Goal: Task Accomplishment & Management: Use online tool/utility

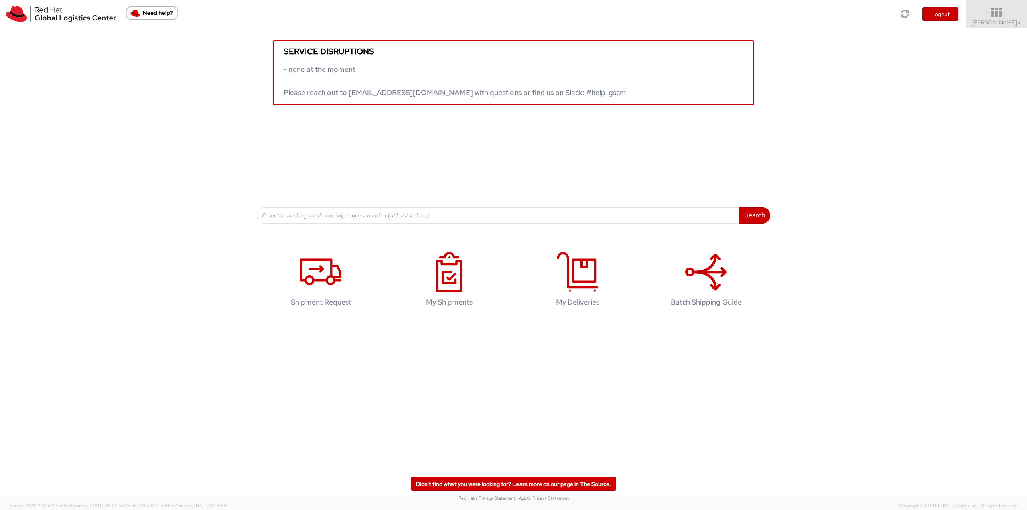
click at [999, 14] on icon at bounding box center [997, 12] width 70 height 11
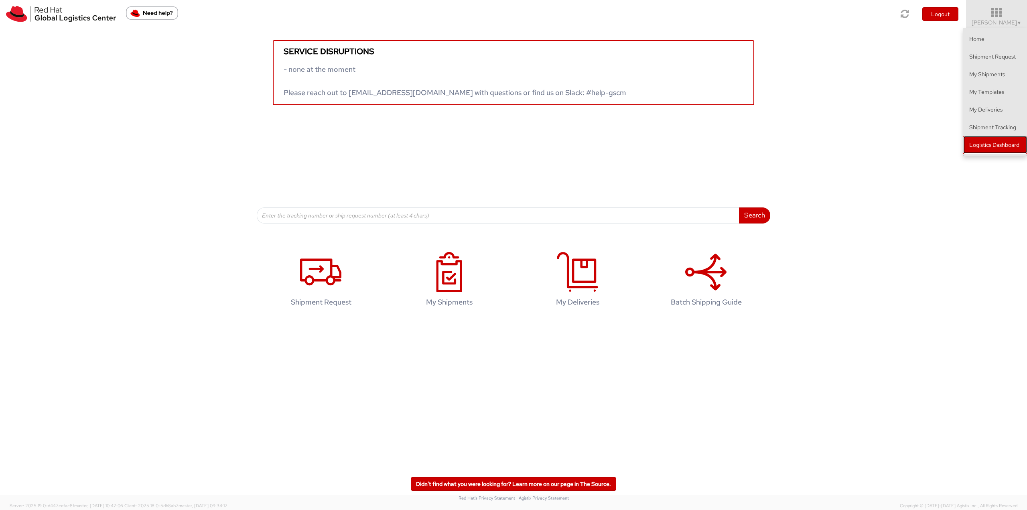
click at [1001, 145] on link "Logistics Dashboard" at bounding box center [995, 145] width 64 height 18
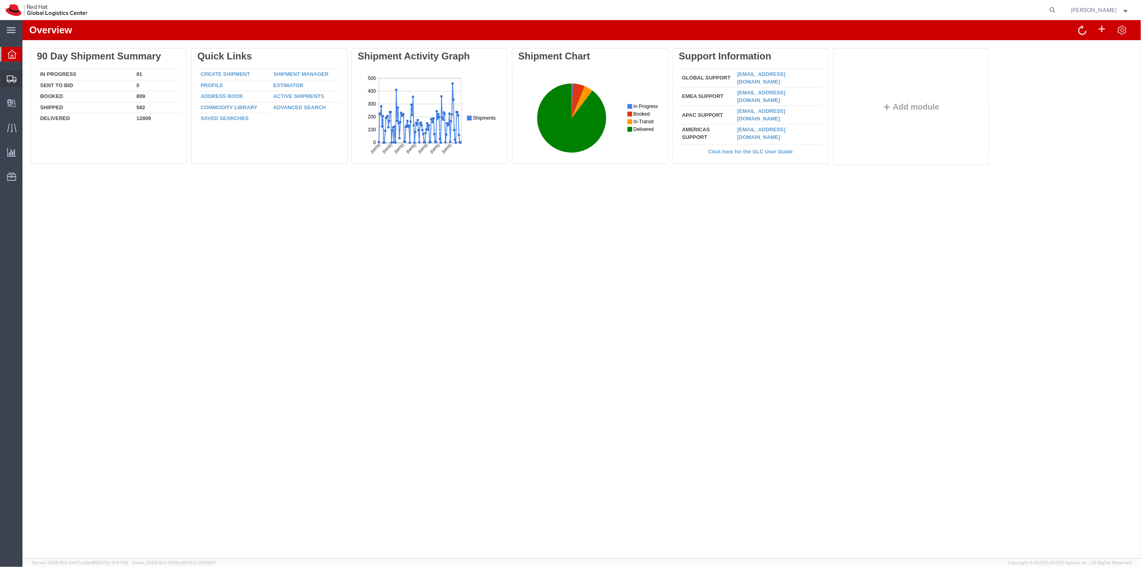
click at [0, 0] on span "Shipment Manager" at bounding box center [0, 0] width 0 height 0
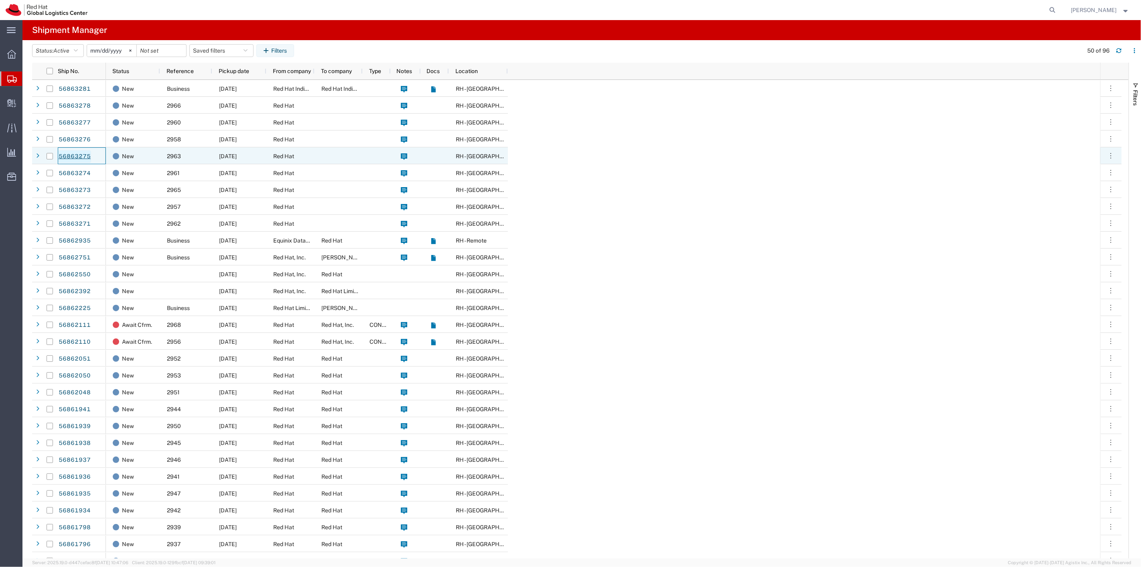
drag, startPoint x: 74, startPoint y: 148, endPoint x: 69, endPoint y: 153, distance: 7.4
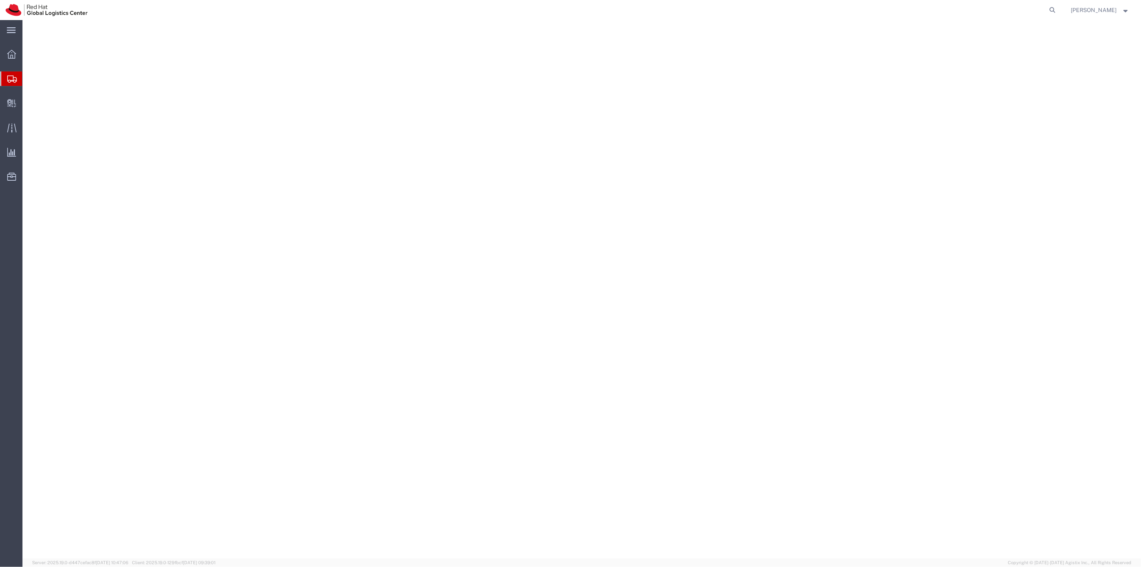
select select
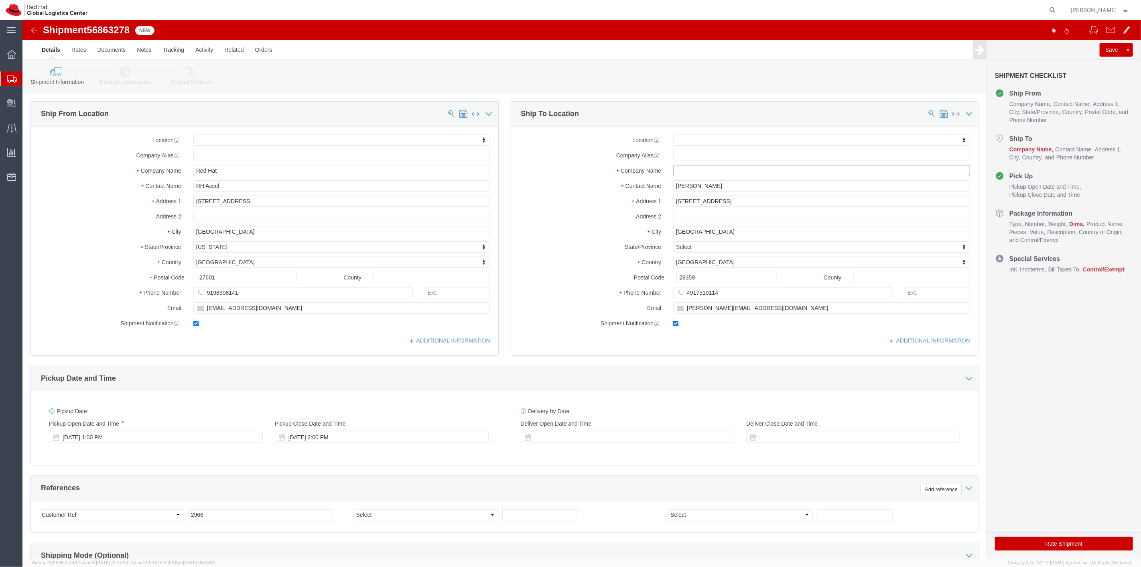
click input "text"
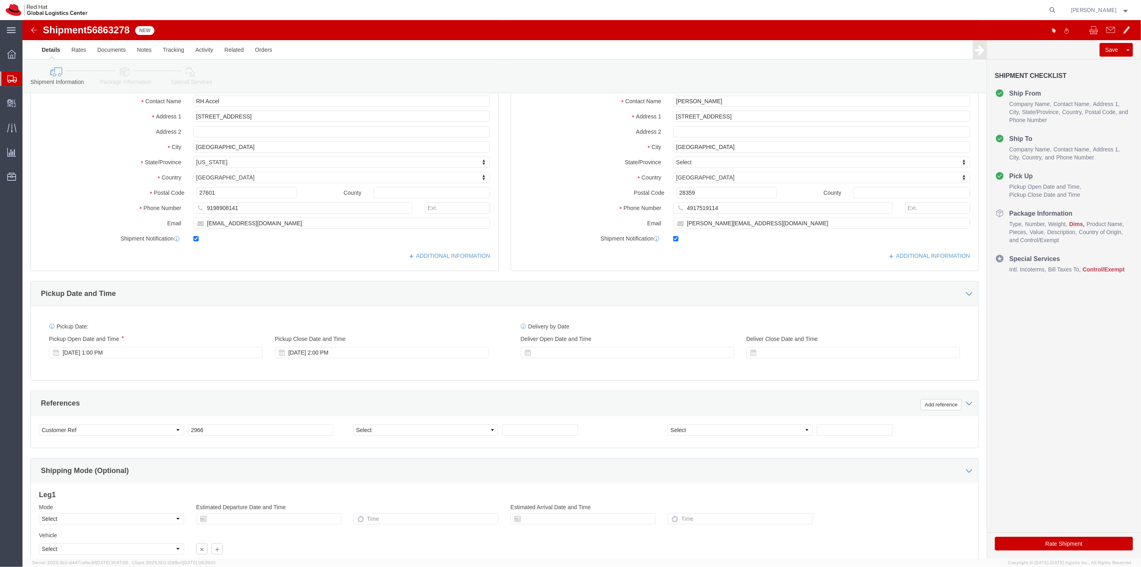
scroll to position [154, 0]
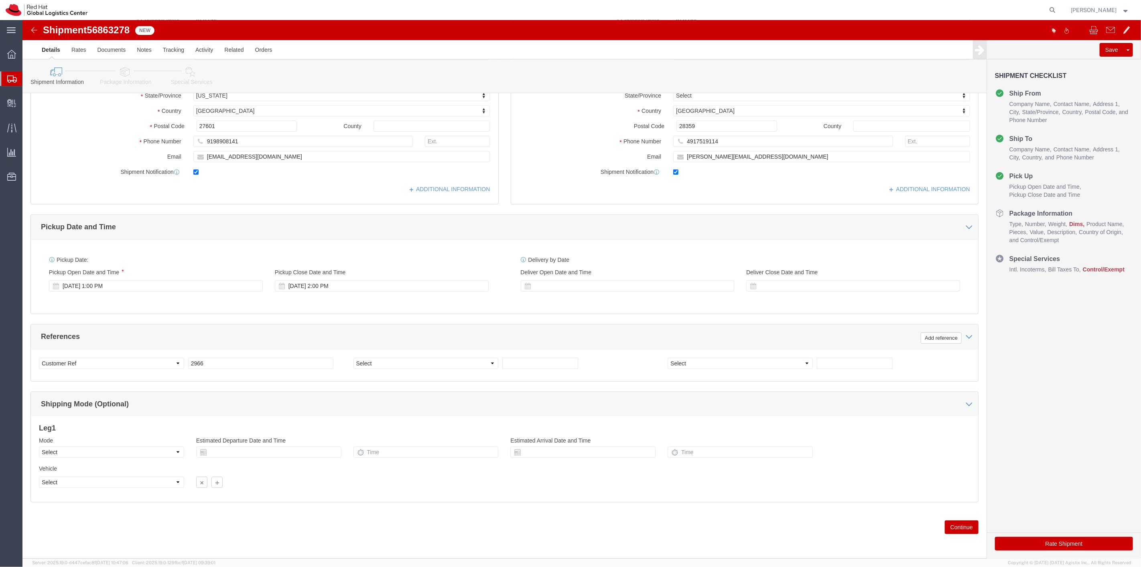
type input "Red Hat"
click button "Continue"
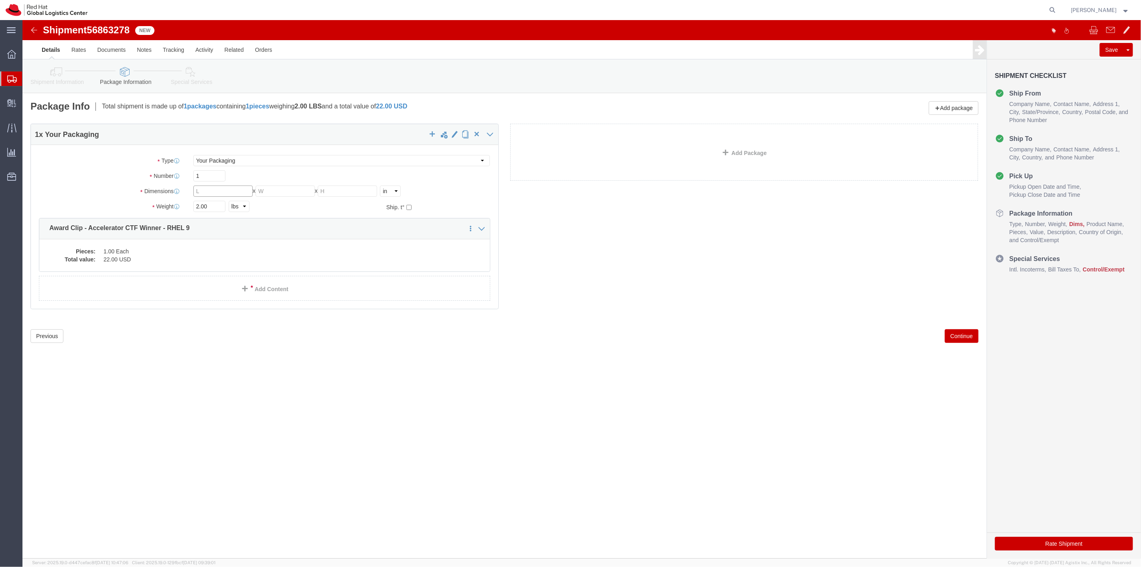
click input "text"
type input "6"
type input "3"
type input "1"
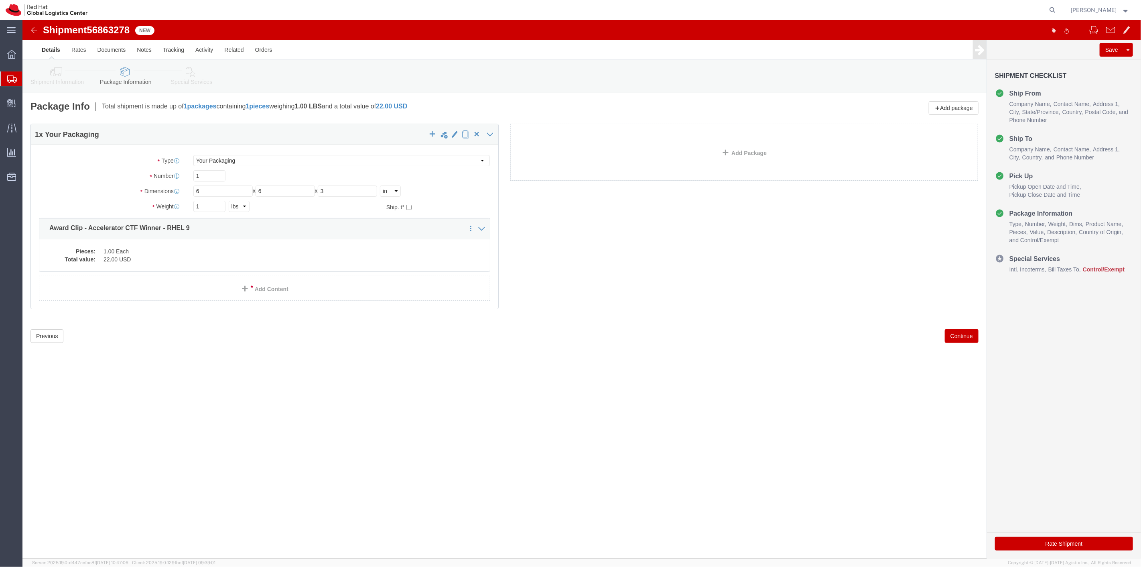
click button "Continue"
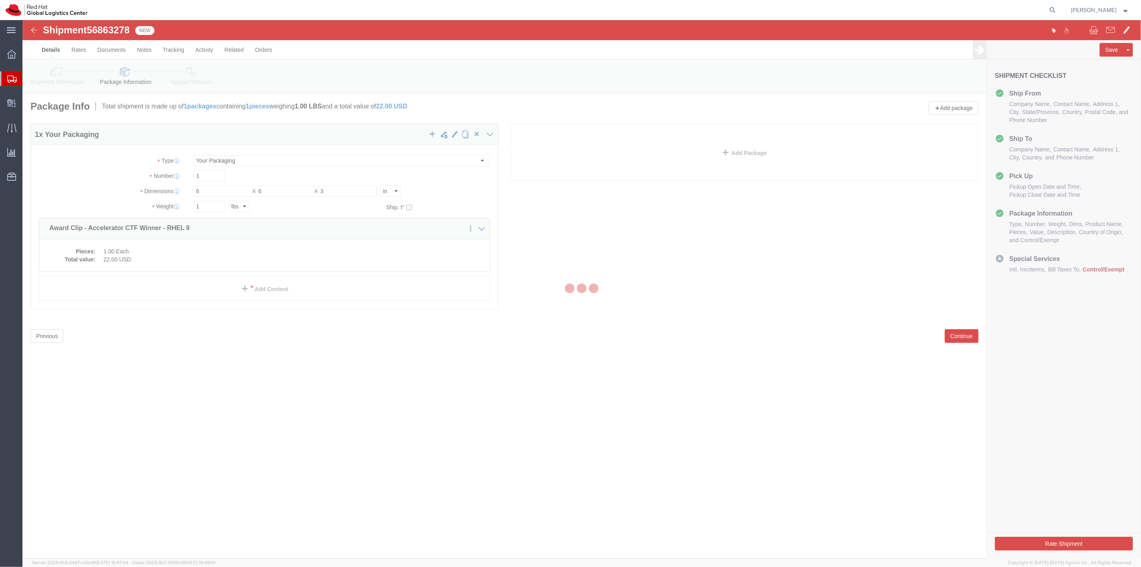
select select
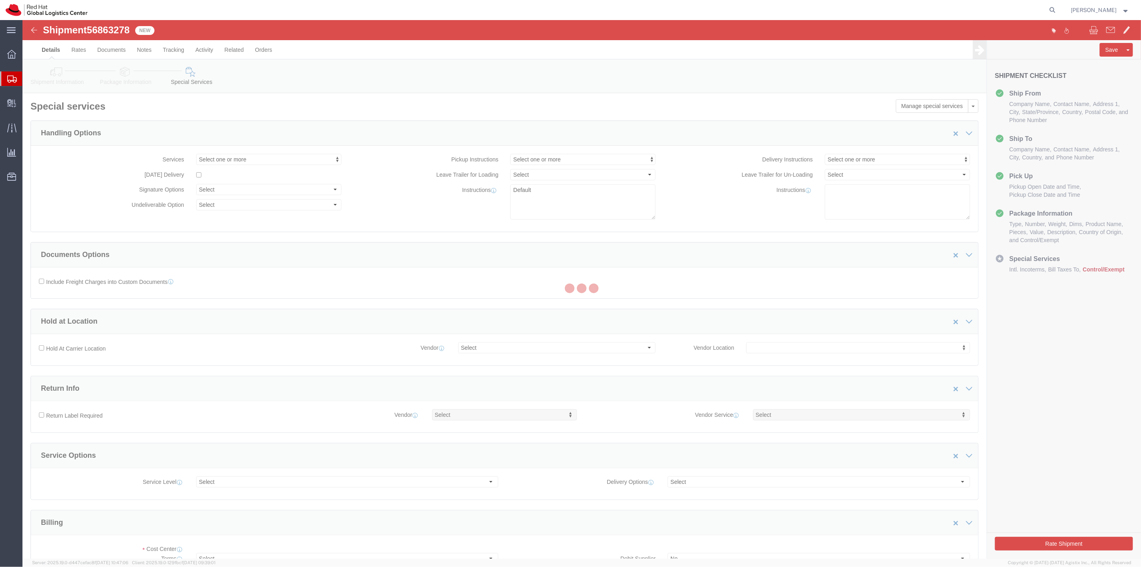
select select "COSTCENTER"
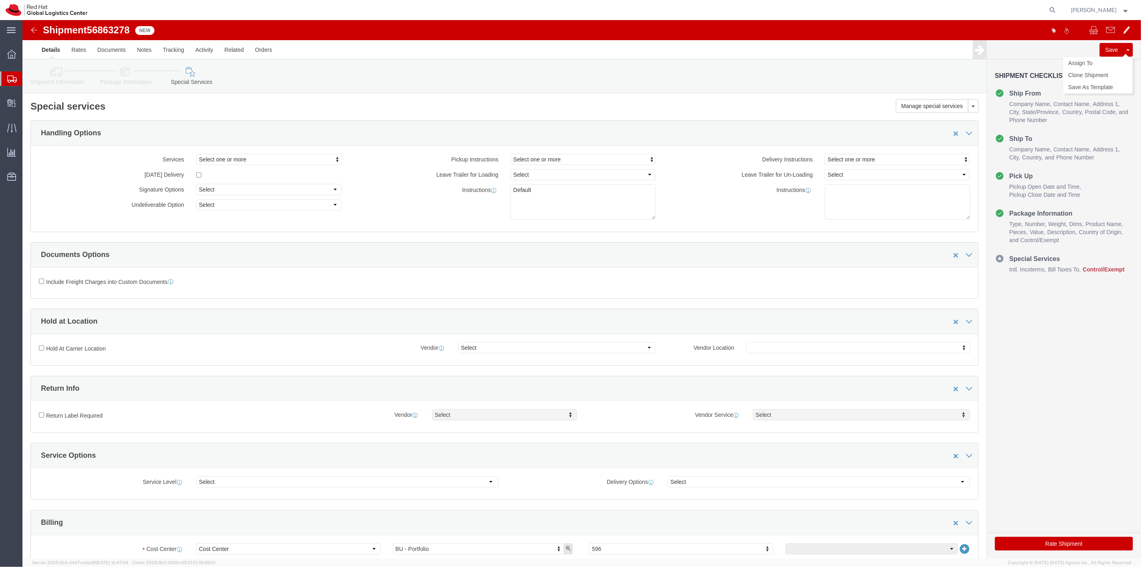
click button "Save"
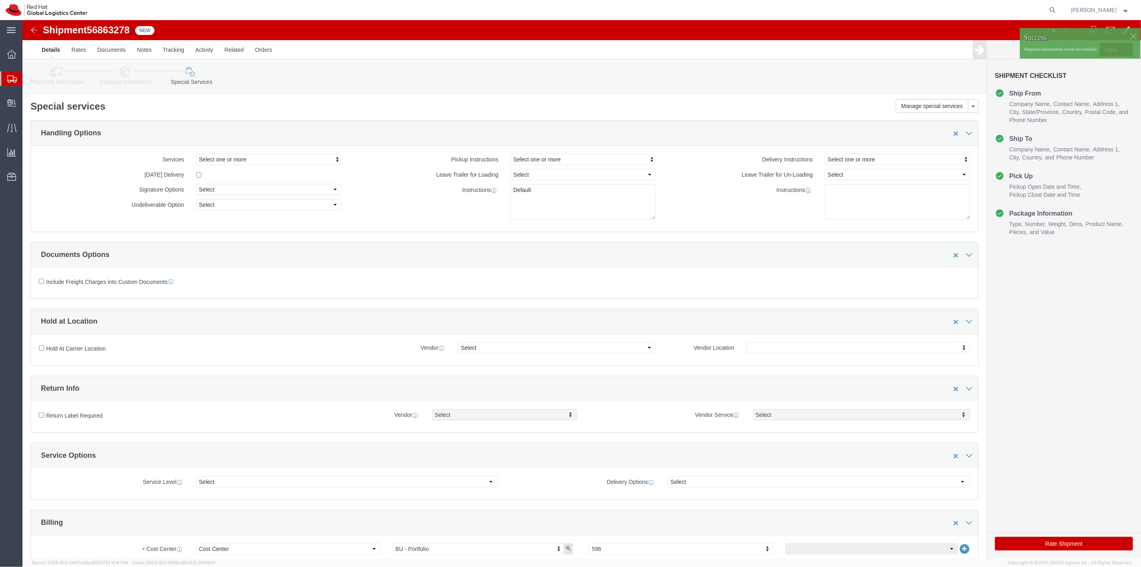
click div
click p "Shipment information saved successfully."
click link "Assign To"
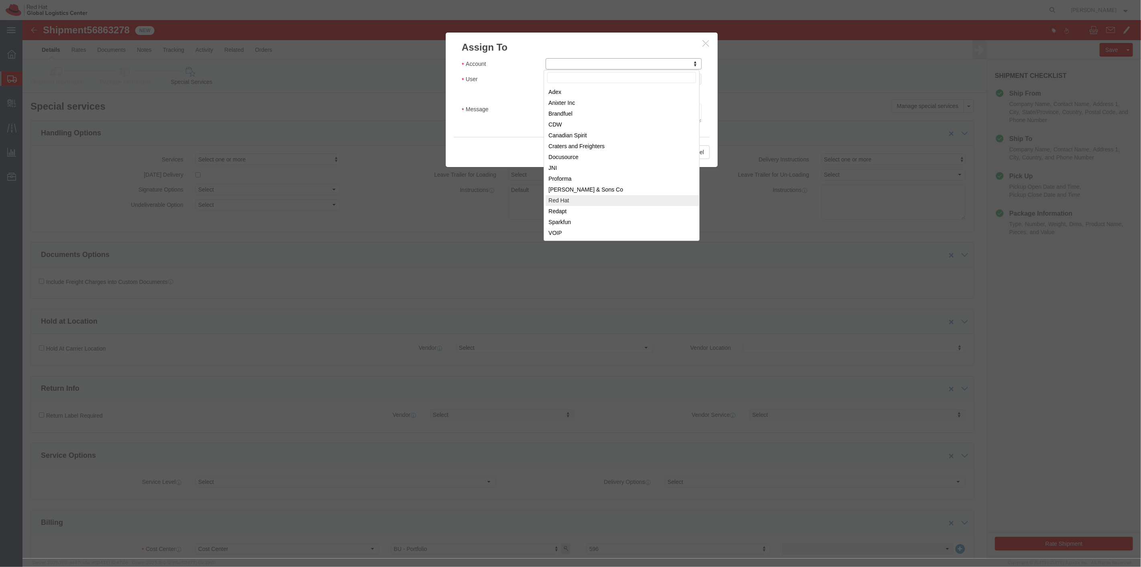
select select "104821"
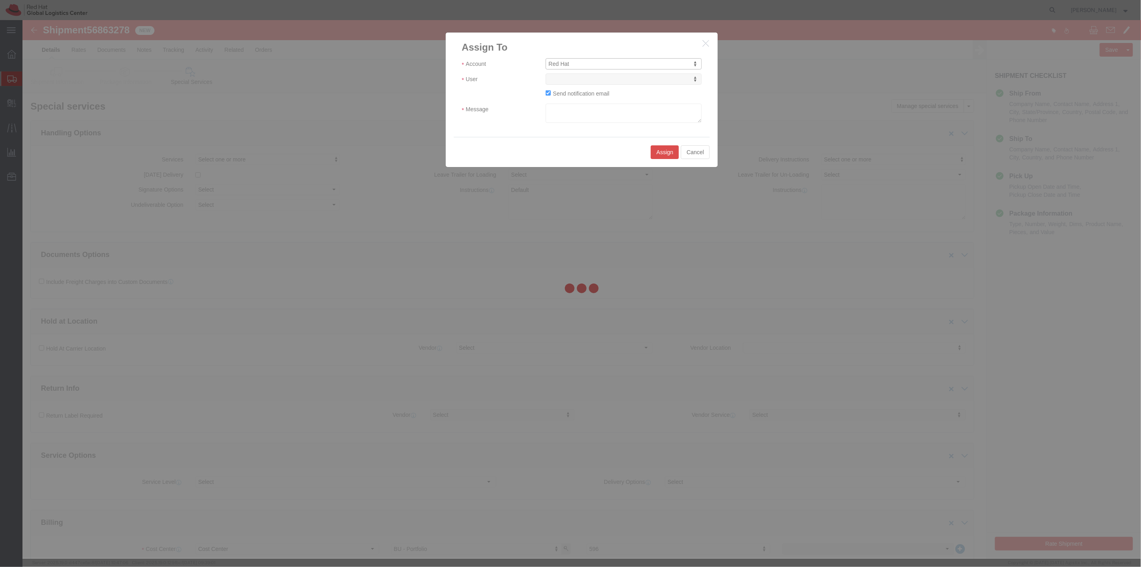
select select
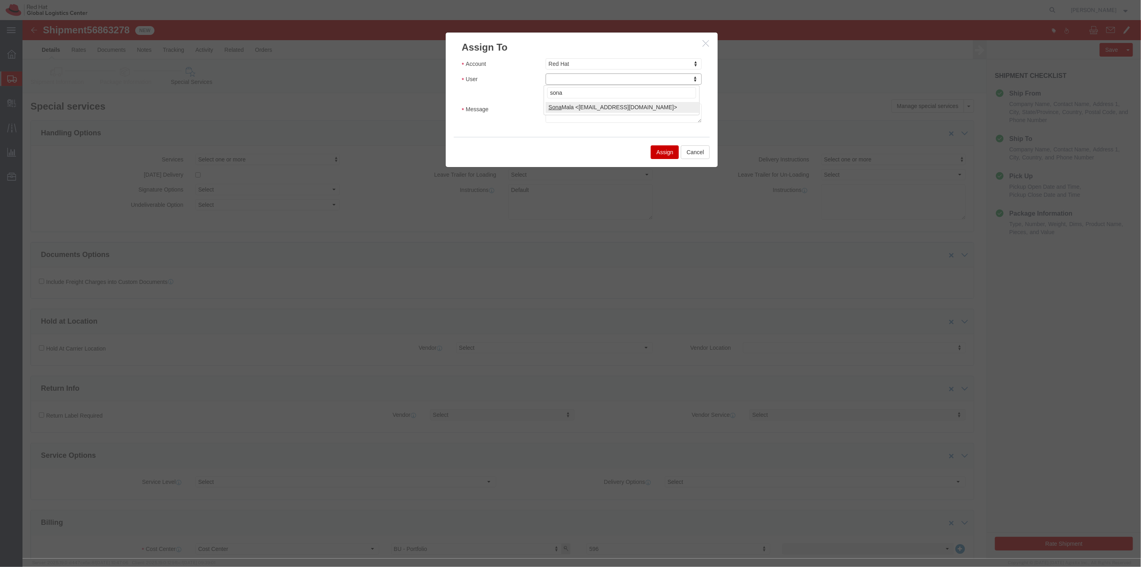
type input "sona"
select select "17159"
click textarea "Message"
type textarea "6x6x3 1lbs"
click button "Assign"
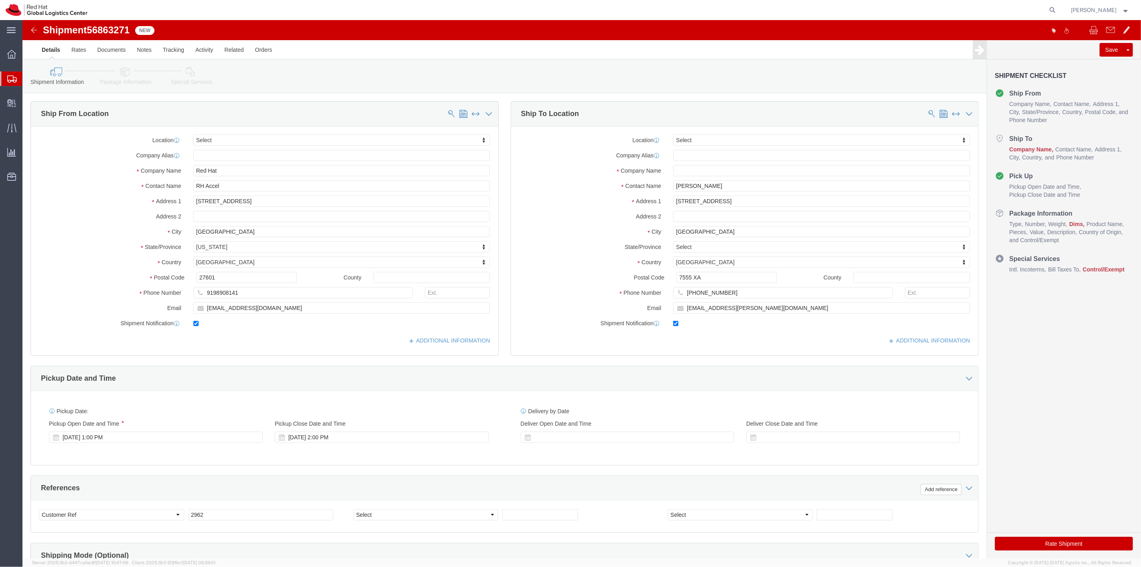
select select
click input "text"
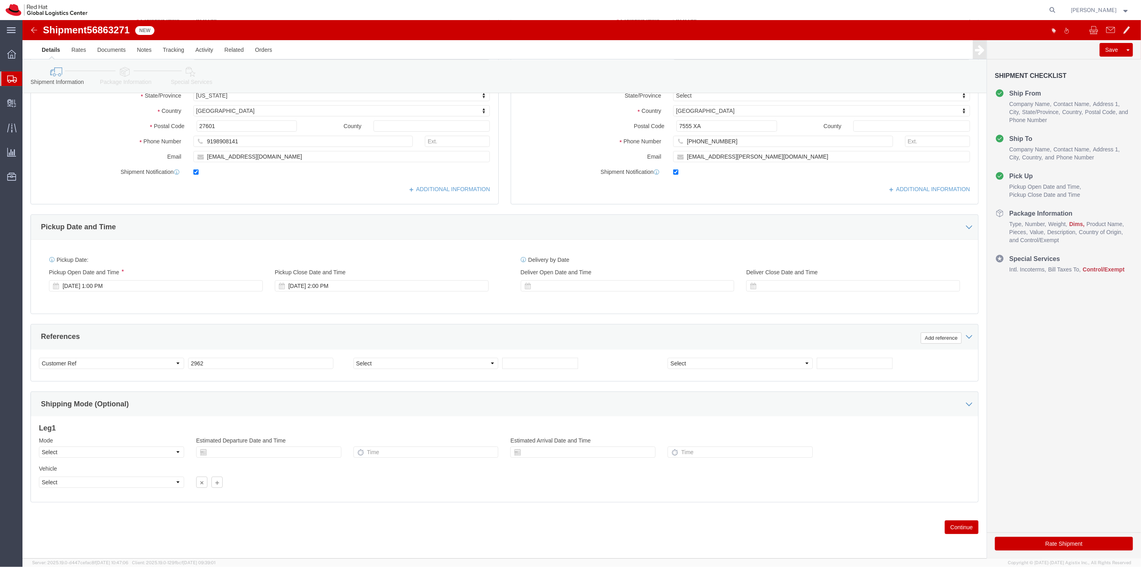
type input "Red Hat"
click button "Continue"
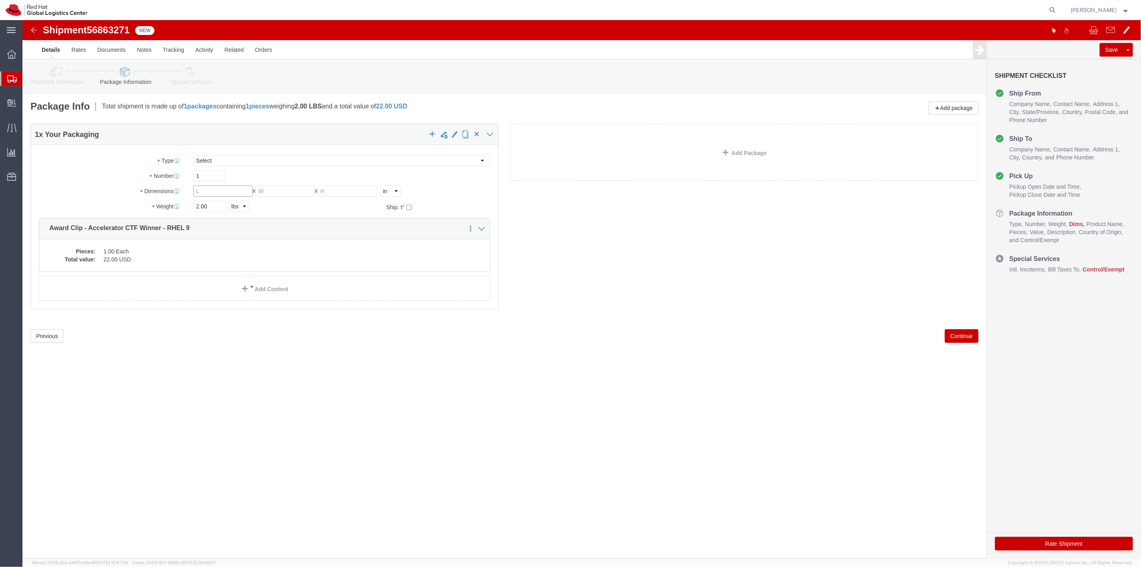
click input "text"
type input "6"
type input "3"
type input "1"
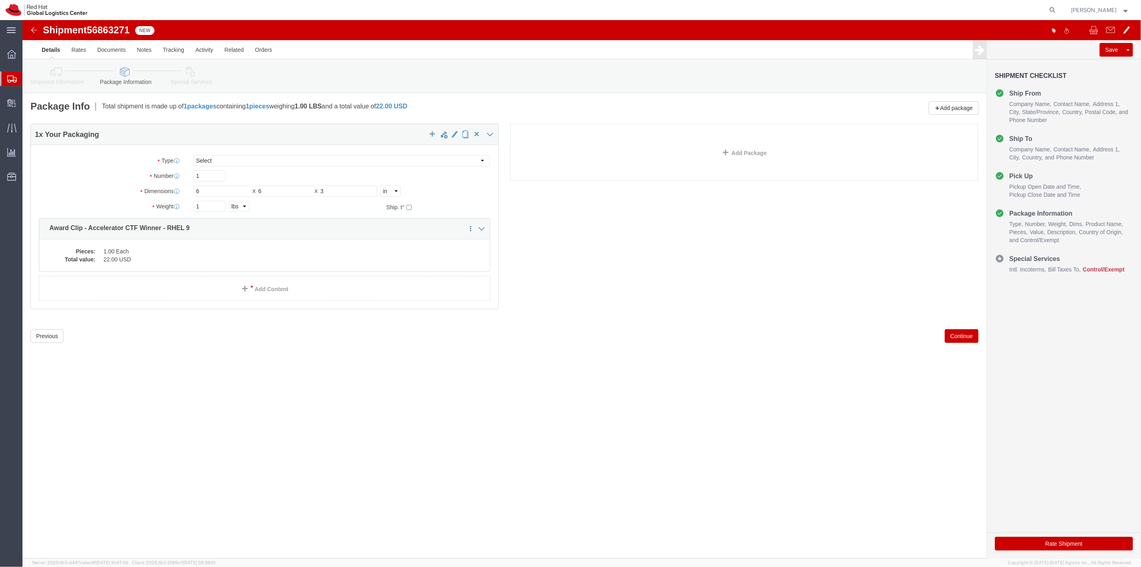
click button "Continue"
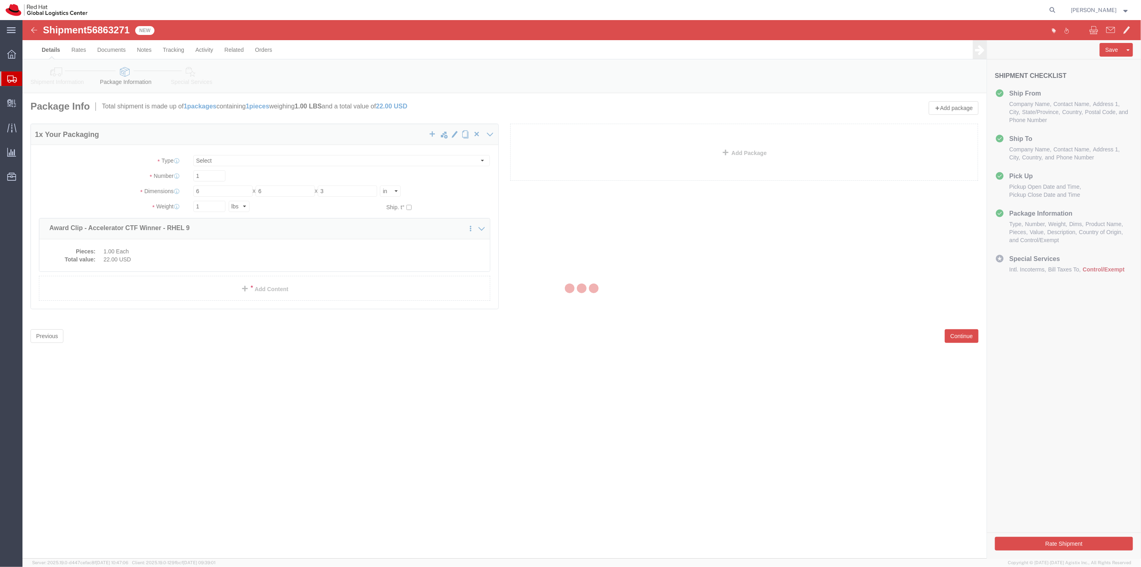
select select
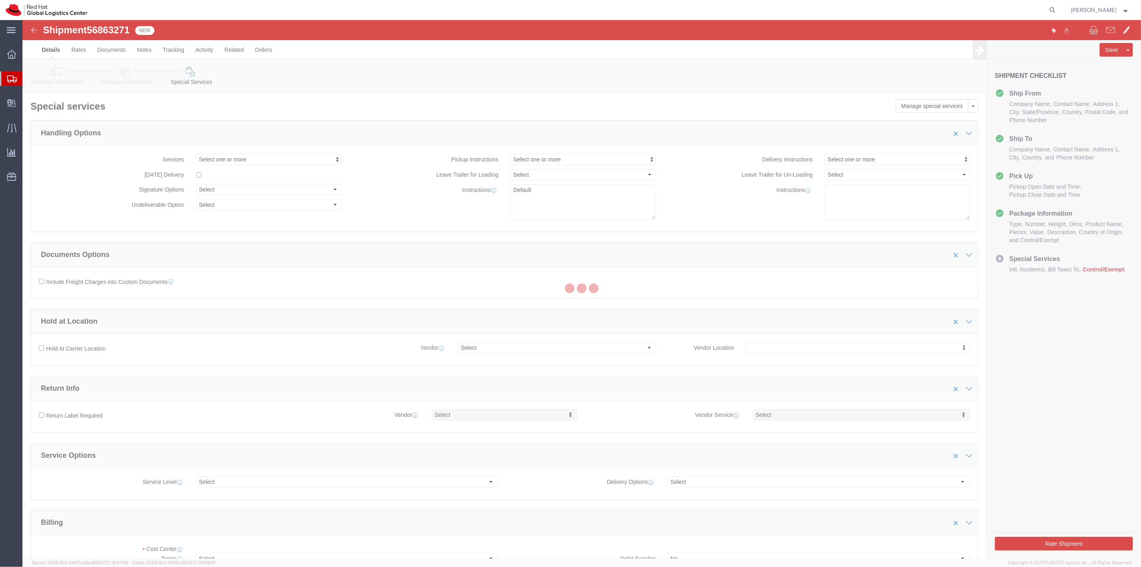
select select "COSTCENTER"
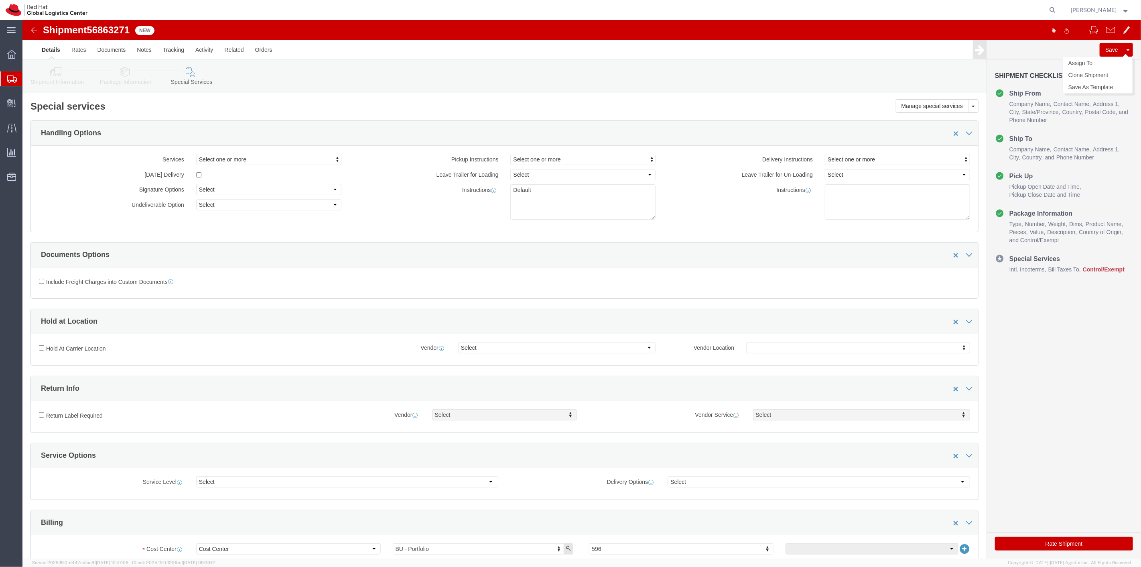
click button "Save"
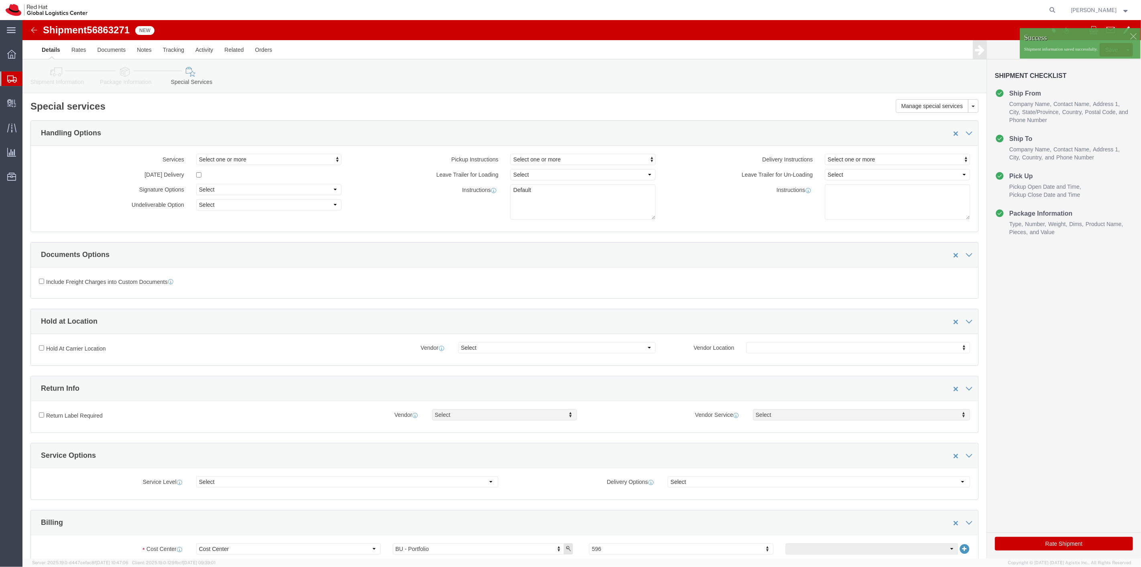
click div
click p "Shipment information saved successfully."
click link "Assign To"
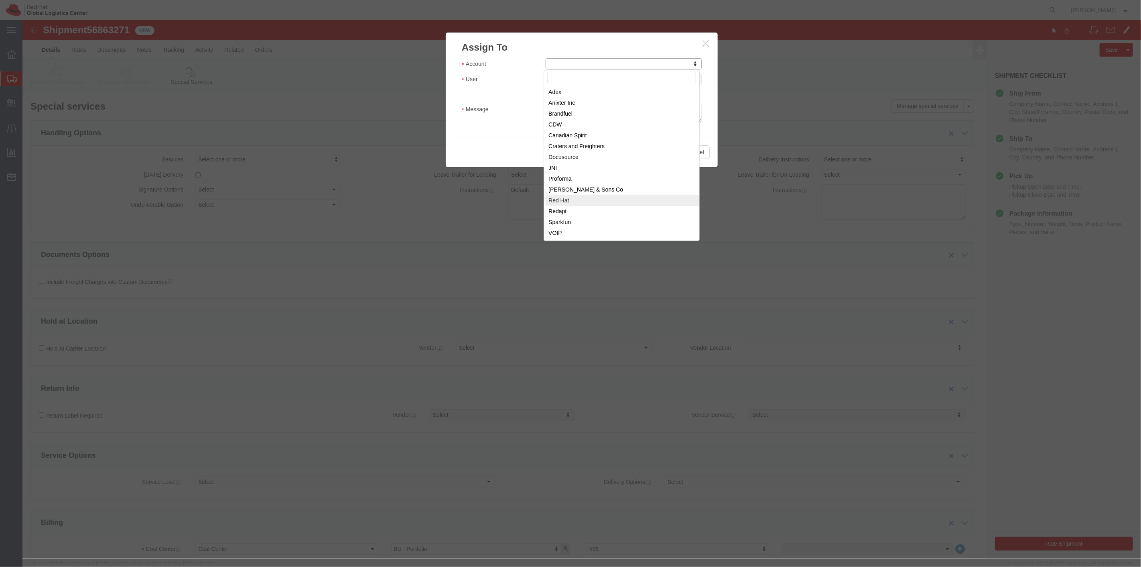
select select "104821"
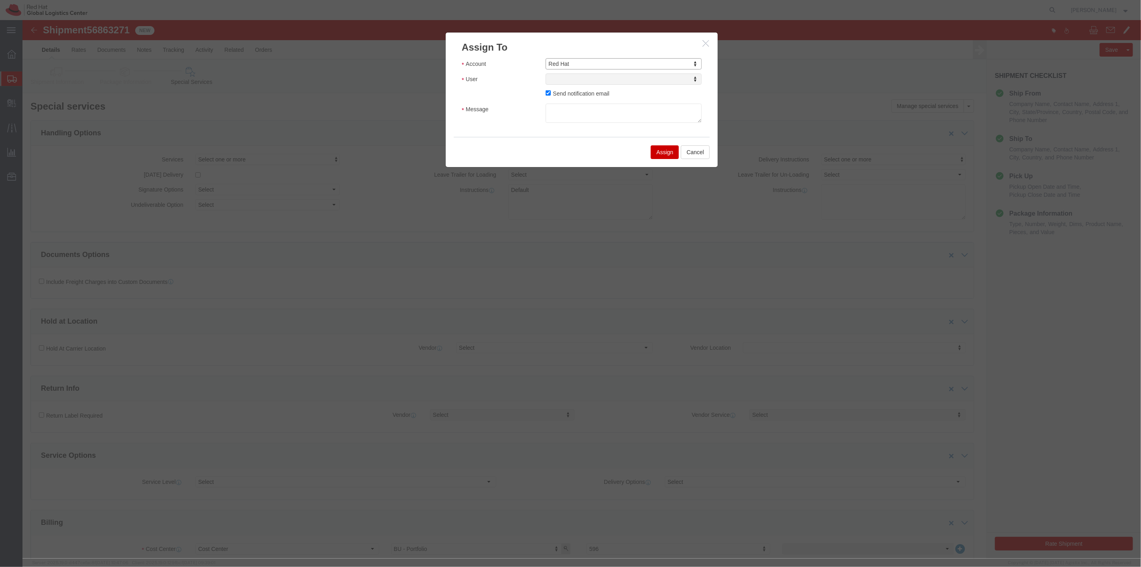
select select
drag, startPoint x: 580, startPoint y: 79, endPoint x: 557, endPoint y: 59, distance: 30.1
type input "sona"
select select "17159"
click textarea "Message"
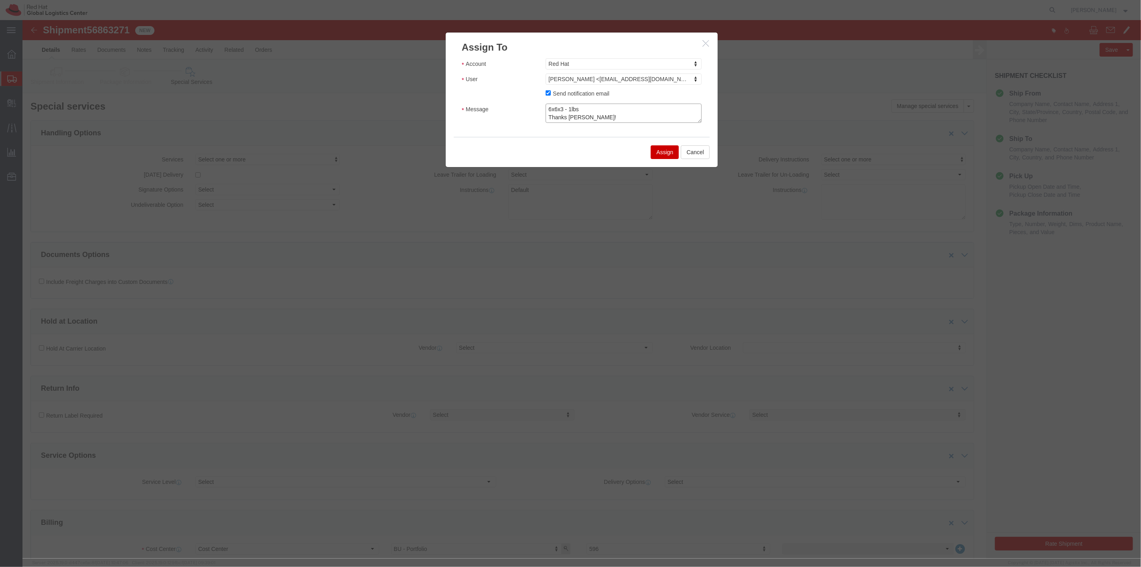
click textarea "6x6x3 - 1lbs Thanks Sona!"
type textarea "6x6x3 - 1lbs Thanks, Sona!"
click button "Assign"
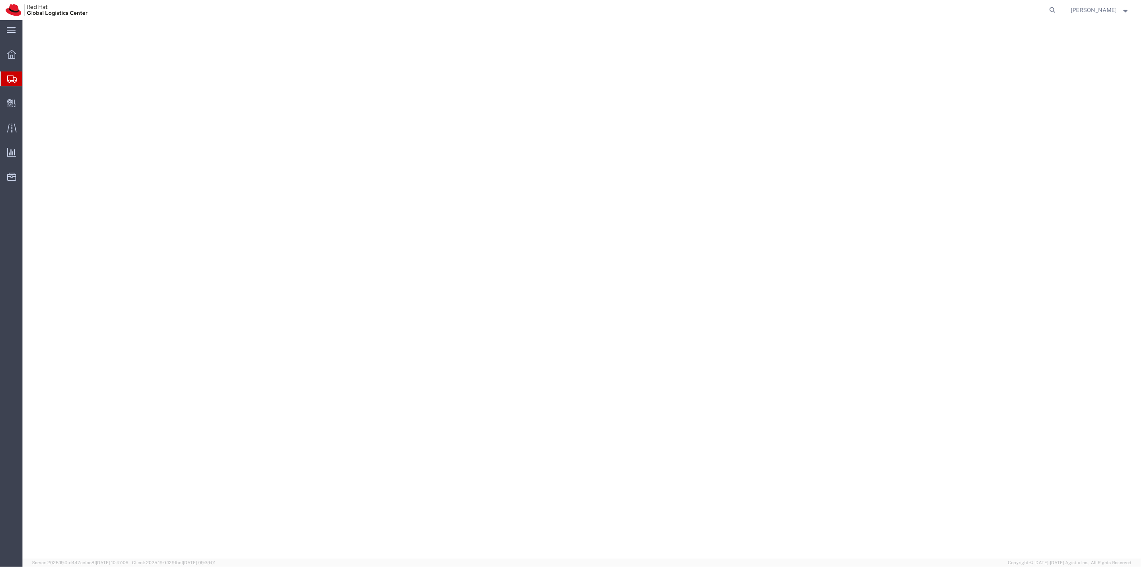
select select
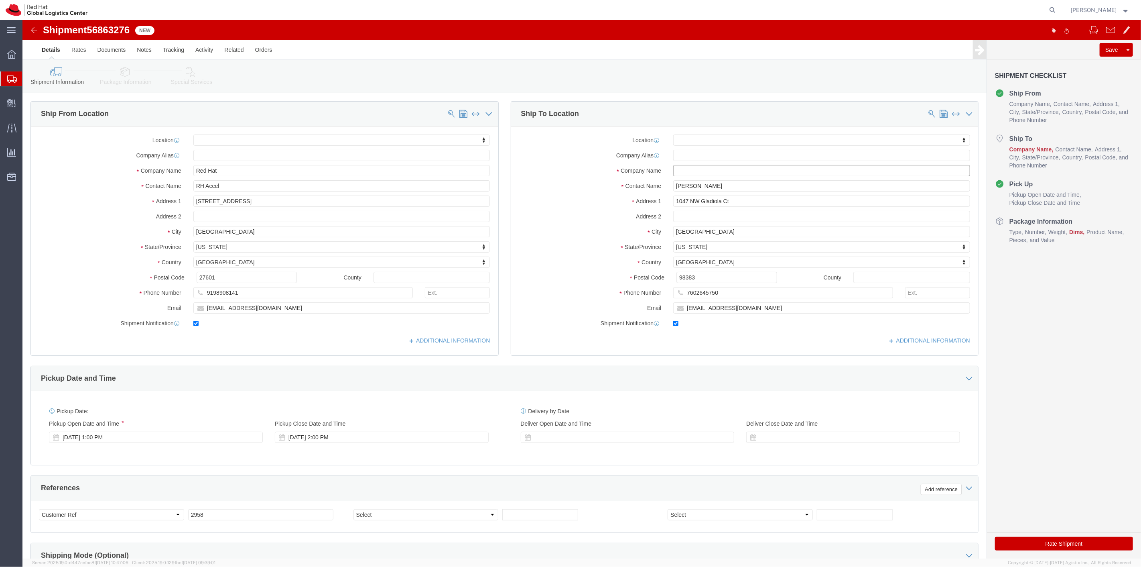
click input "text"
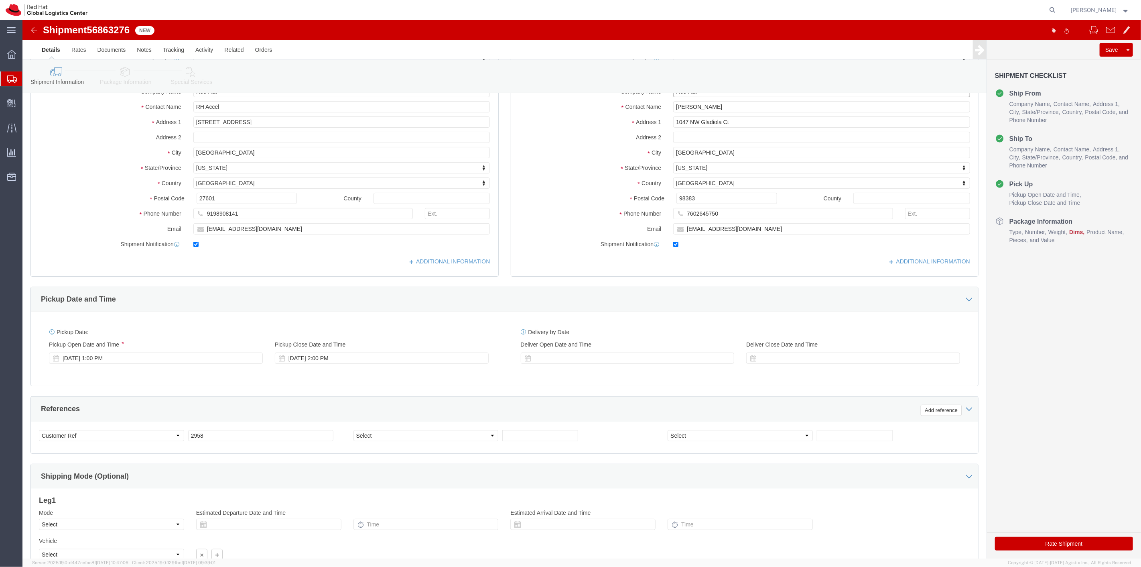
scroll to position [154, 0]
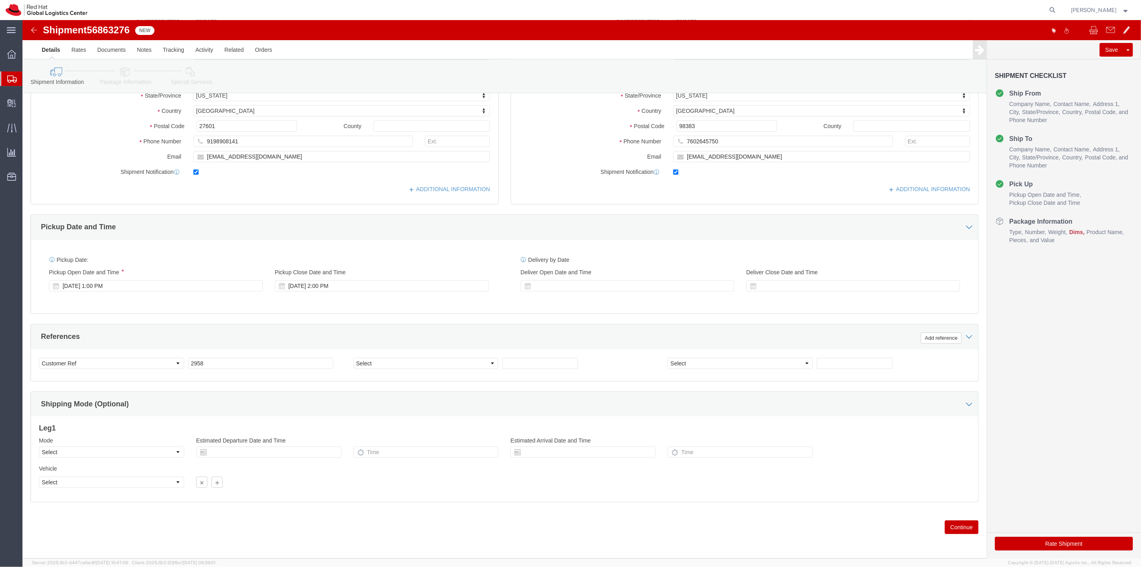
type input "Red Hat"
click button "Continue"
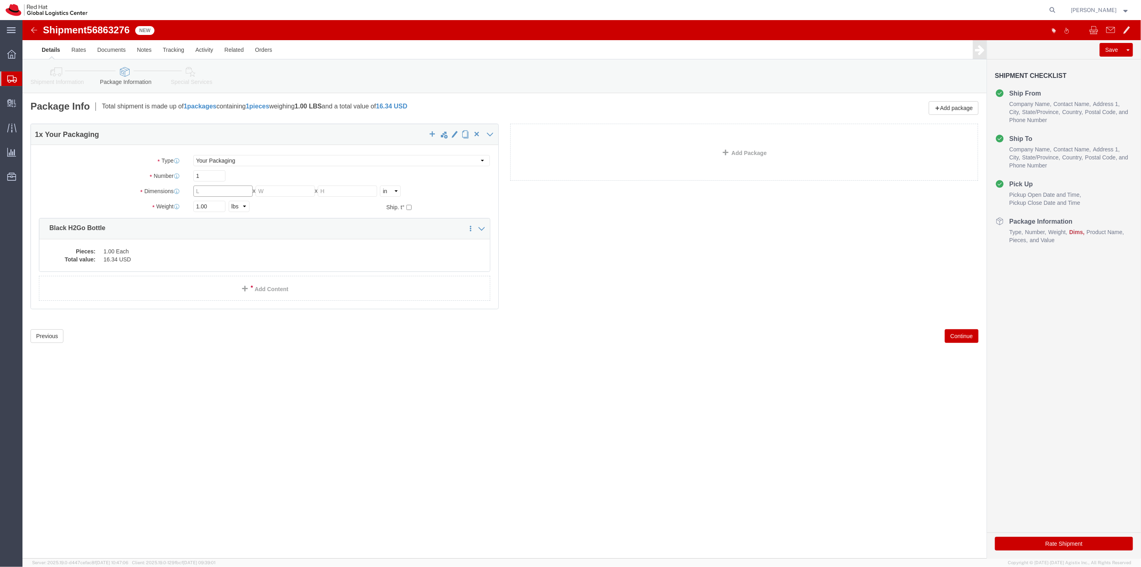
click input "text"
type input "10"
type input "6"
type input "2"
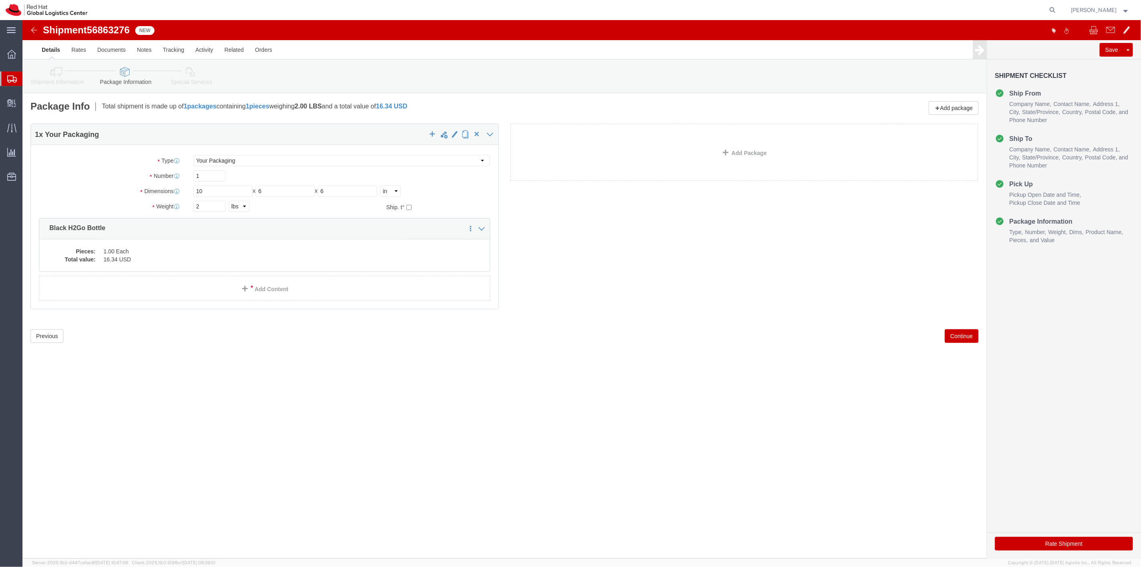
click button "Continue"
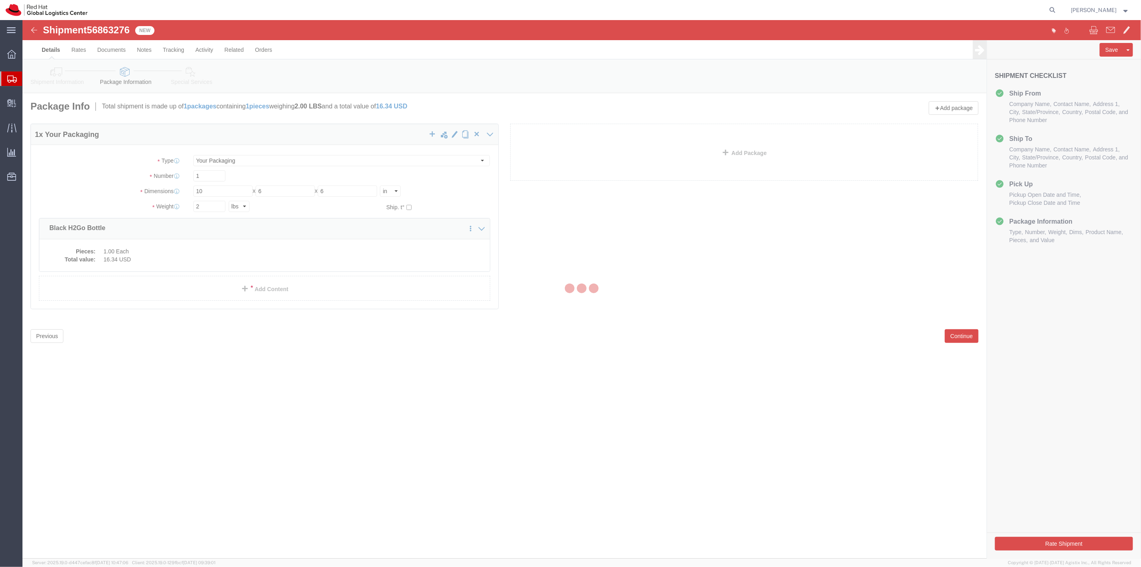
select select
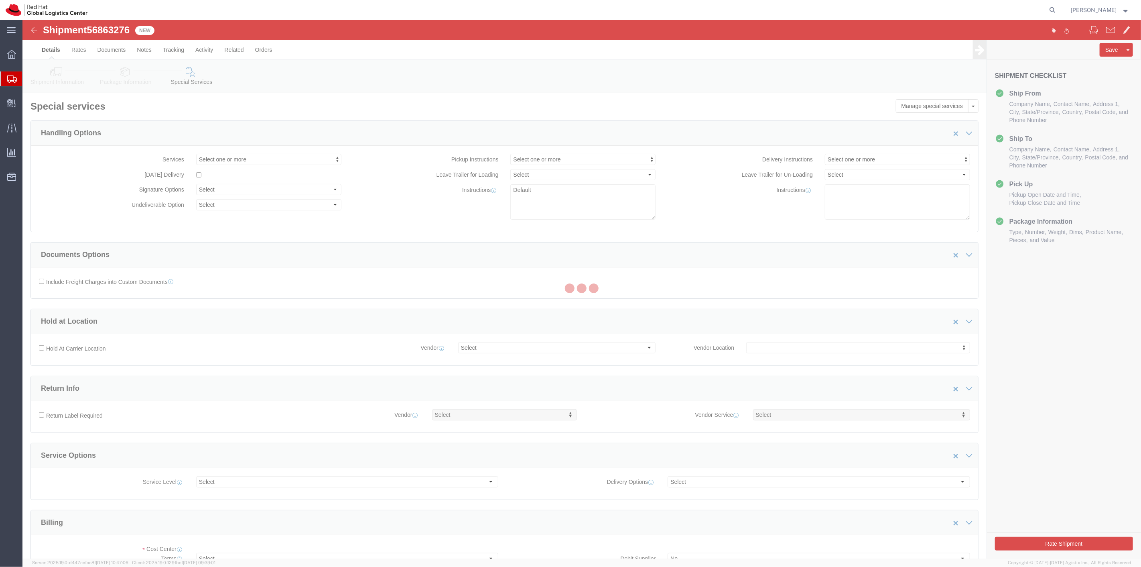
select select "COSTCENTER"
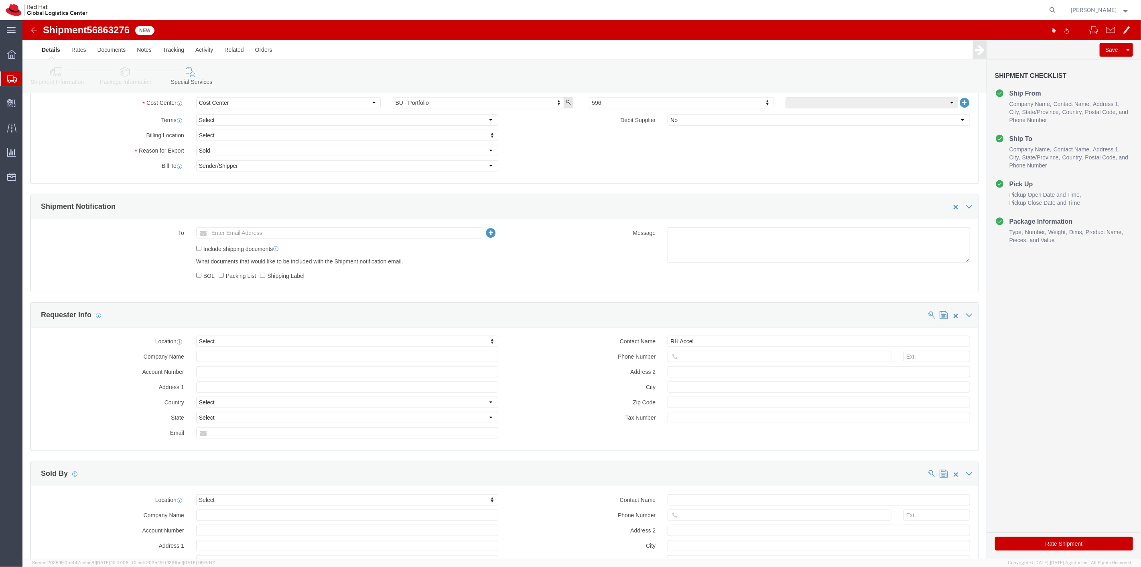
scroll to position [612, 0]
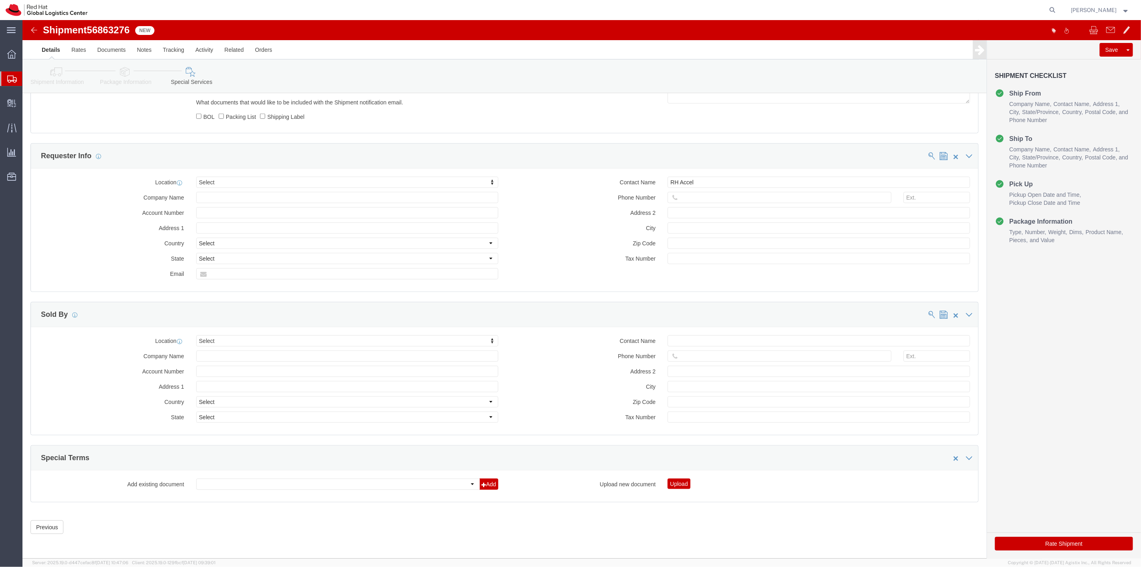
click button "Rate Shipment"
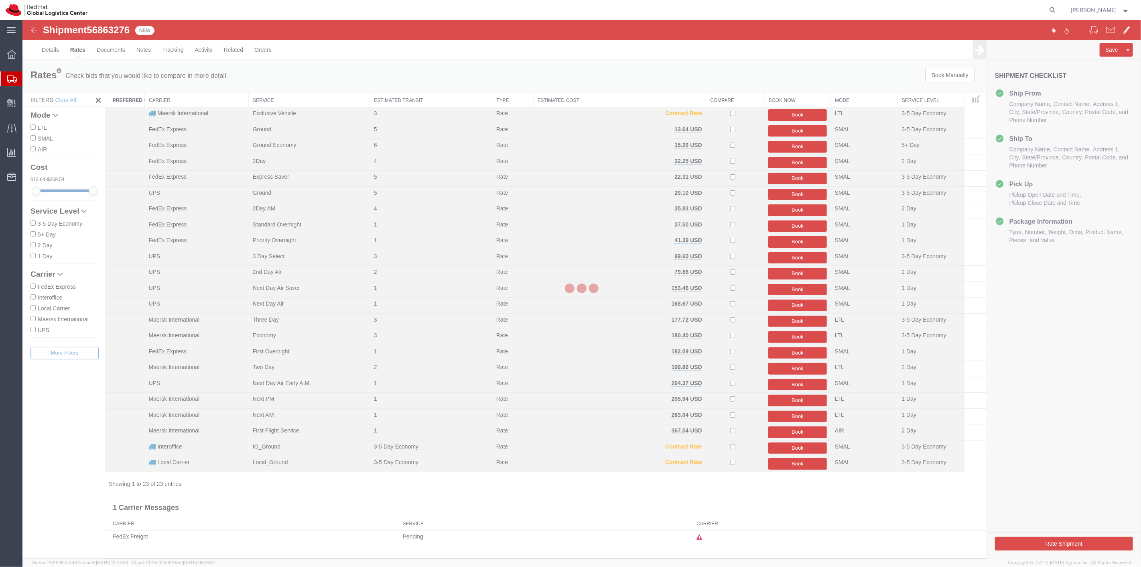
scroll to position [0, 0]
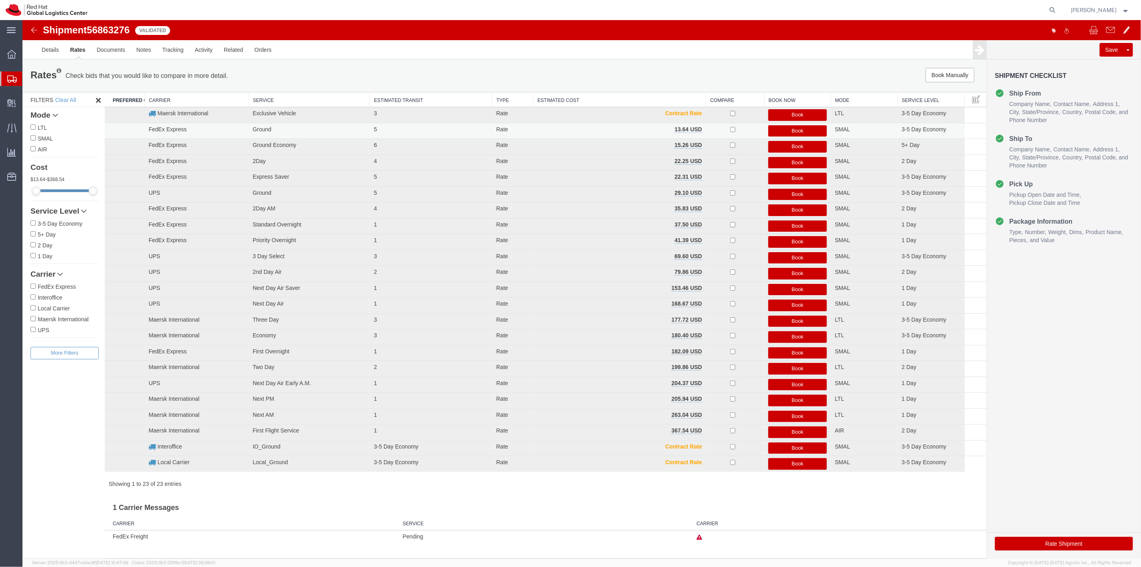
click at [792, 132] on button "Book" at bounding box center [797, 131] width 59 height 12
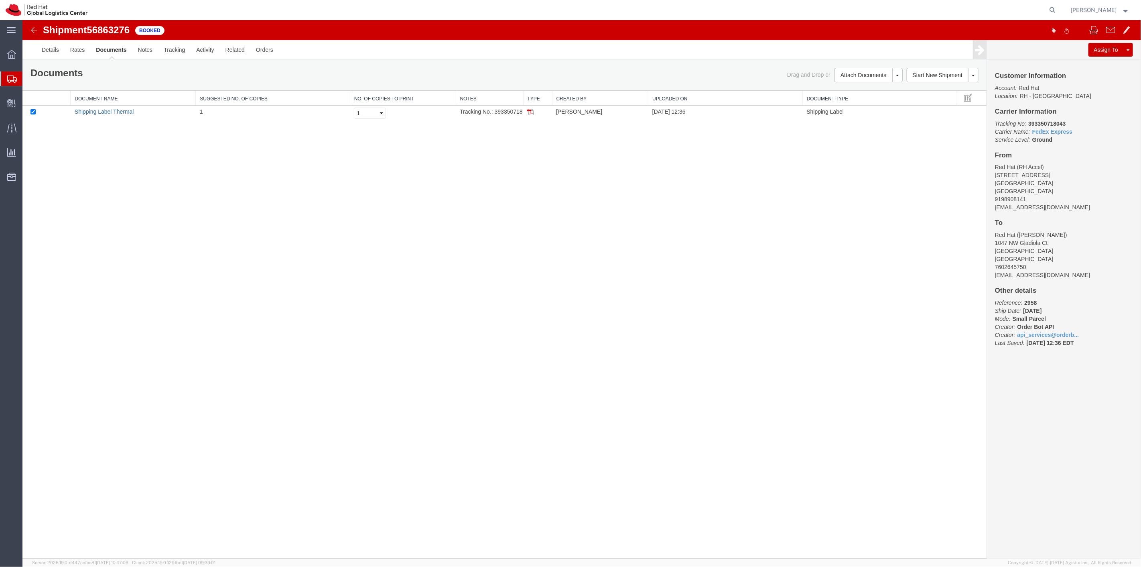
drag, startPoint x: 114, startPoint y: 111, endPoint x: 268, endPoint y: 137, distance: 157.0
click at [114, 111] on link "Shipping Label Thermal" at bounding box center [103, 111] width 59 height 6
click at [111, 111] on link "Shipping Label Thermal" at bounding box center [103, 111] width 59 height 6
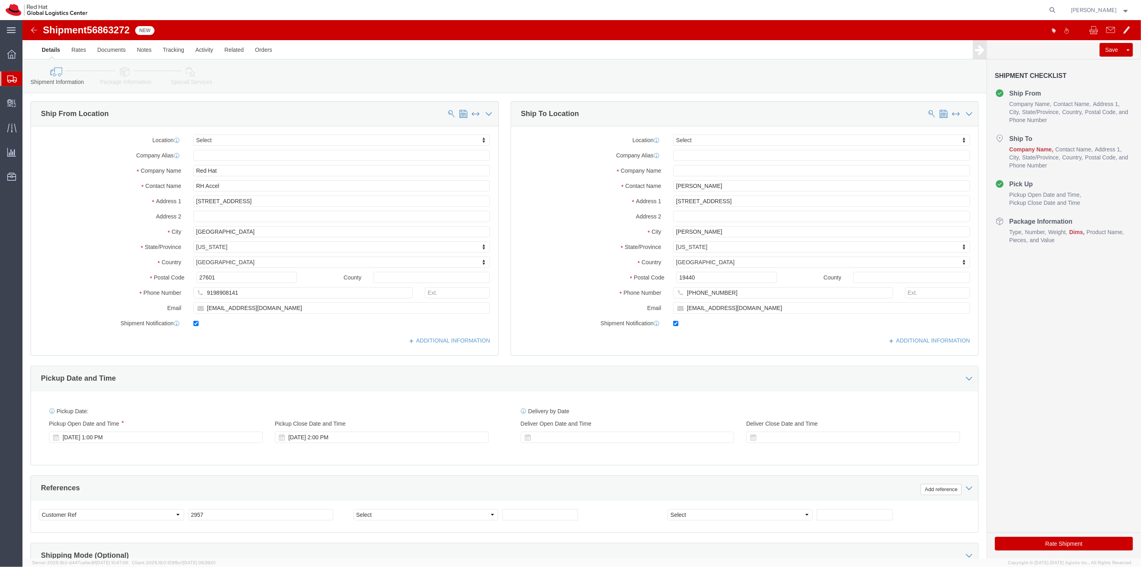
select select
click input "text"
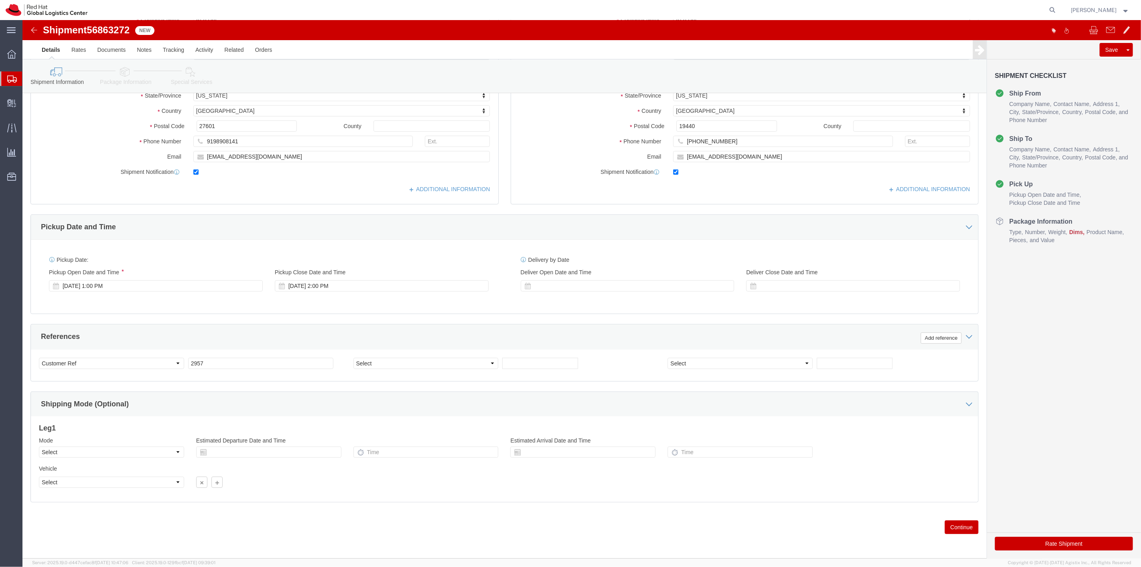
type input "Red Hat"
click button "Continue"
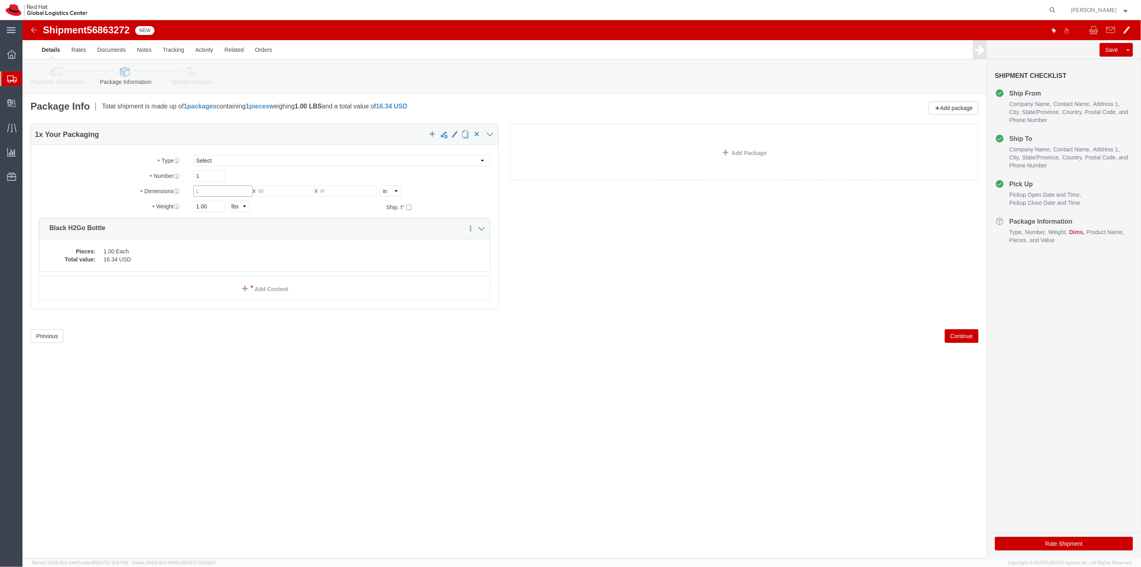
click input "text"
type input "10"
type input "6"
type input "2"
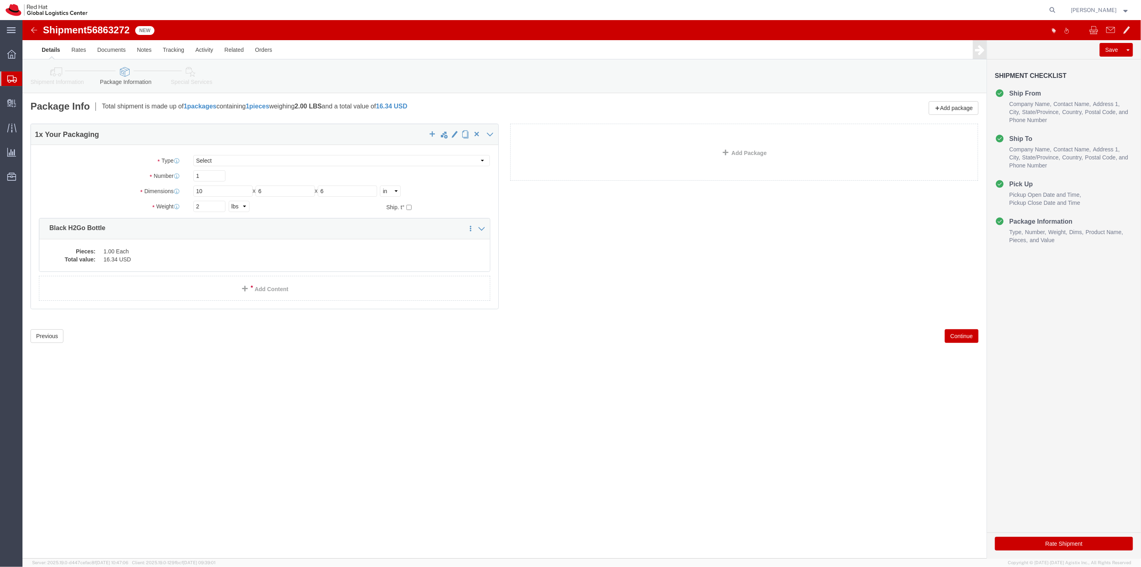
click button "Continue"
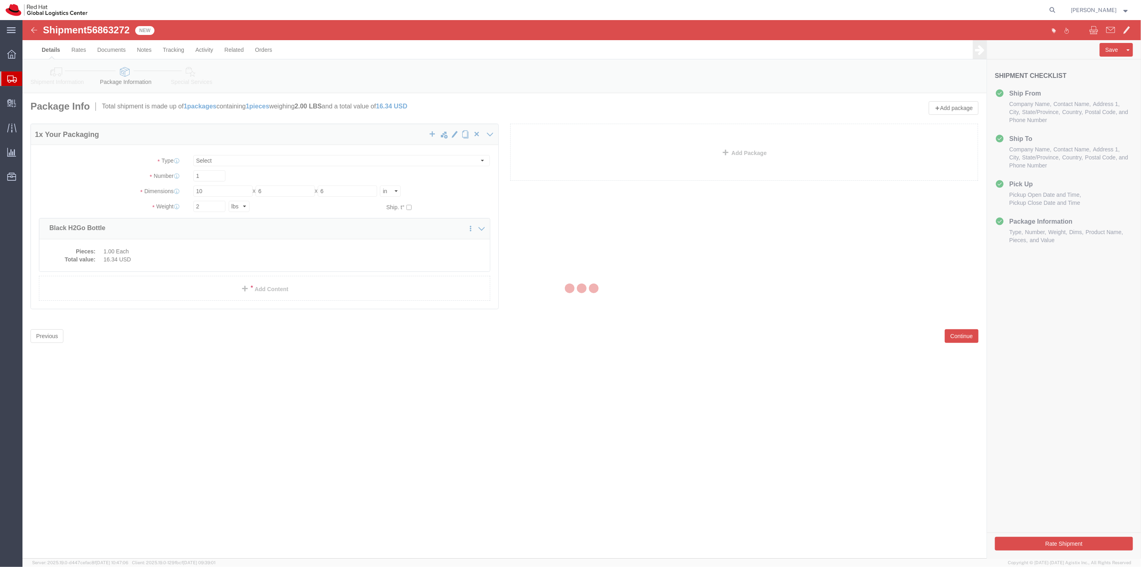
select select
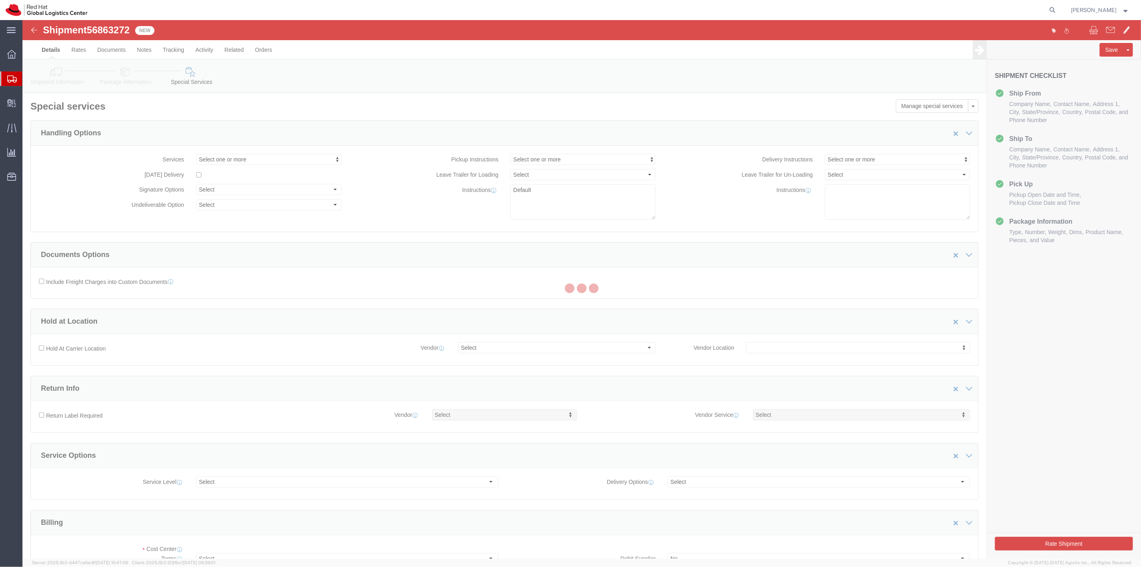
select select "COSTCENTER"
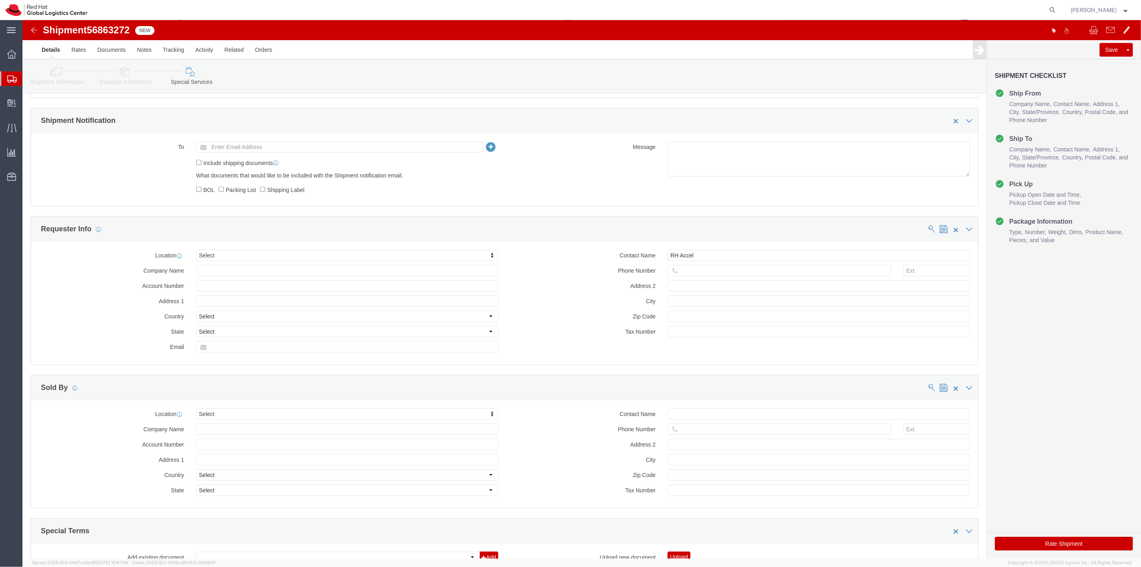
scroll to position [612, 0]
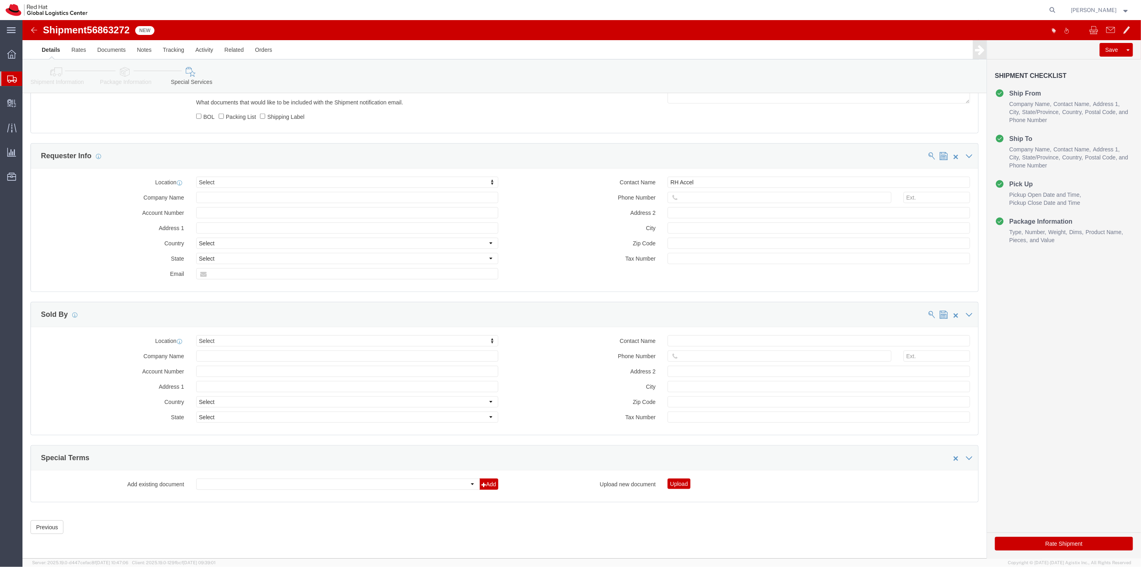
click button "Rate Shipment"
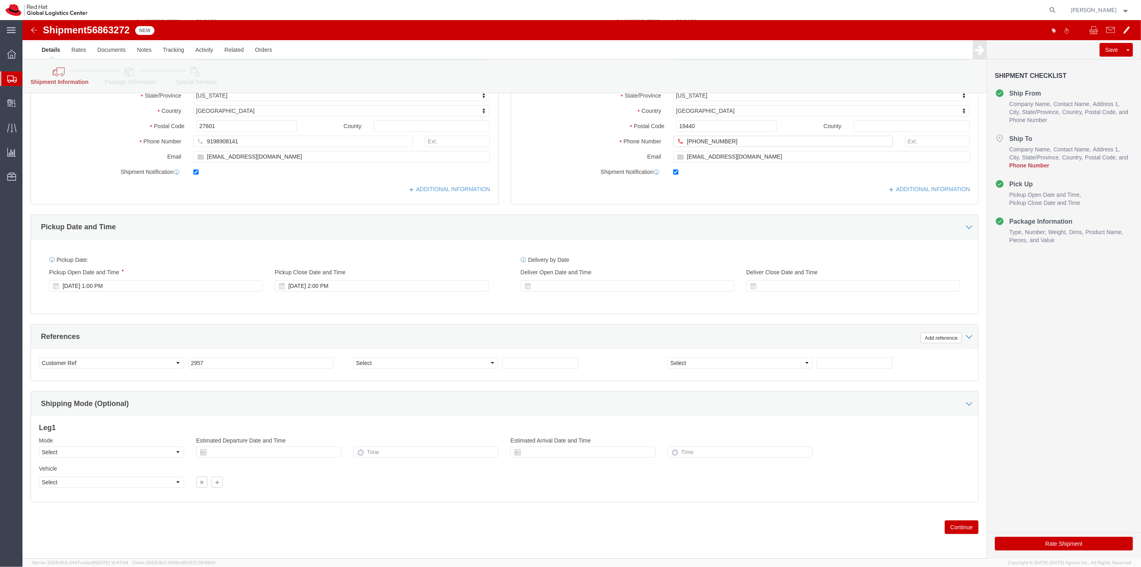
scroll to position [0, 0]
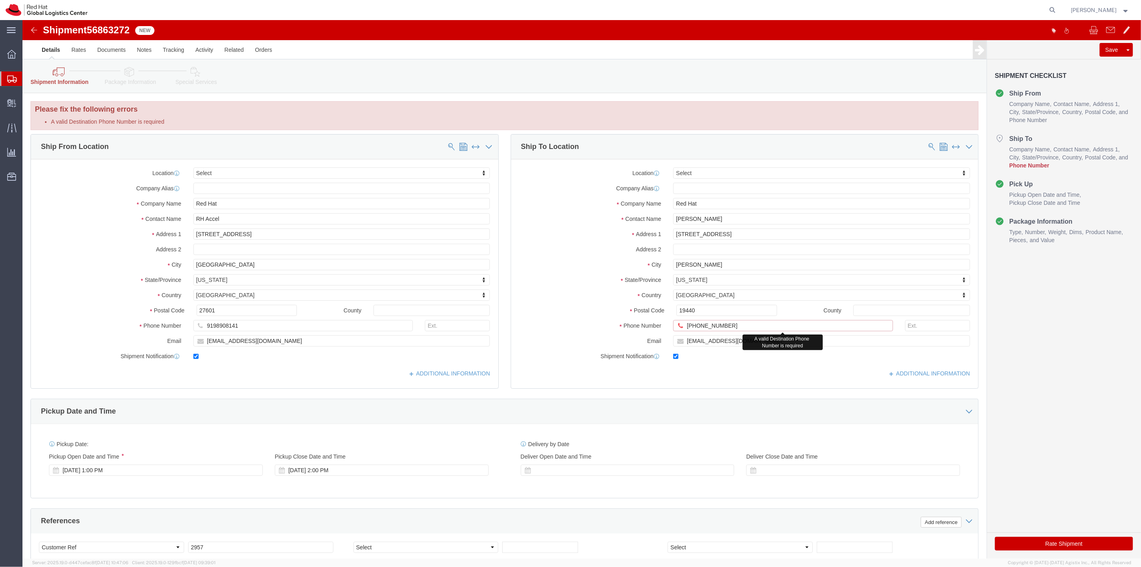
click input "215-896-07"
drag, startPoint x: 701, startPoint y: 306, endPoint x: 529, endPoint y: 281, distance: 173.9
click div "Location Select Select My Profile Location RH - Amsterdam - MSO RH - Amsterdam …"
paste input "215-896-0763"
type input "215-896-0763"
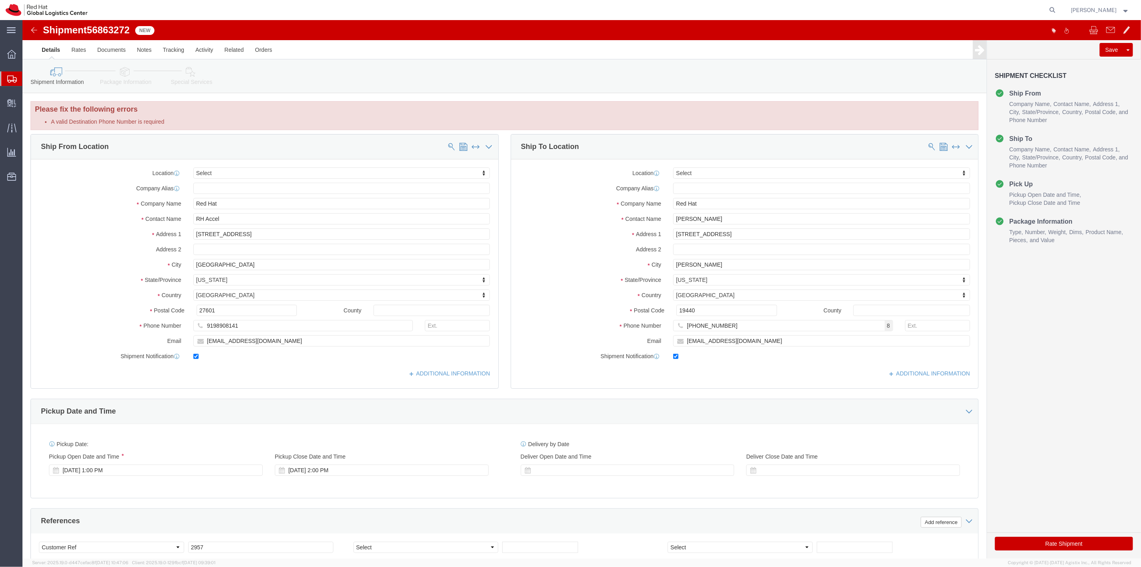
click div "Pickup Date and Time"
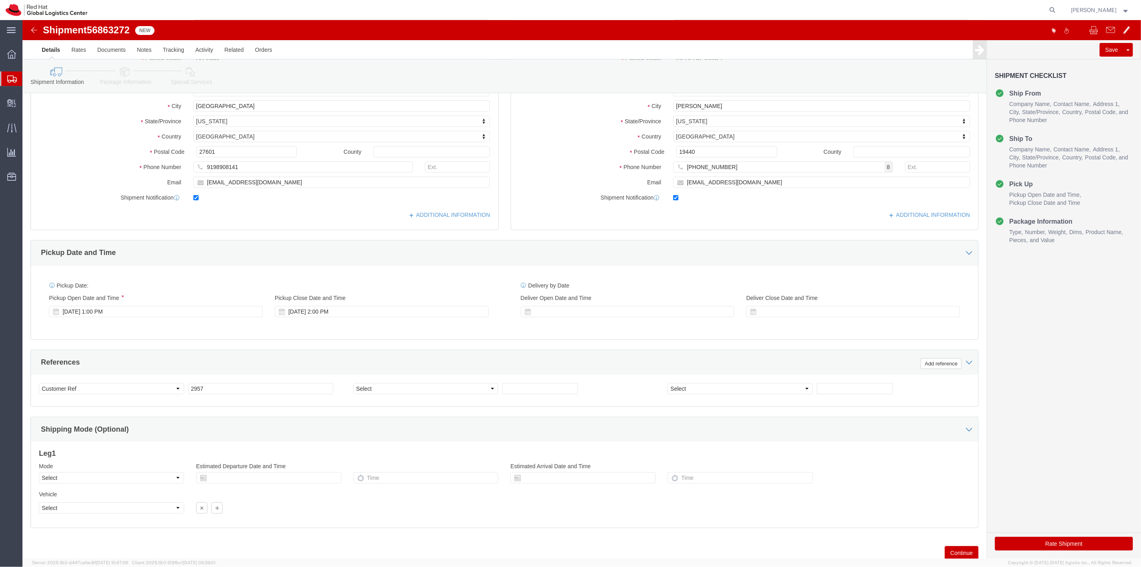
scroll to position [187, 0]
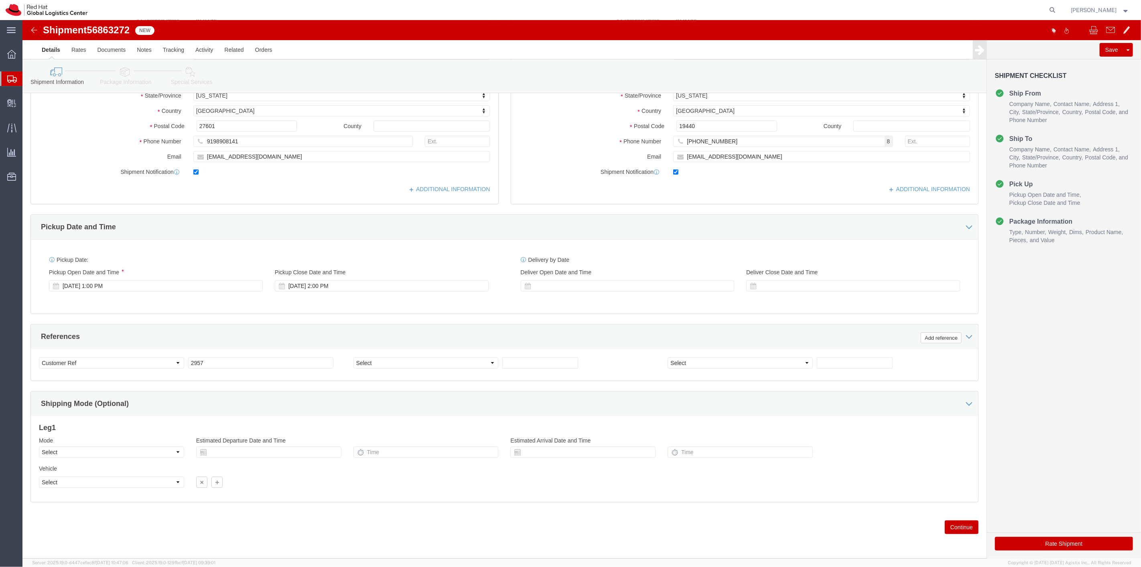
click button "Continue"
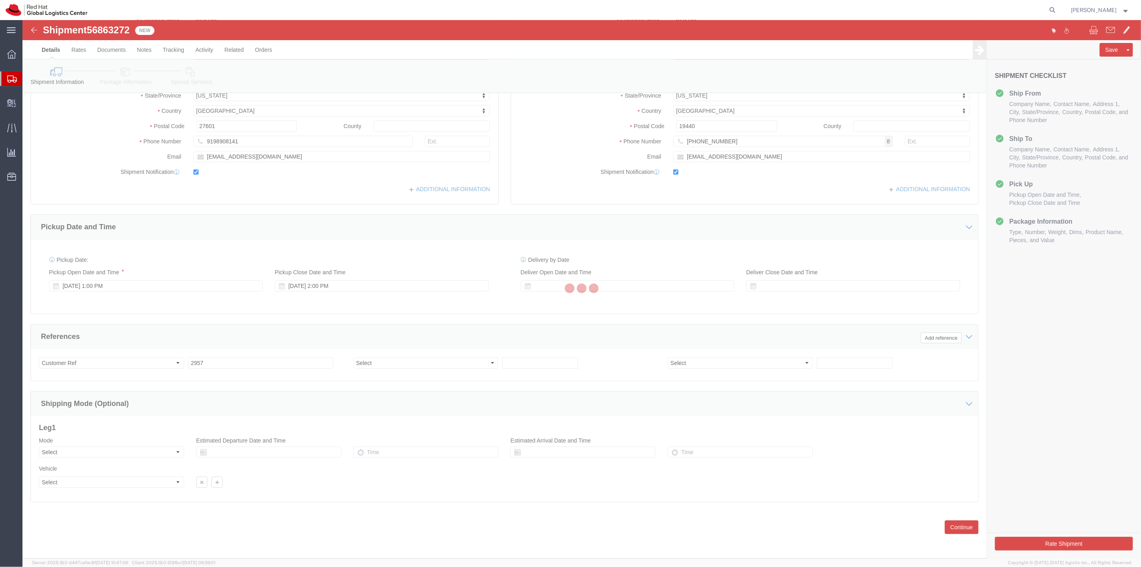
scroll to position [0, 0]
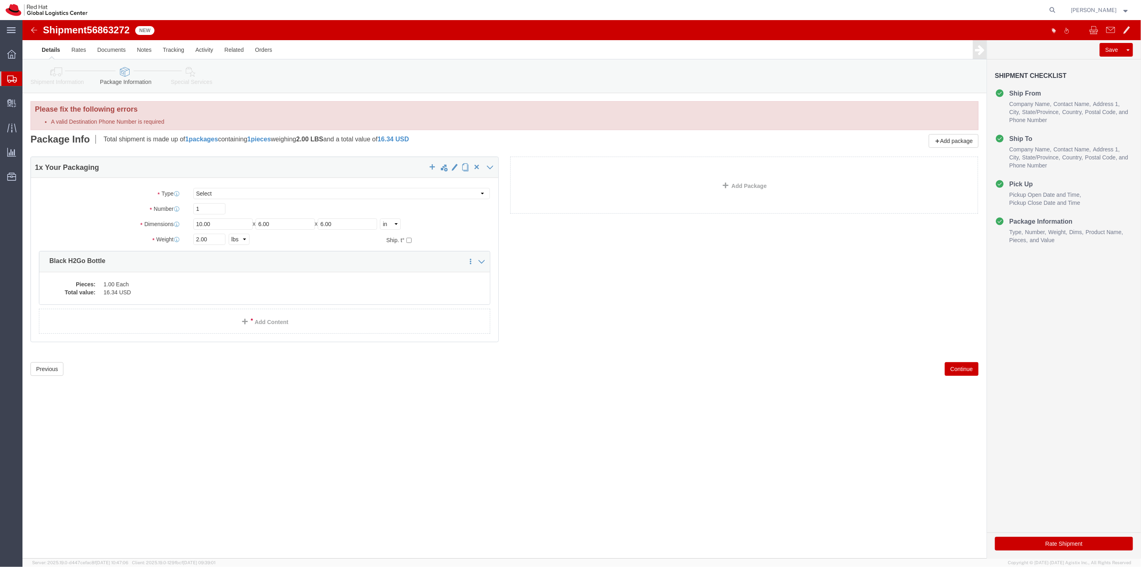
click button "Continue"
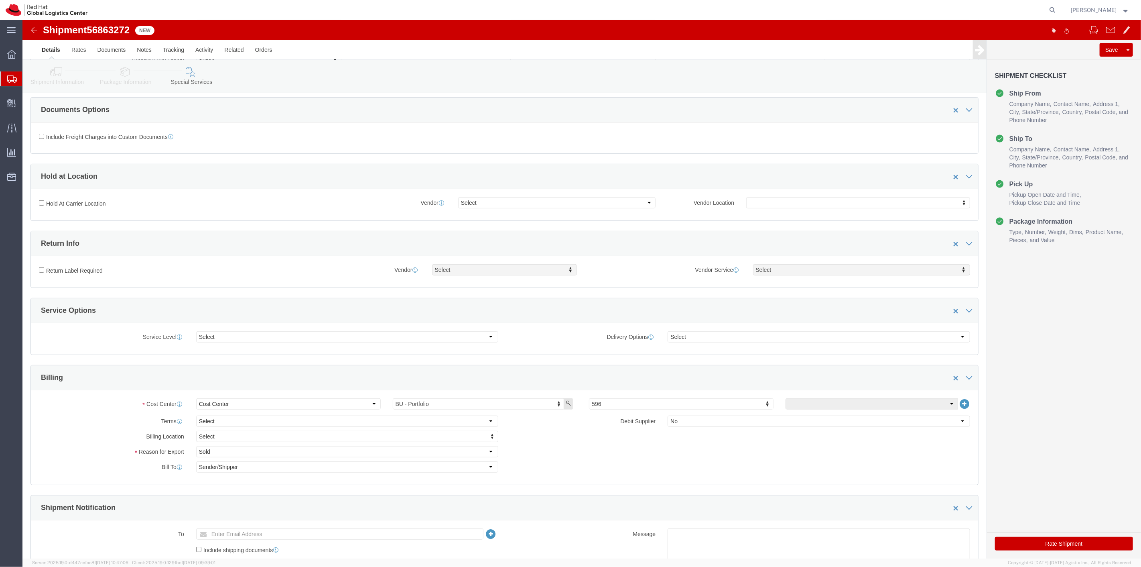
scroll to position [178, 0]
click button "Rate Shipment"
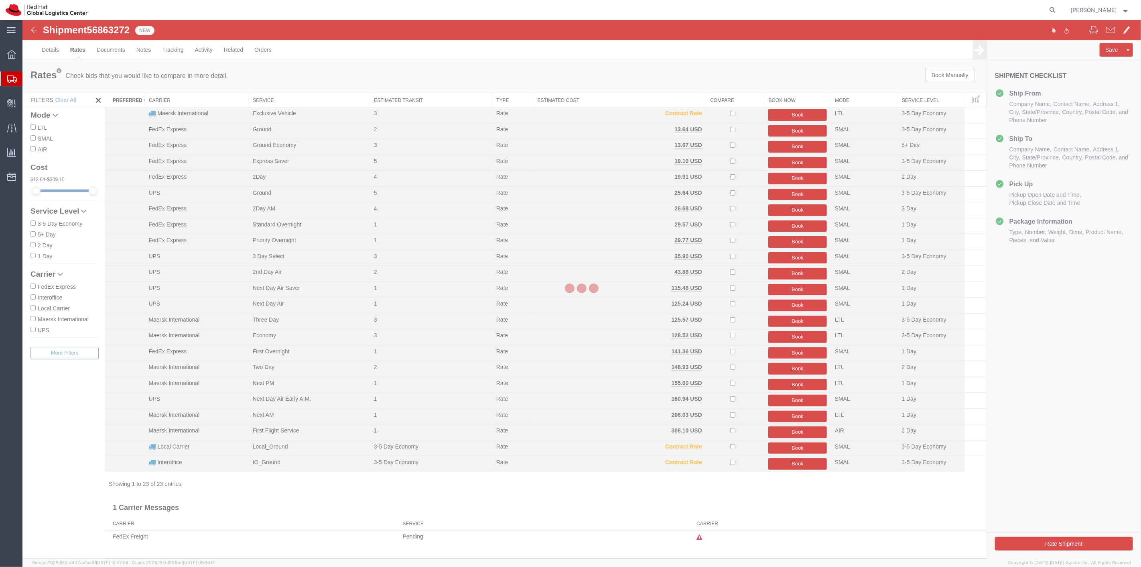
scroll to position [0, 0]
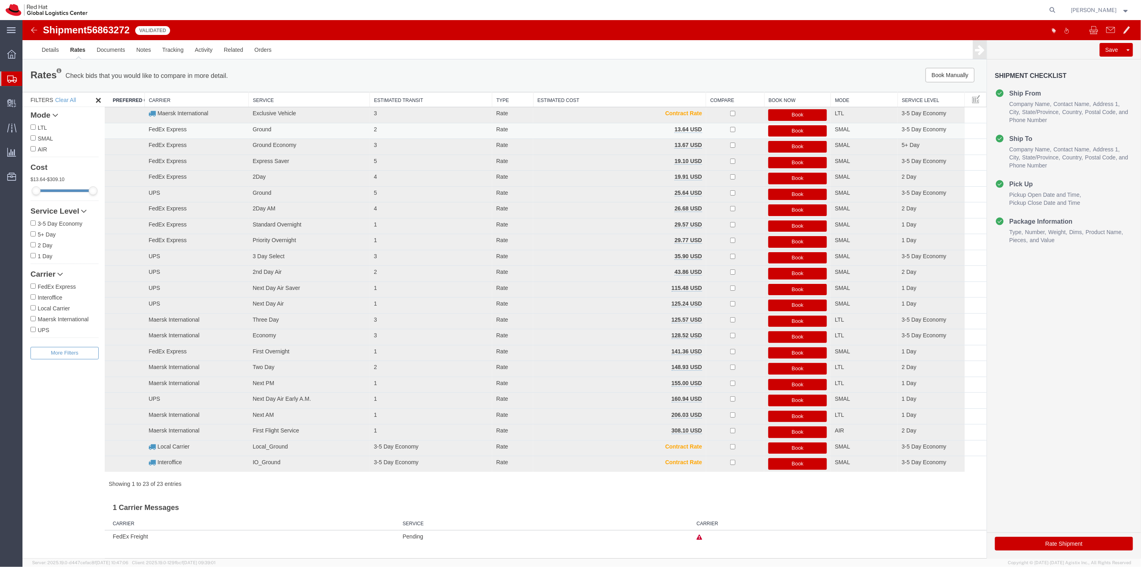
click at [798, 133] on button "Book" at bounding box center [797, 131] width 59 height 12
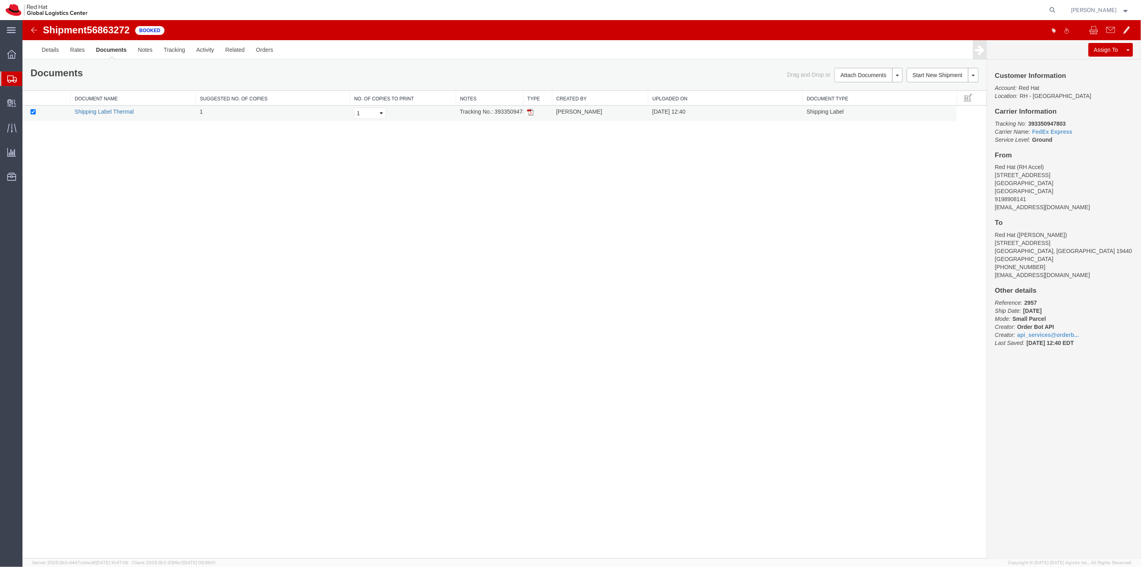
click at [122, 109] on link "Shipping Label Thermal" at bounding box center [103, 111] width 59 height 6
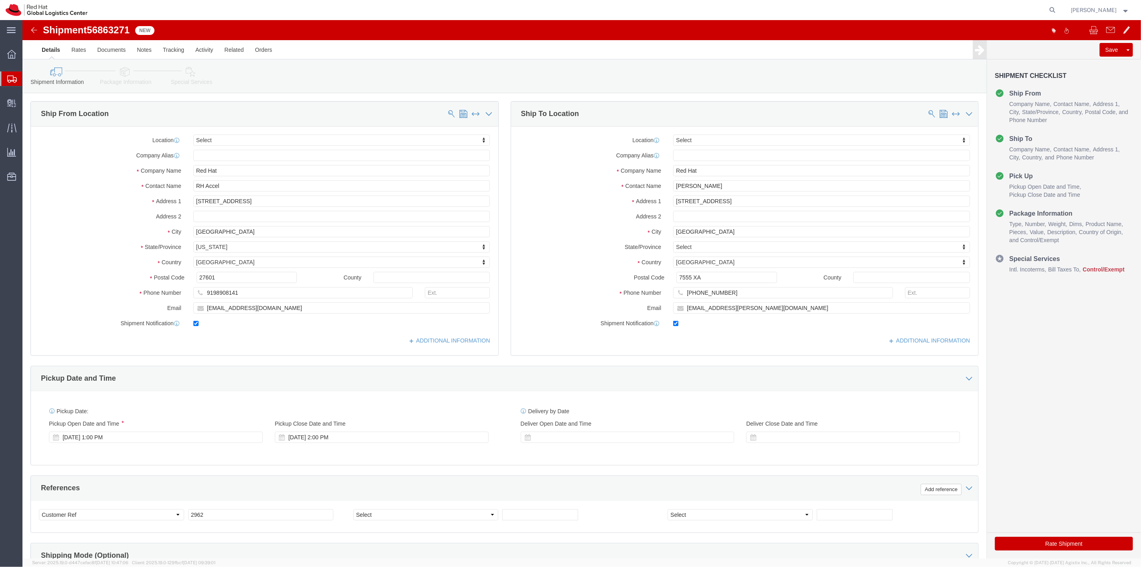
select select
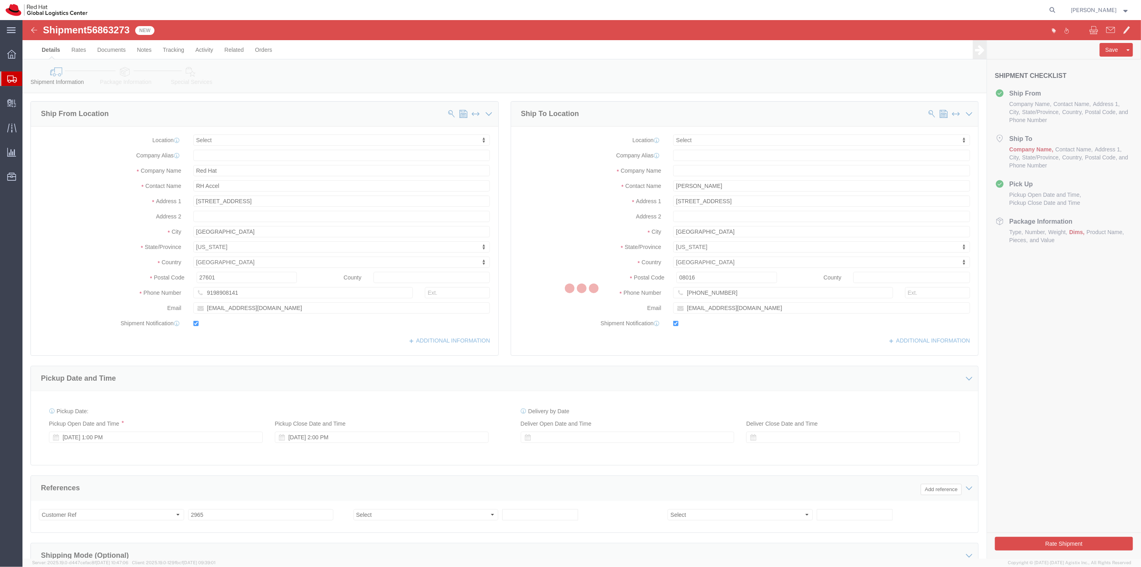
select select
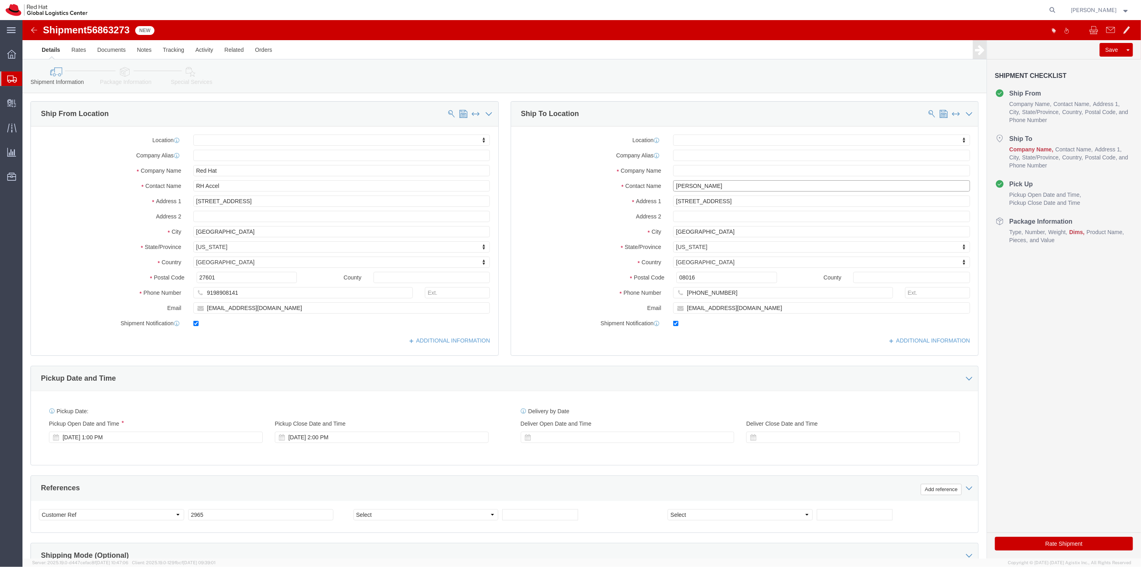
drag, startPoint x: 680, startPoint y: 167, endPoint x: 650, endPoint y: 166, distance: 29.7
click input "[PERSON_NAME]"
type input "[PERSON_NAME]"
click input "text"
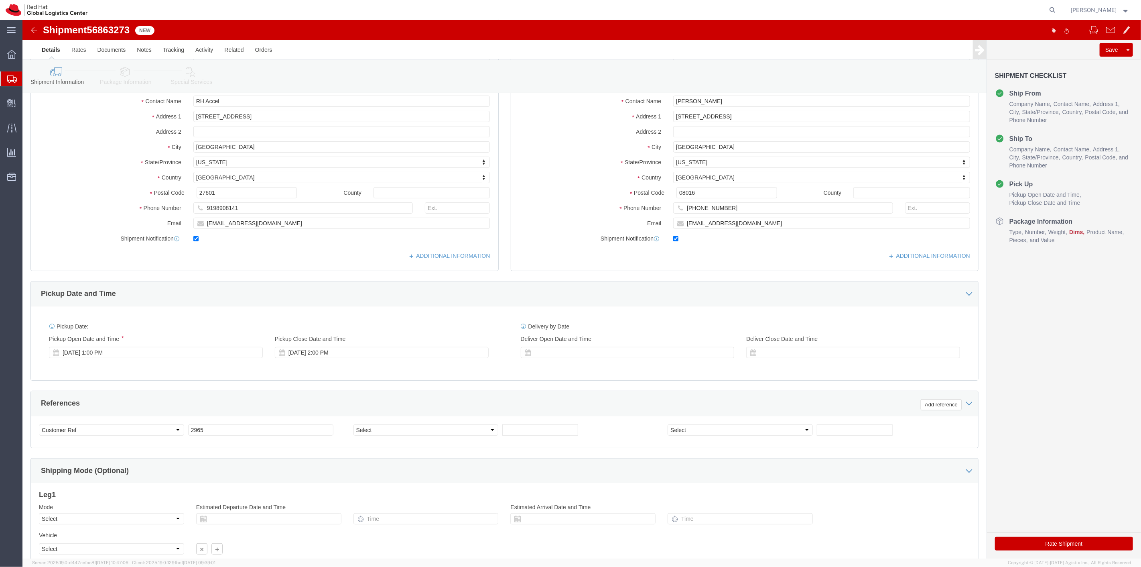
scroll to position [154, 0]
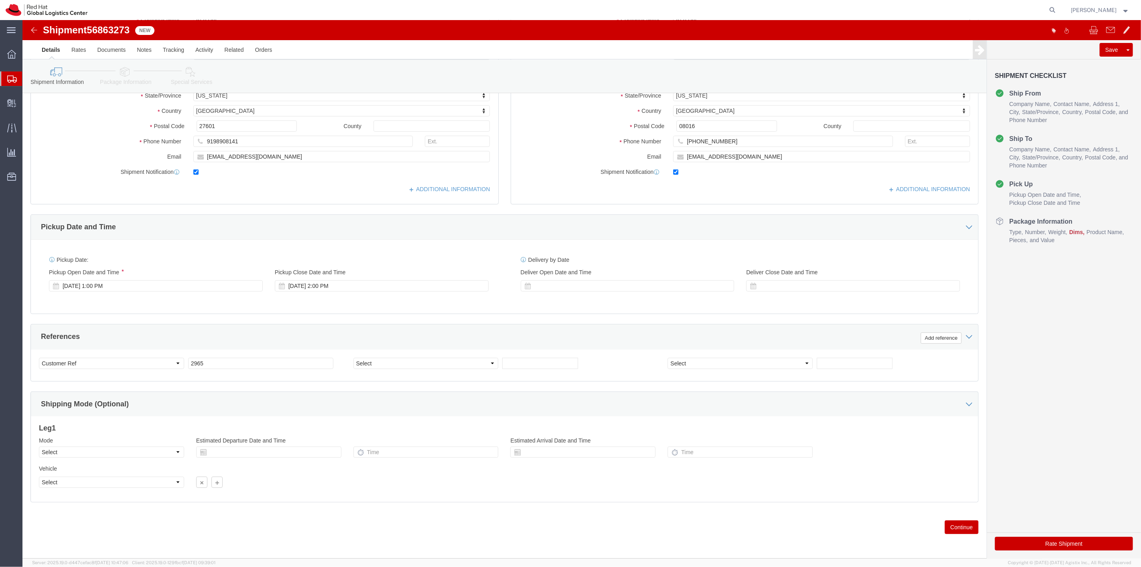
type input "Red Hat"
drag, startPoint x: 697, startPoint y: 120, endPoint x: 670, endPoint y: 122, distance: 27.7
click input "[PHONE_NUMBER]"
type input "8"
type input "9999999999"
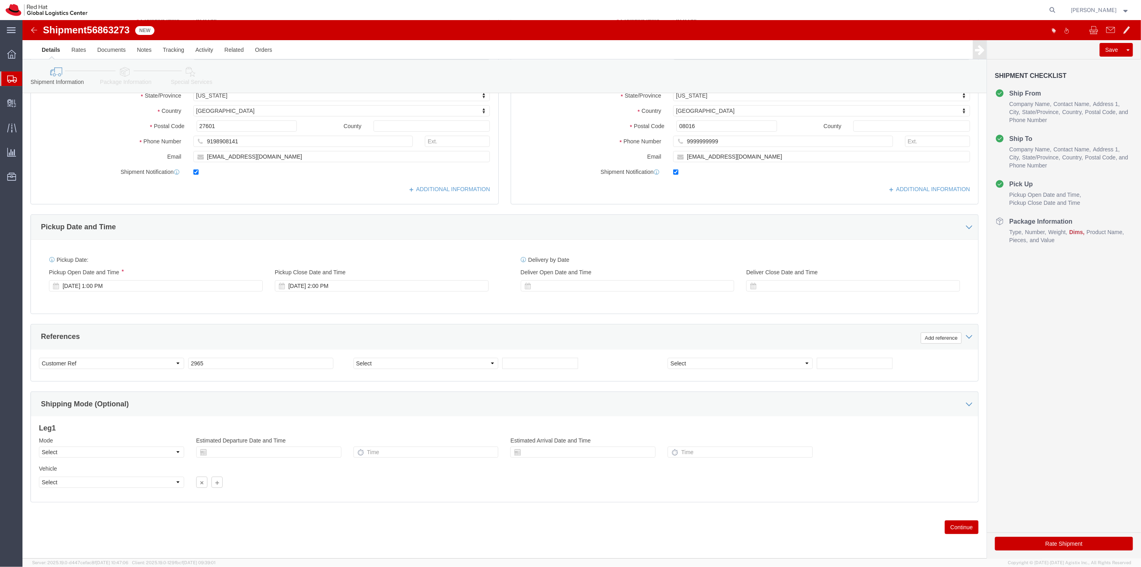
click button "Continue"
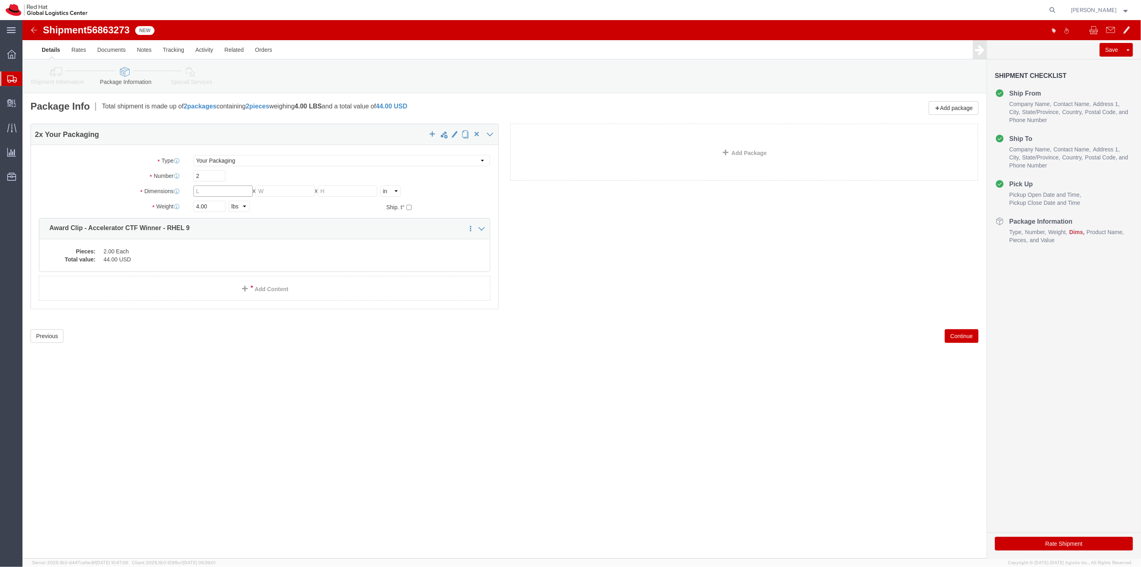
click input "text"
type input "6"
type input "3"
type input "1"
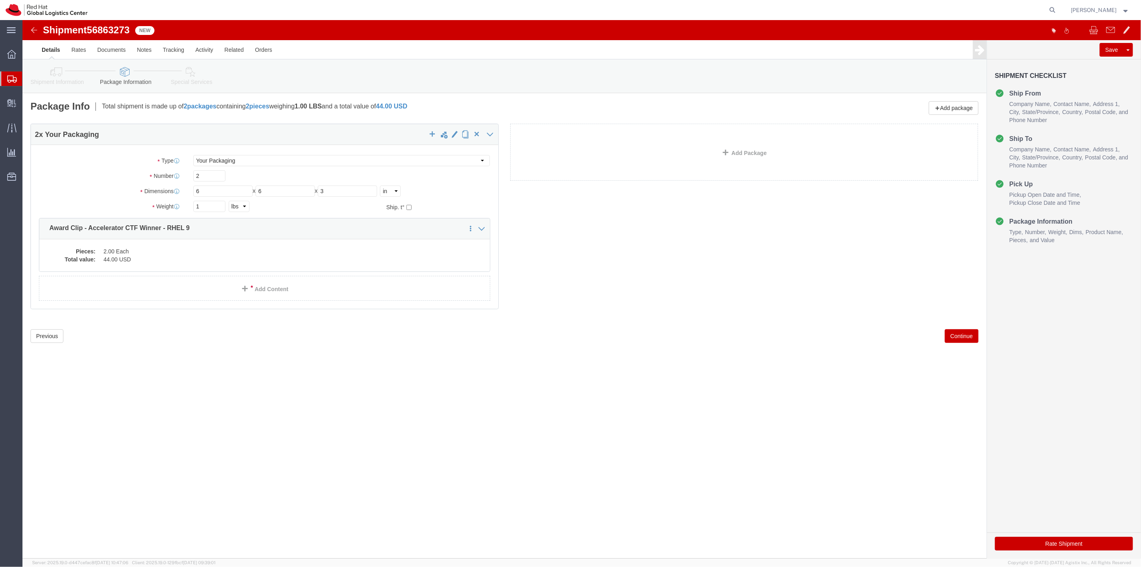
click button "Continue"
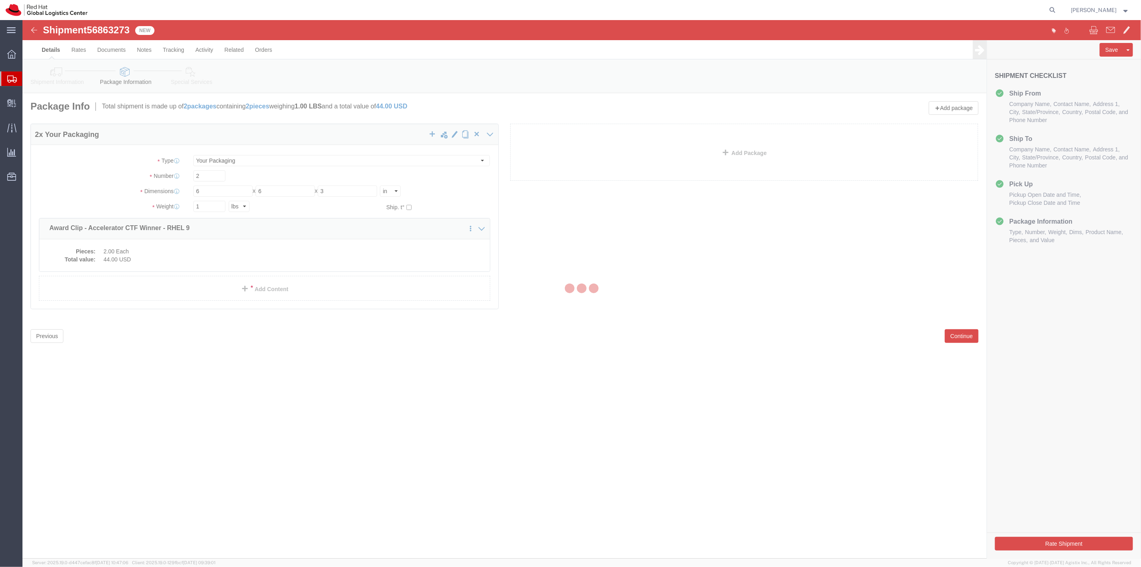
select select
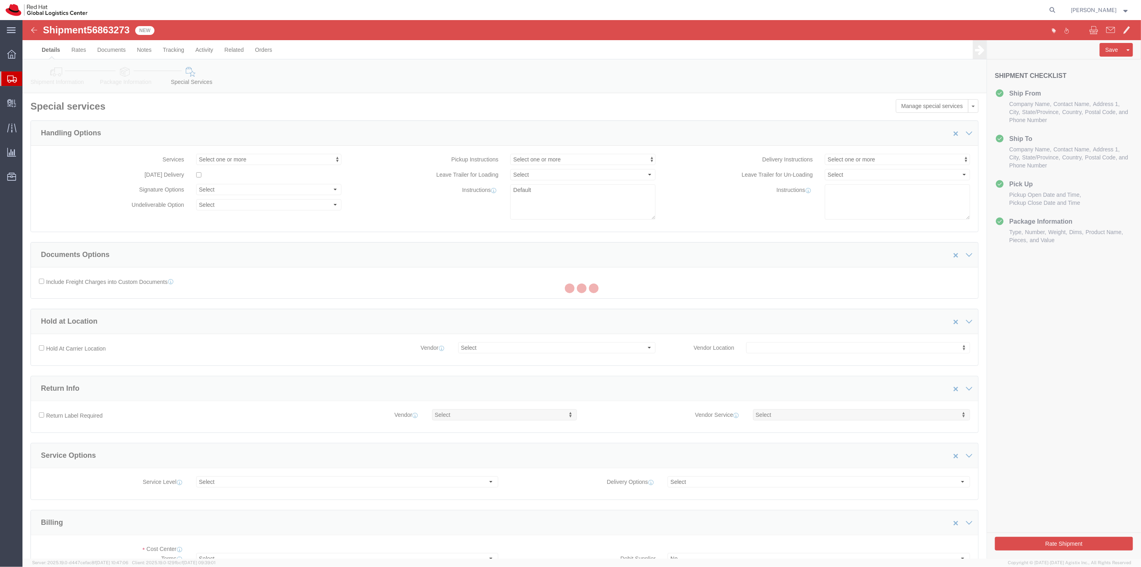
select select "COSTCENTER"
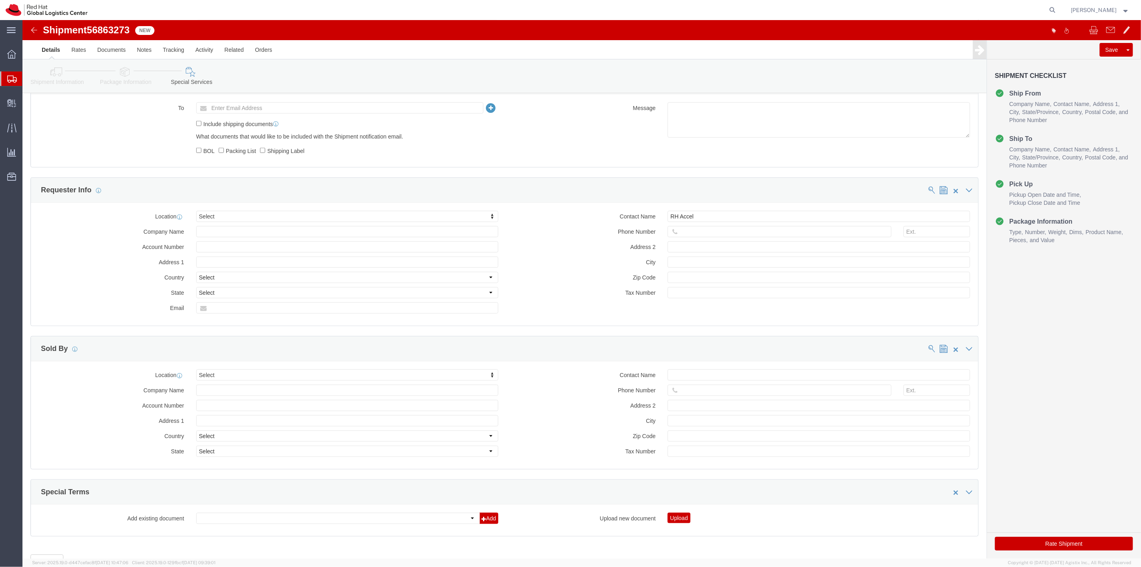
scroll to position [612, 0]
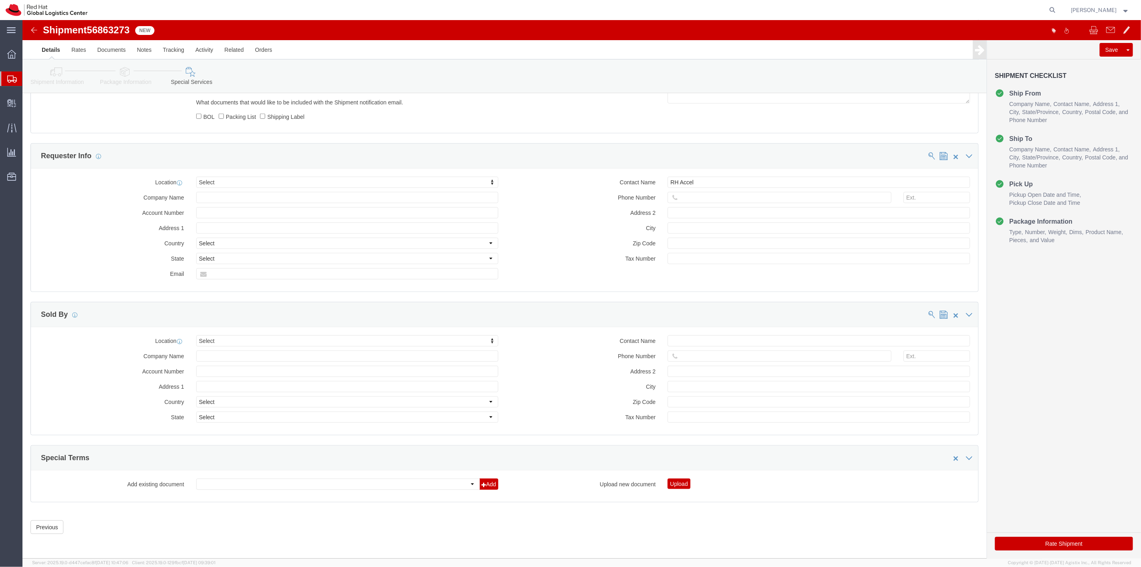
click button "Rate Shipment"
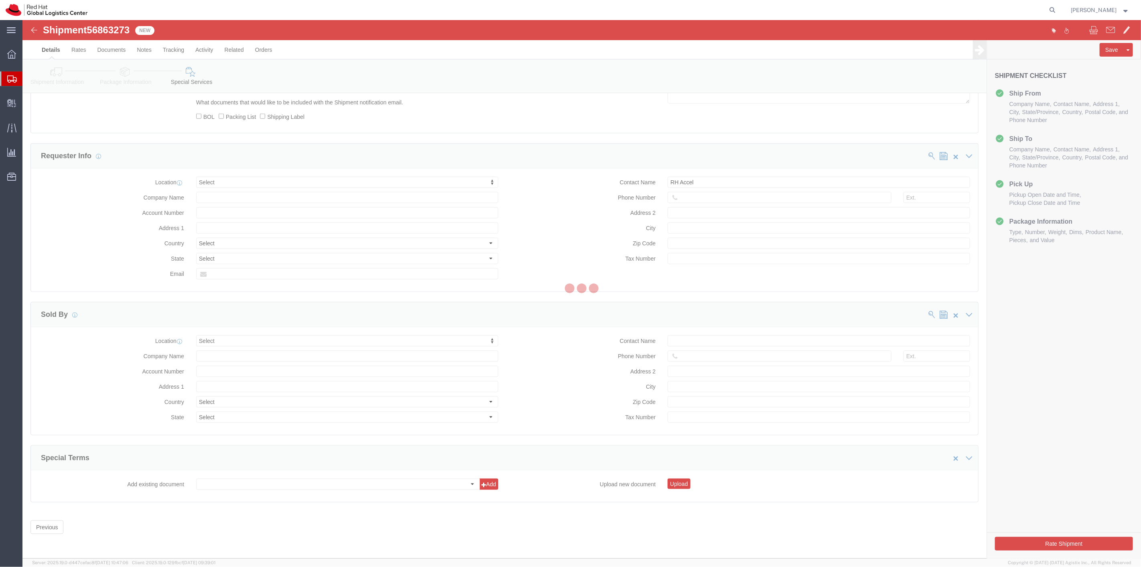
scroll to position [0, 0]
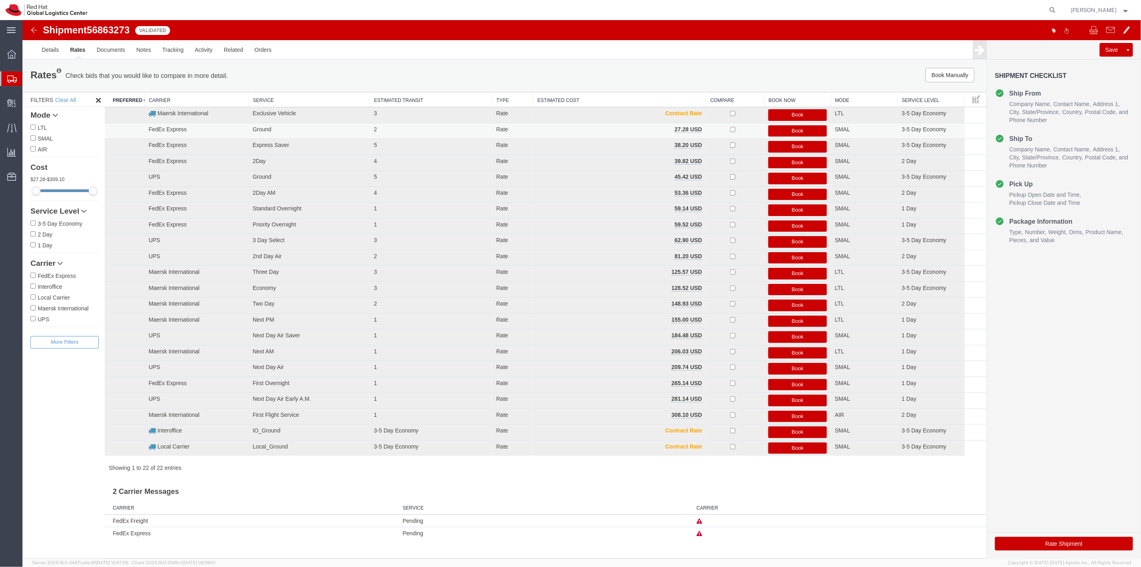
click at [804, 131] on button "Book" at bounding box center [797, 131] width 59 height 12
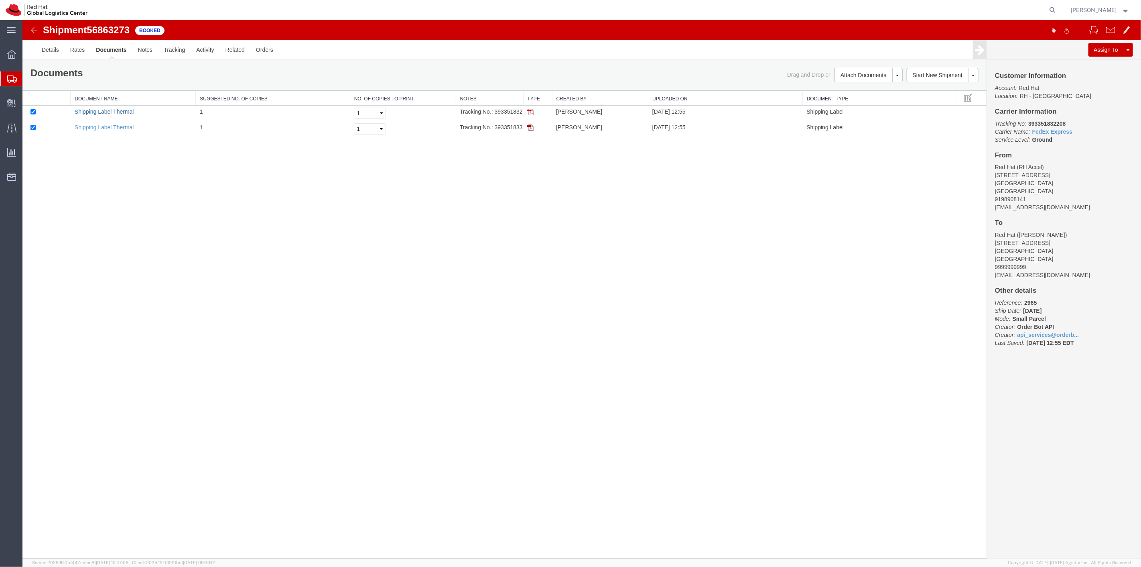
drag, startPoint x: 117, startPoint y: 111, endPoint x: 116, endPoint y: 103, distance: 7.7
click at [117, 111] on link "Shipping Label Thermal" at bounding box center [103, 111] width 59 height 6
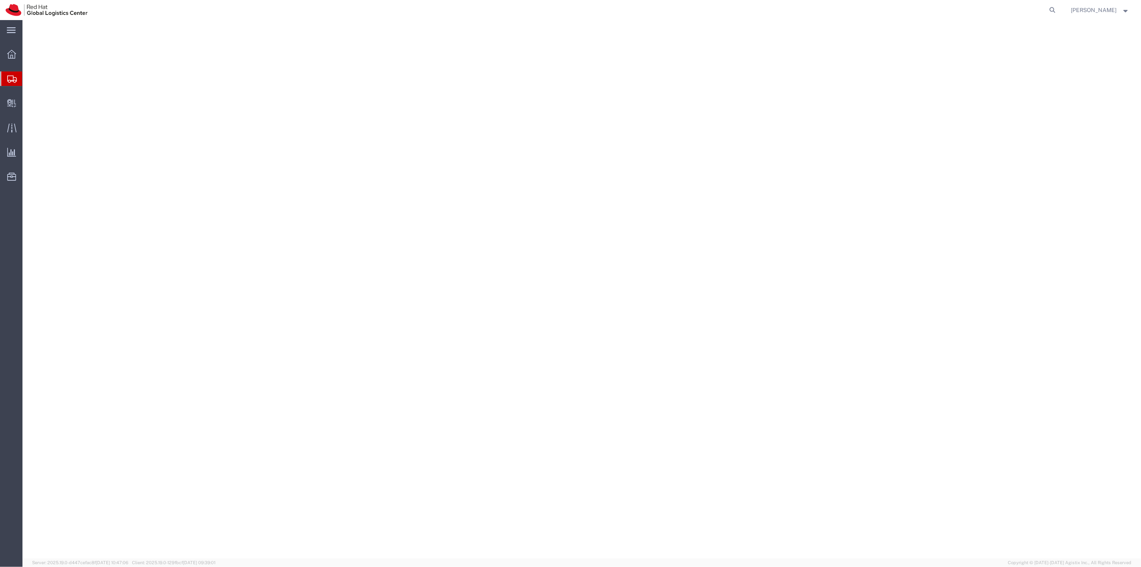
select select
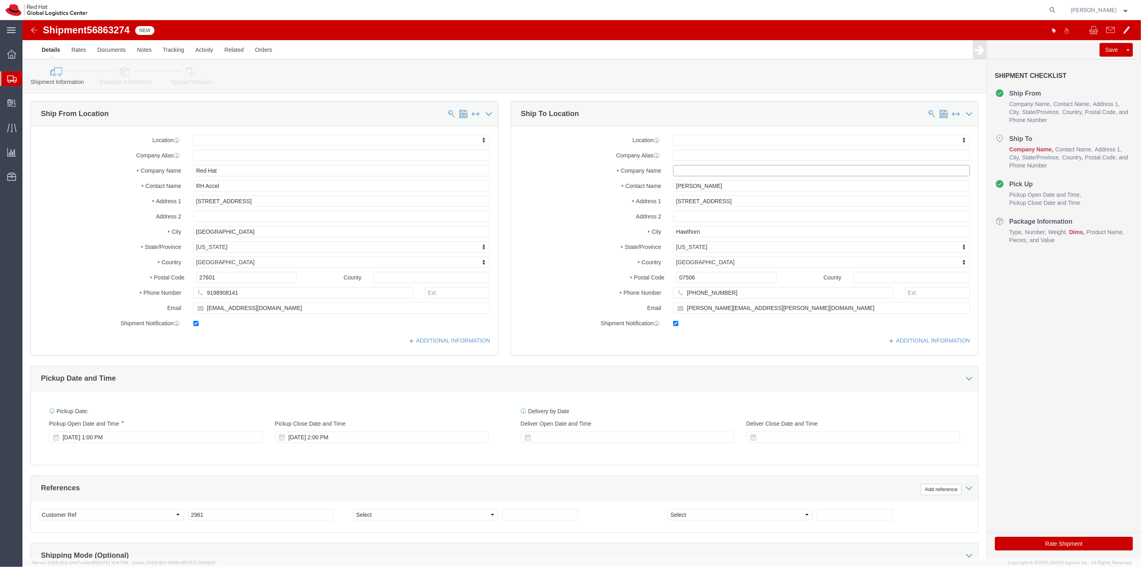
click input "text"
drag, startPoint x: 678, startPoint y: 165, endPoint x: 685, endPoint y: 179, distance: 16.0
click input "[PERSON_NAME]"
type input "[PERSON_NAME]"
click input "text"
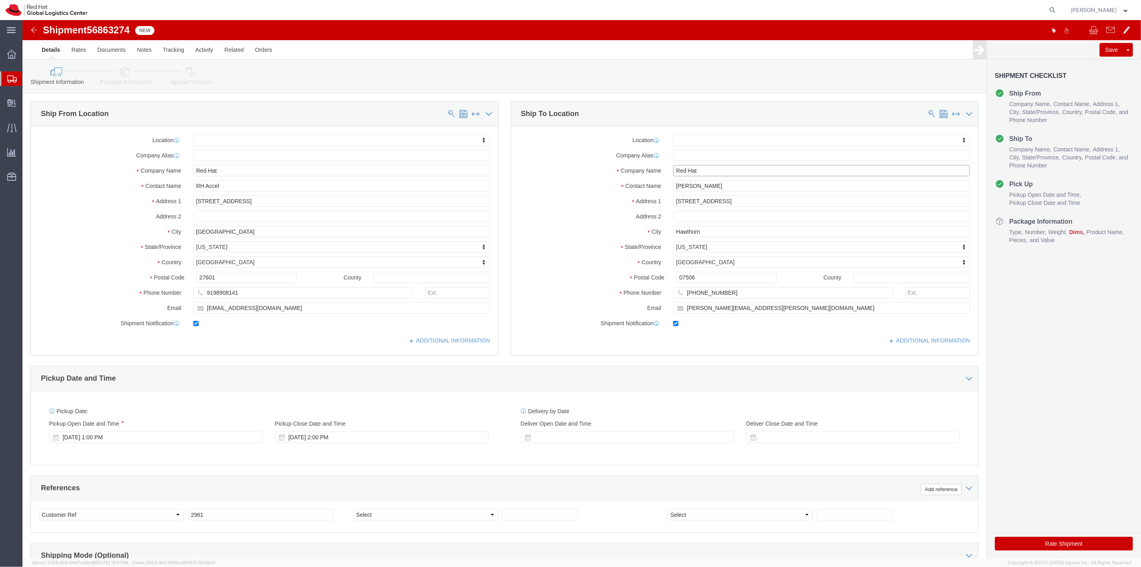
type input "Red Hat"
drag, startPoint x: 705, startPoint y: 274, endPoint x: 581, endPoint y: 284, distance: 124.4
click div "Location My Profile Location RH - Amsterdam - MSO RH - Amsterdam Data Center RH…"
type input "9999999999"
click button "Rate Shipment"
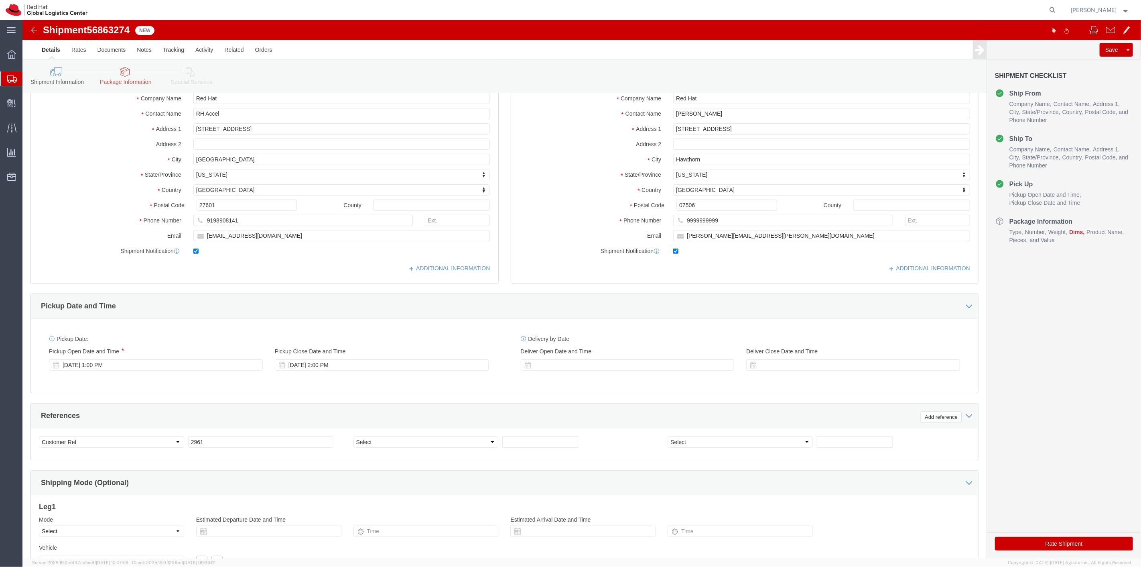
scroll to position [205, 0]
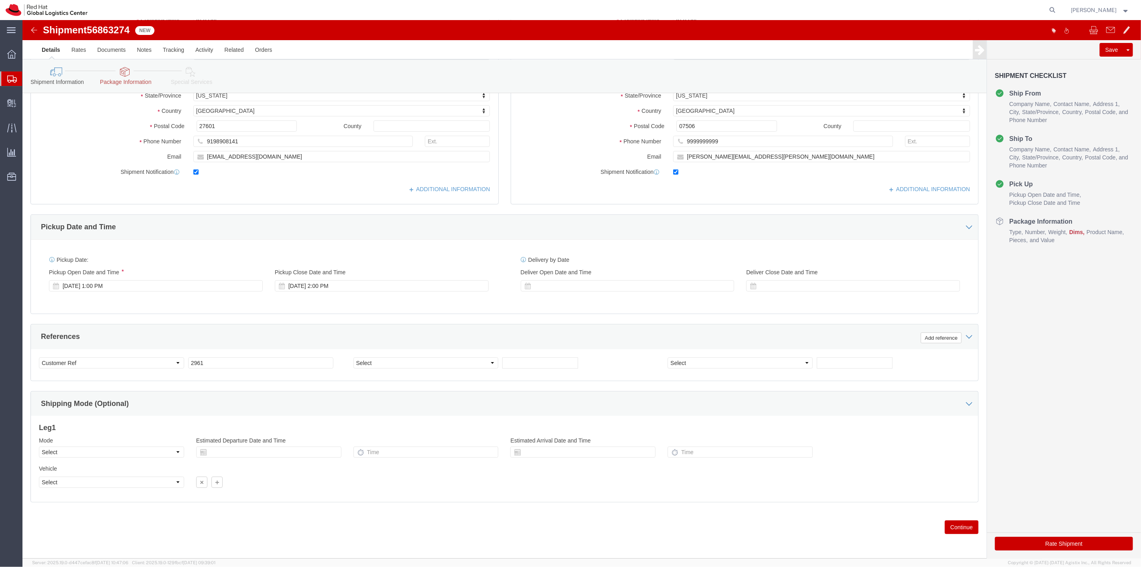
click button "Continue"
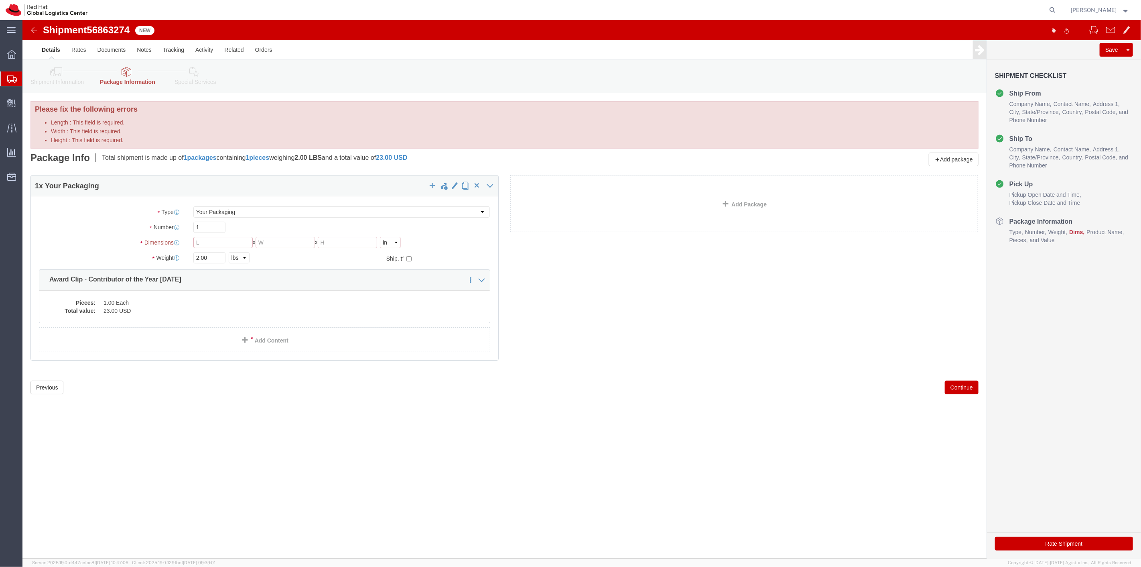
click input "Length : This field is required."
type input "6"
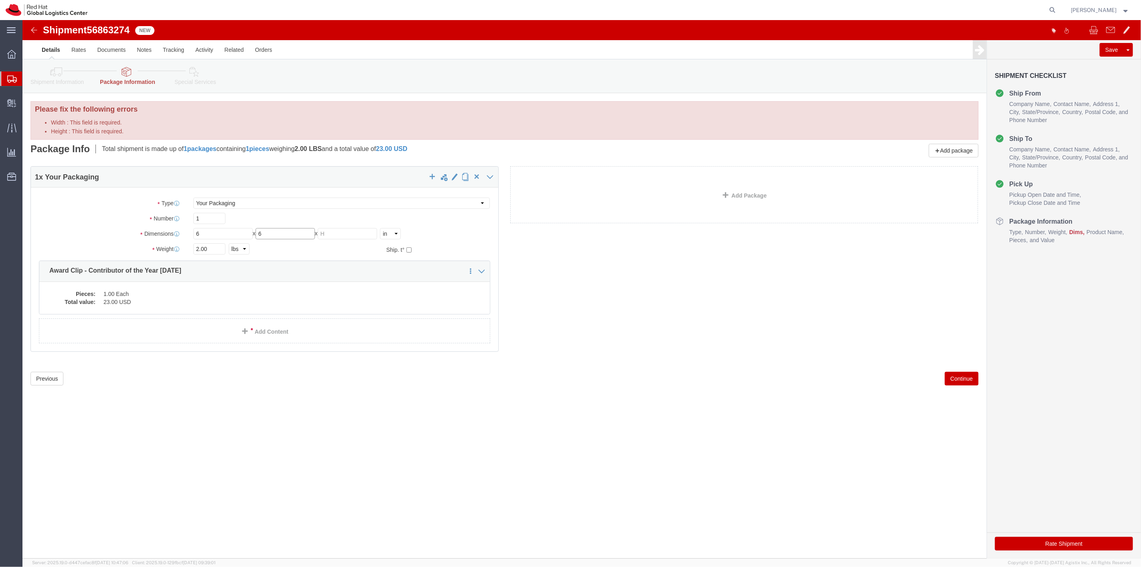
type input "6"
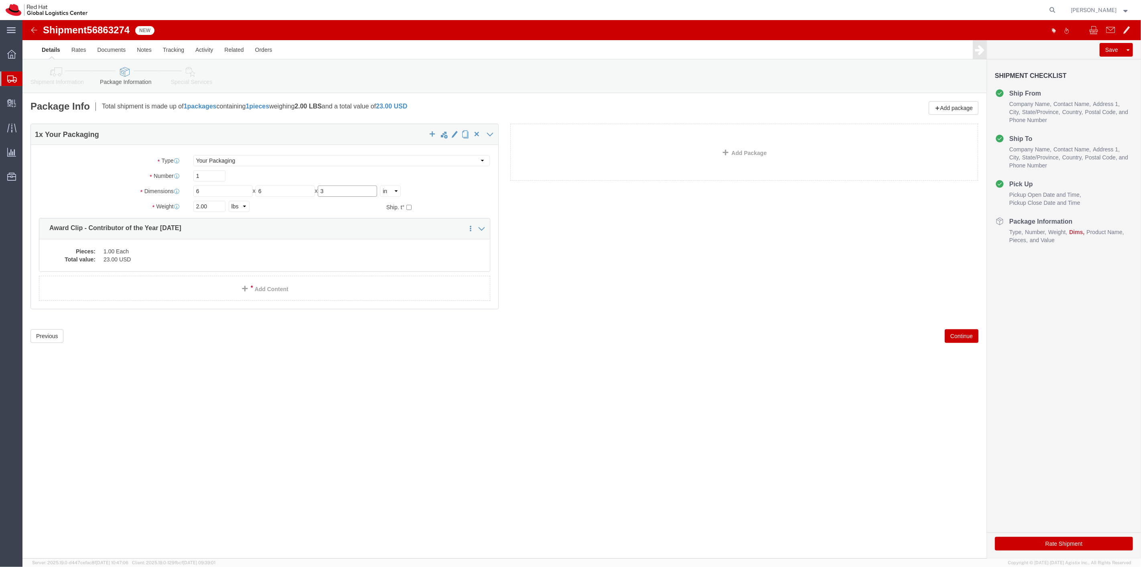
type input "3"
drag, startPoint x: 191, startPoint y: 189, endPoint x: 123, endPoint y: 192, distance: 68.3
click div "Weight 2.00 Select kgs lbs Ship. t°"
type input "1"
click button "Continue"
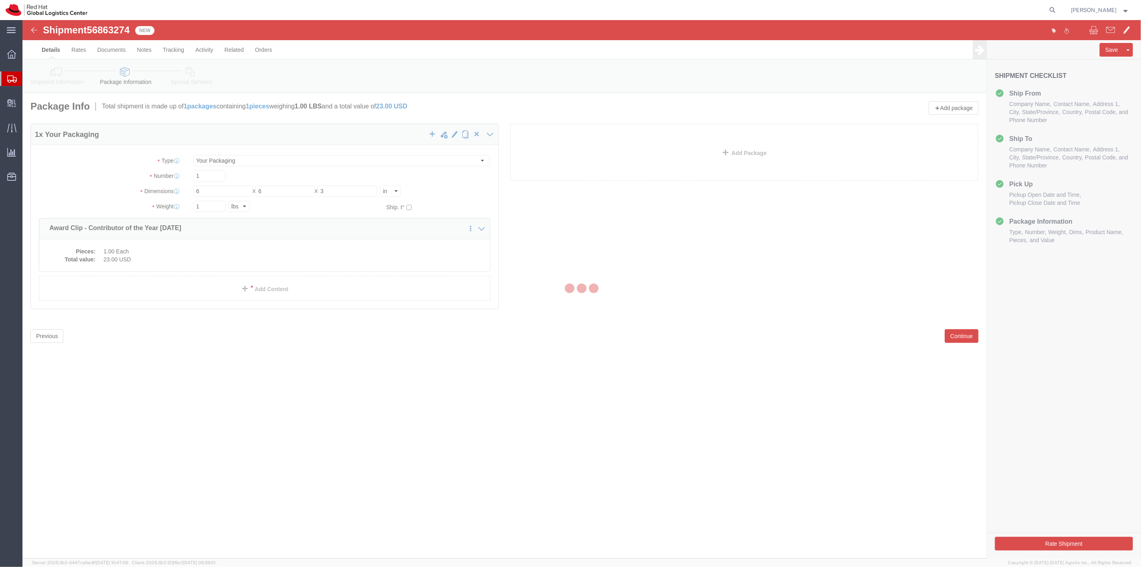
select select
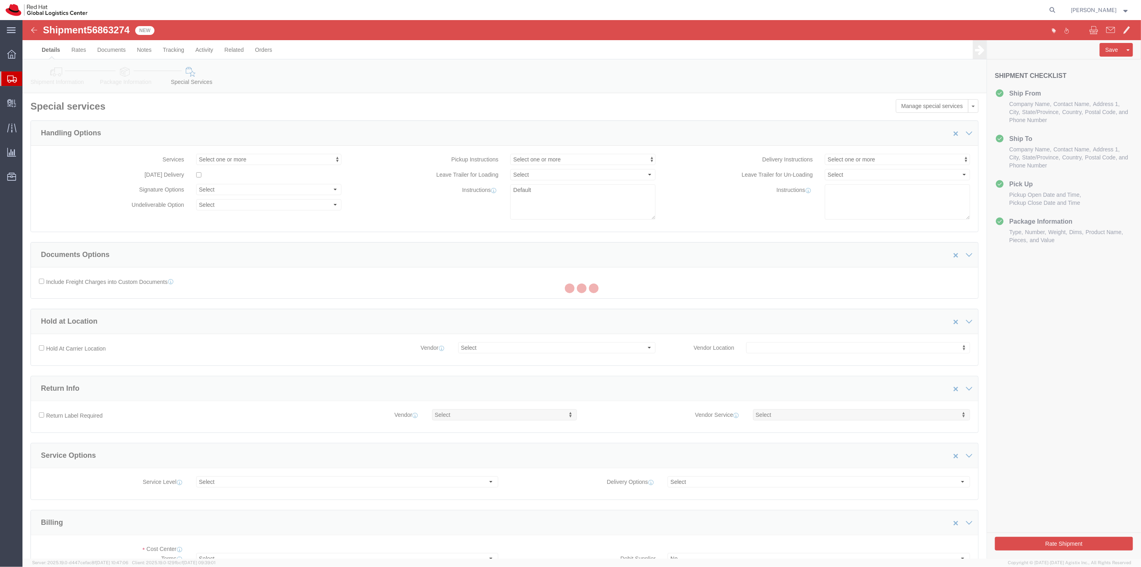
select select "COSTCENTER"
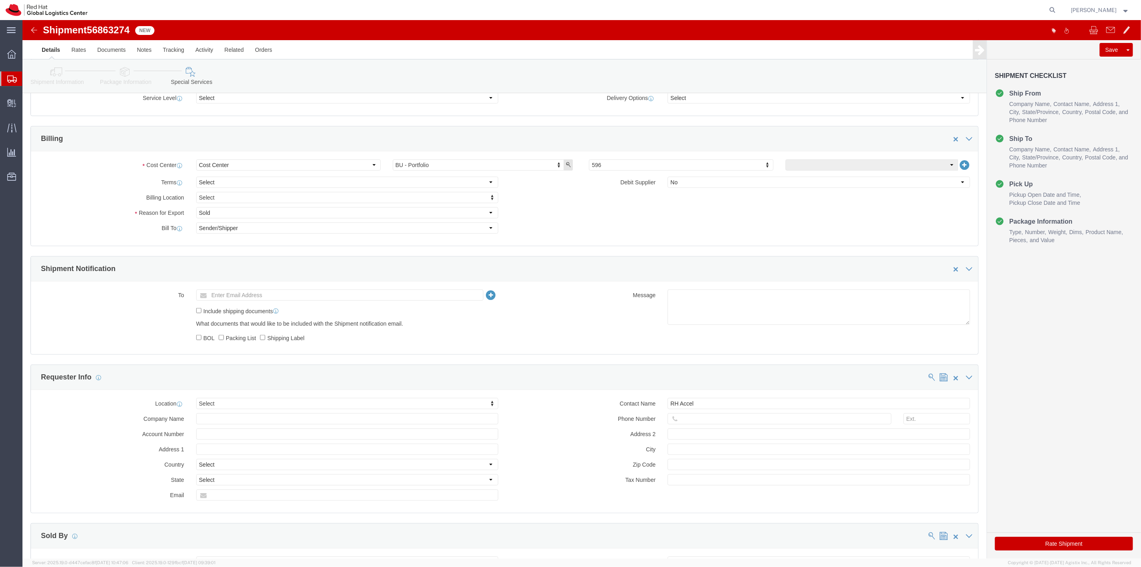
scroll to position [612, 0]
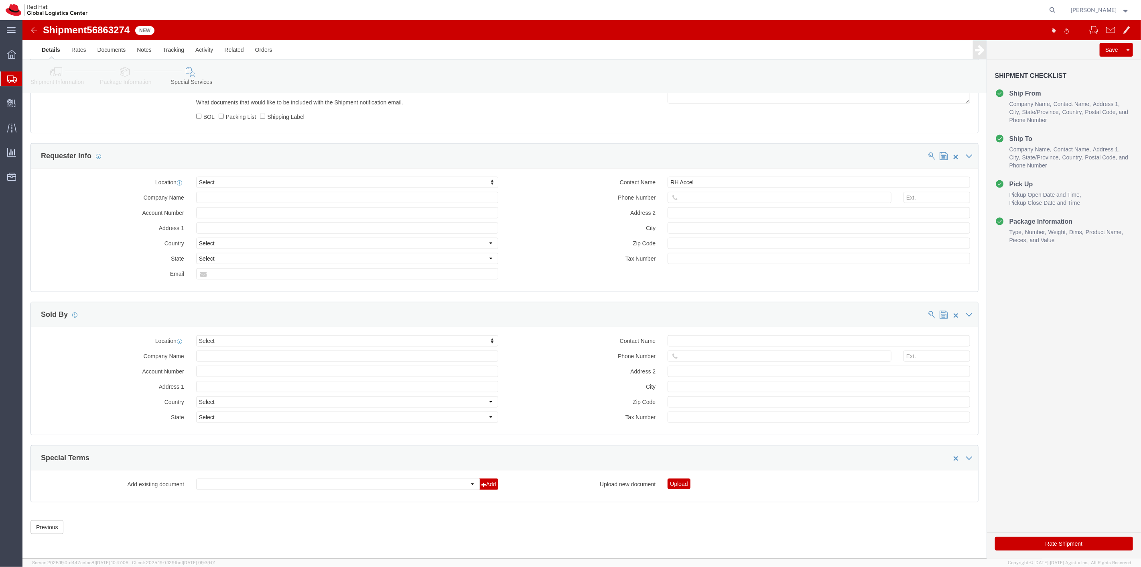
click button "Rate Shipment"
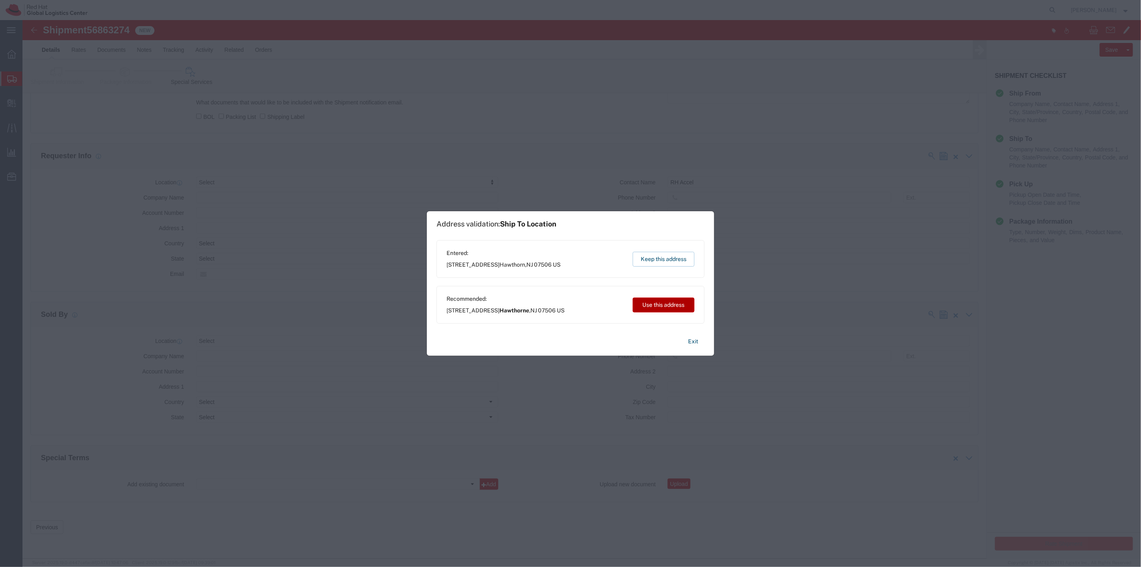
click at [642, 303] on button "Use this address" at bounding box center [664, 304] width 62 height 15
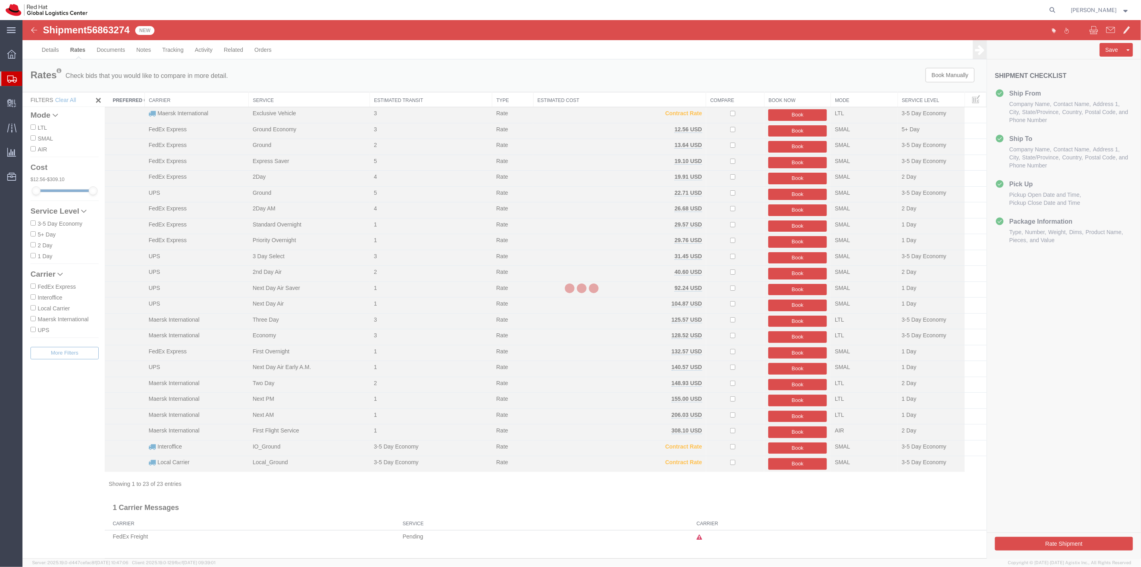
scroll to position [0, 0]
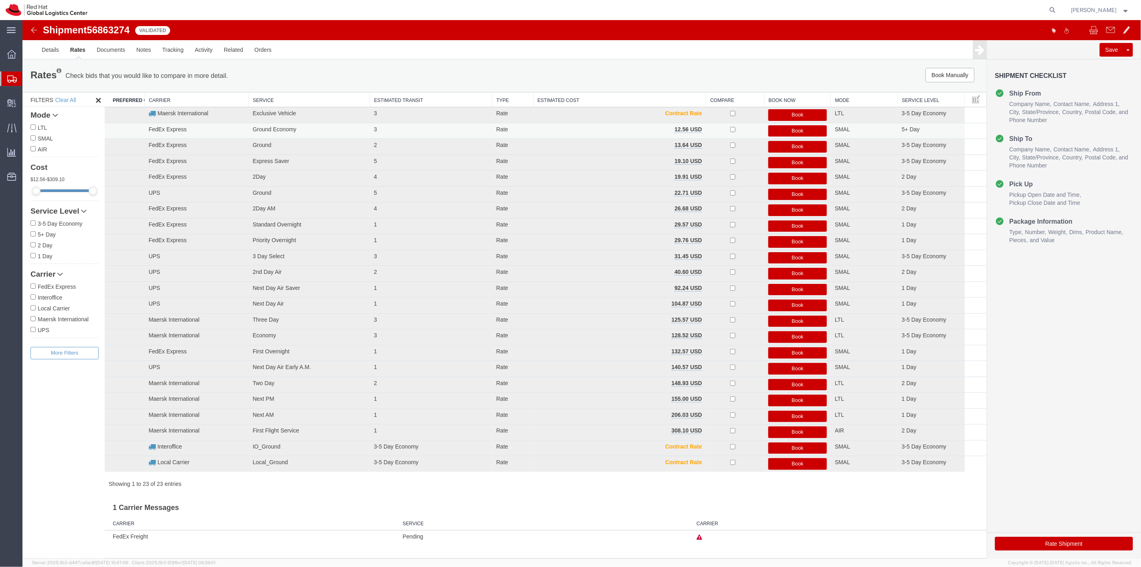
click at [802, 124] on td "Book" at bounding box center [797, 131] width 67 height 16
click at [800, 130] on button "Book" at bounding box center [797, 131] width 59 height 12
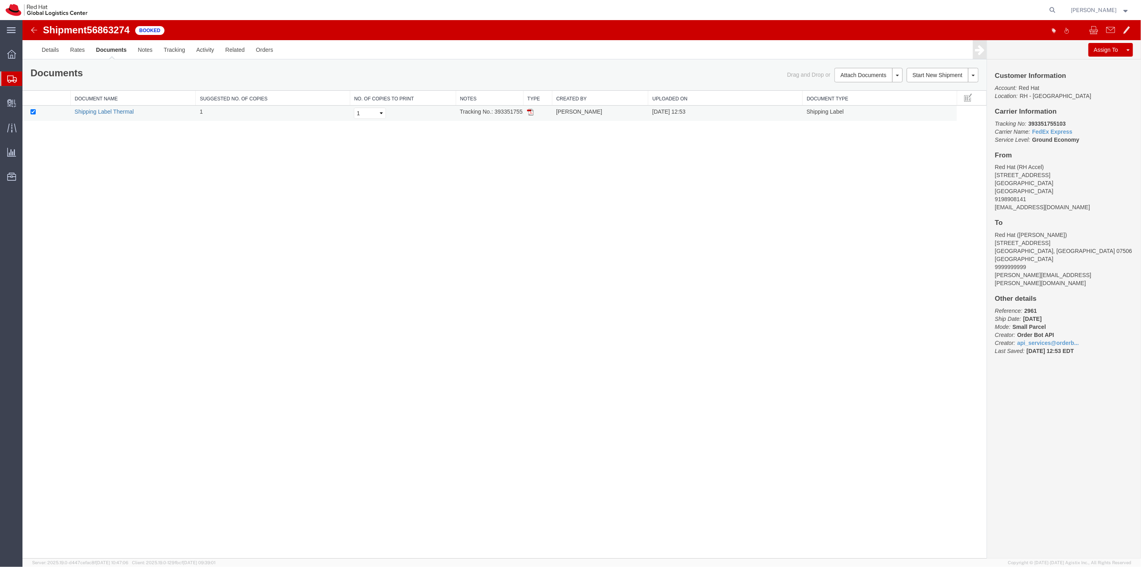
click at [104, 114] on link "Shipping Label Thermal" at bounding box center [103, 111] width 59 height 6
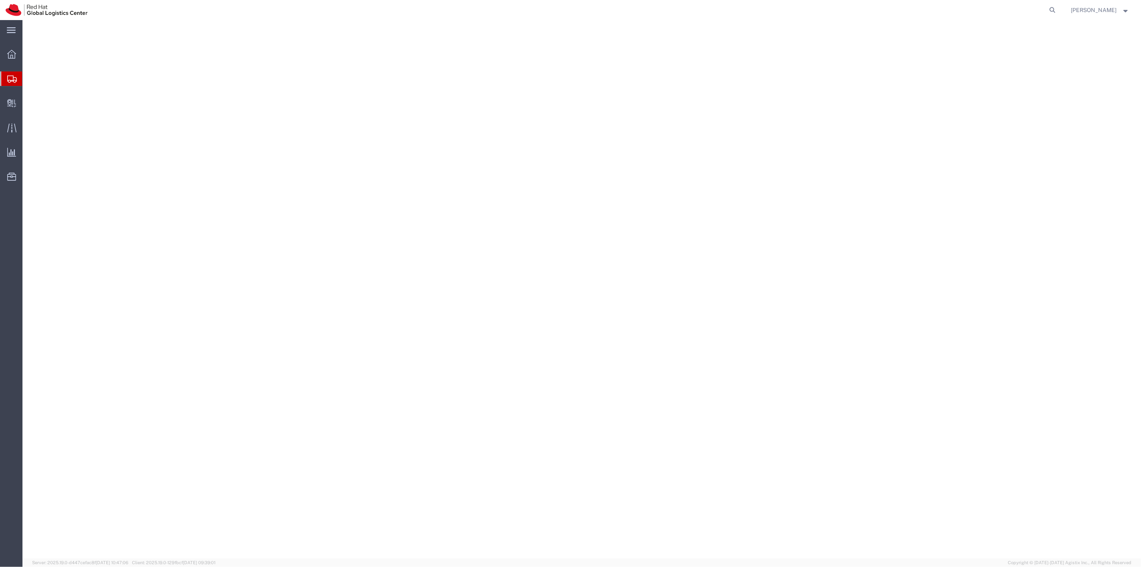
select select
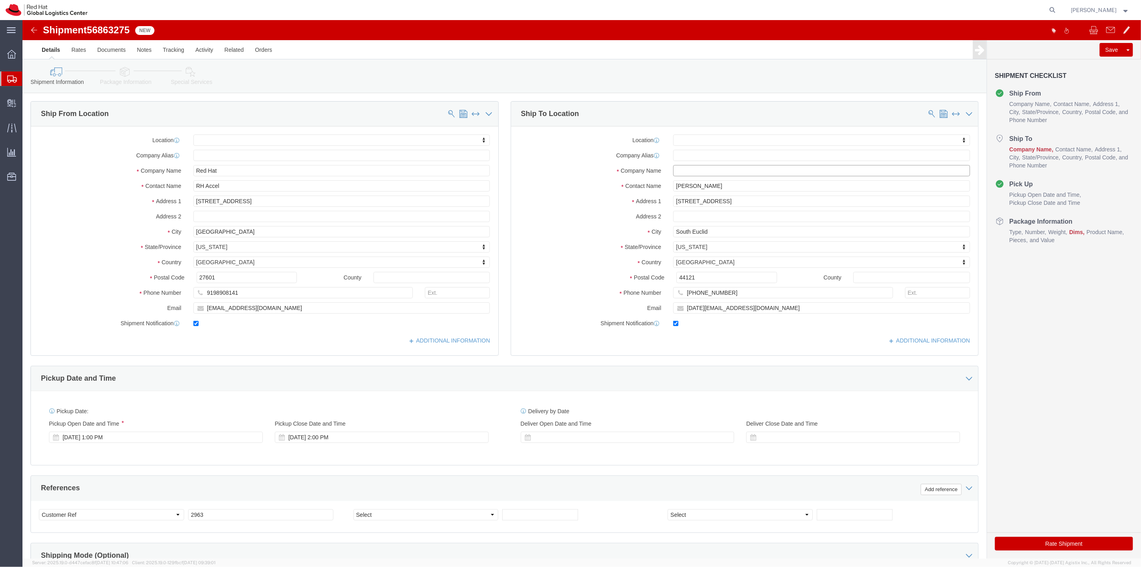
click input "text"
drag, startPoint x: 700, startPoint y: 273, endPoint x: 632, endPoint y: 268, distance: 68.4
click div "Phone Number 216-835-97"
type input "9999999999"
click input "text"
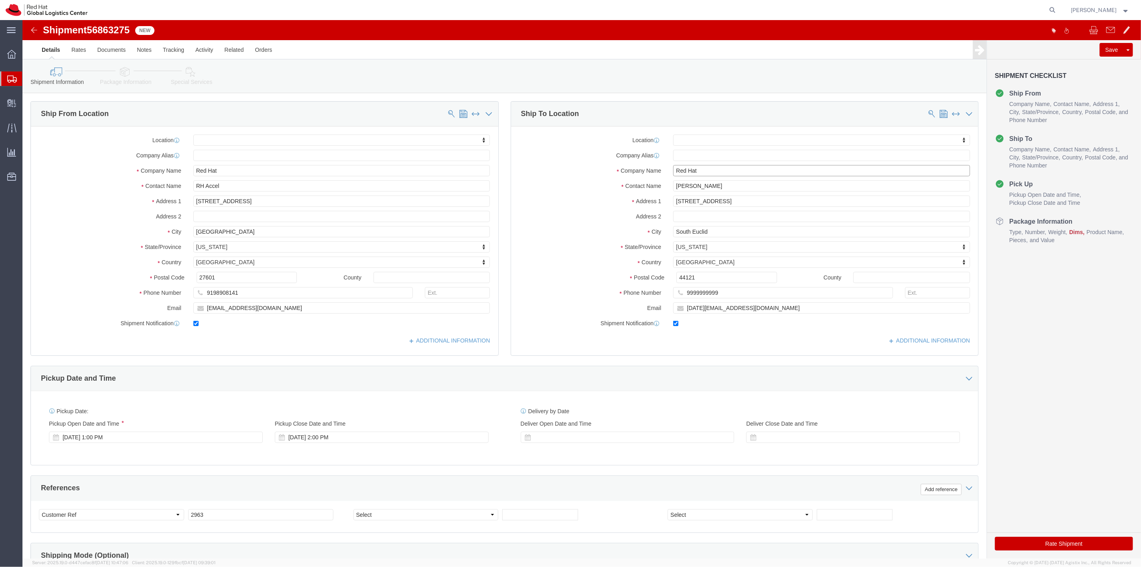
type input "Red Hat"
click button "Rate Shipment"
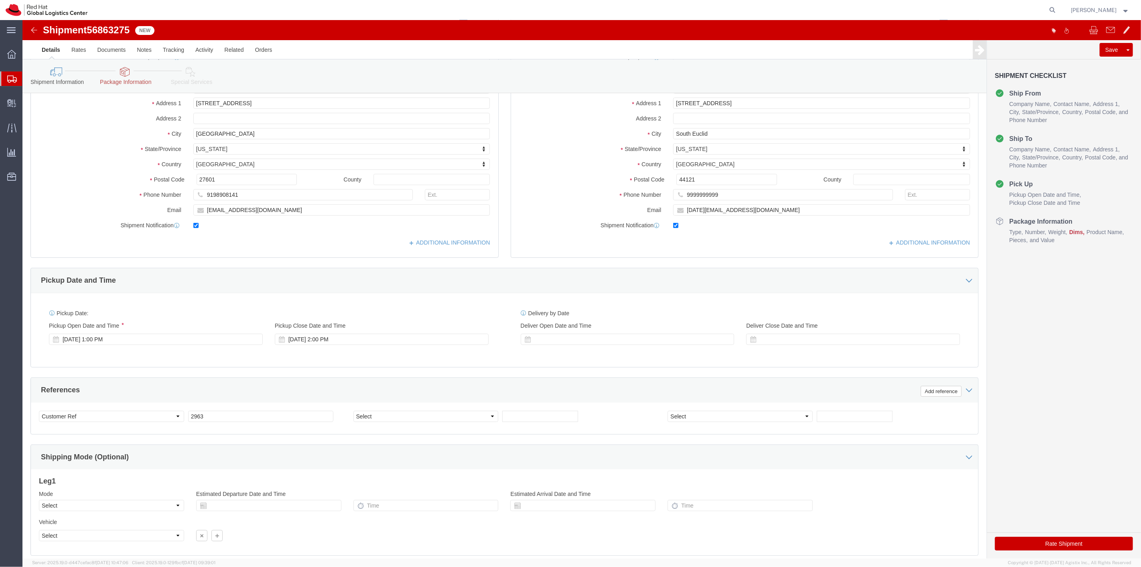
scroll to position [205, 0]
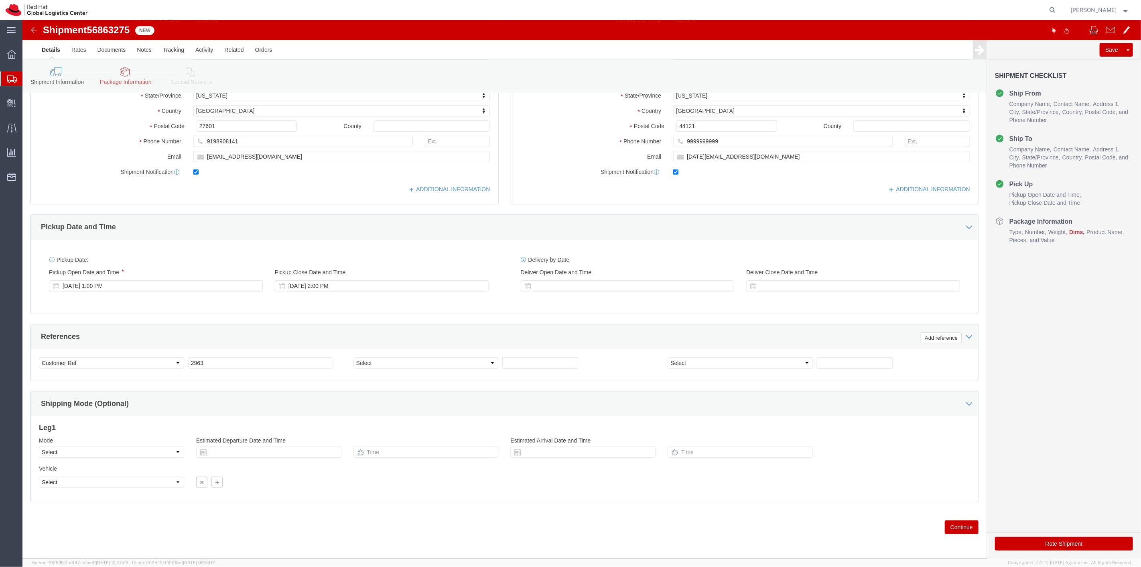
click button "Continue"
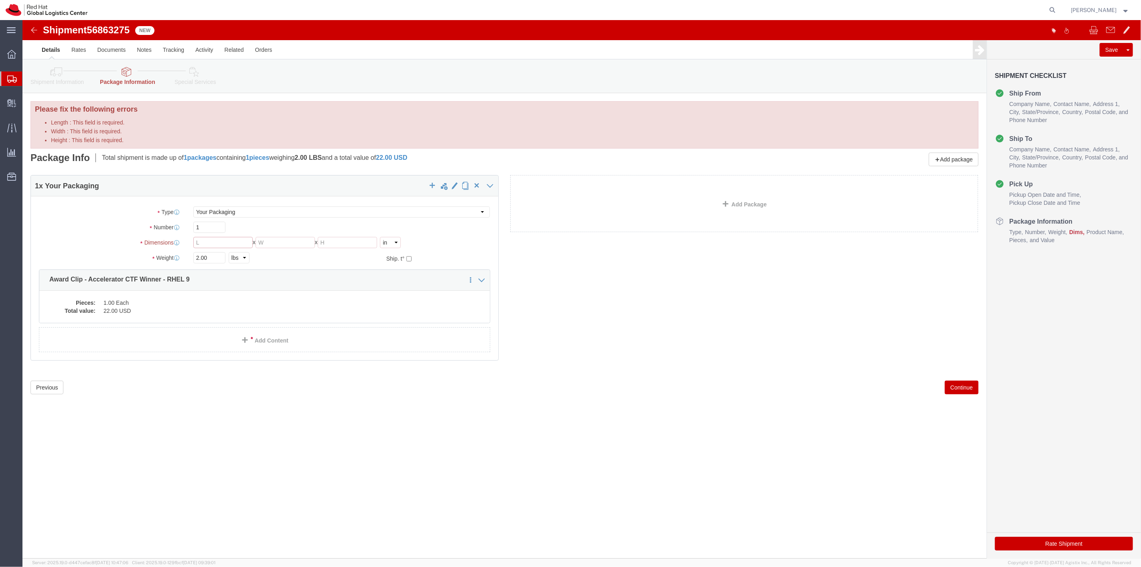
click input "Length : This field is required."
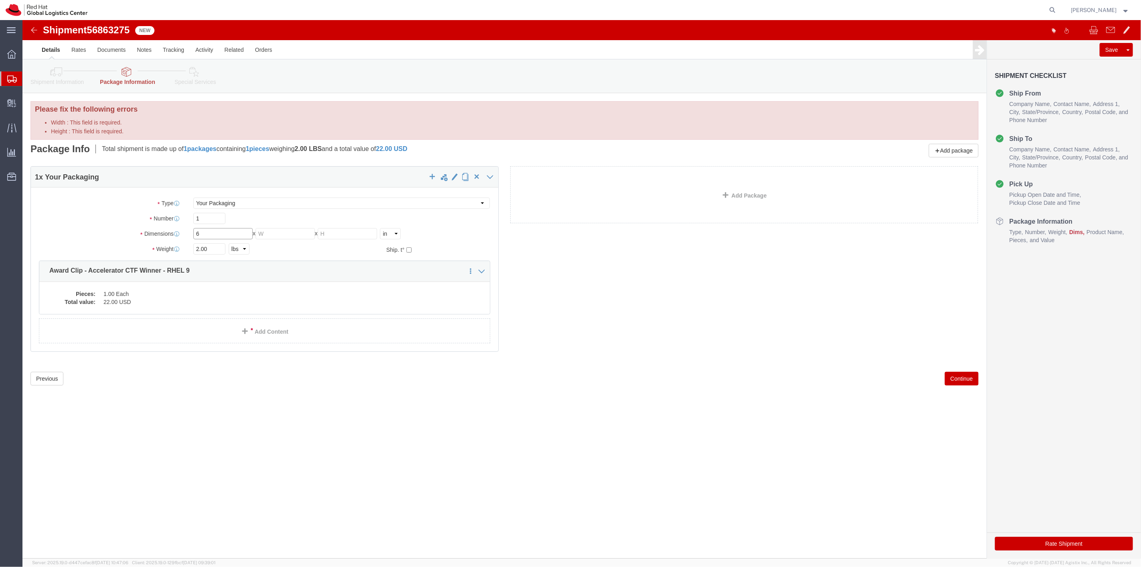
type input "6"
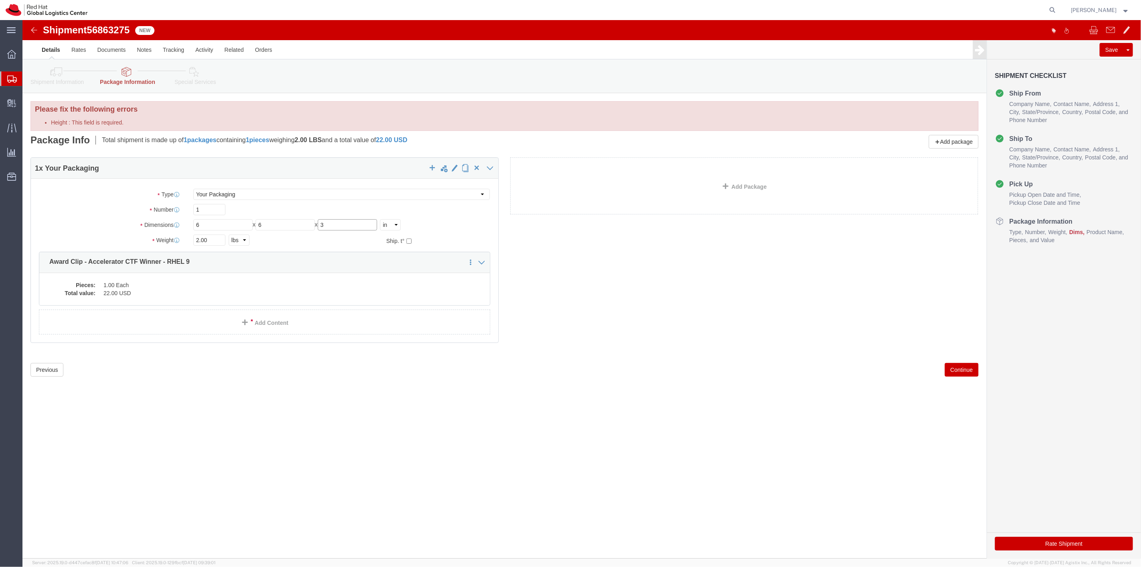
type input "3"
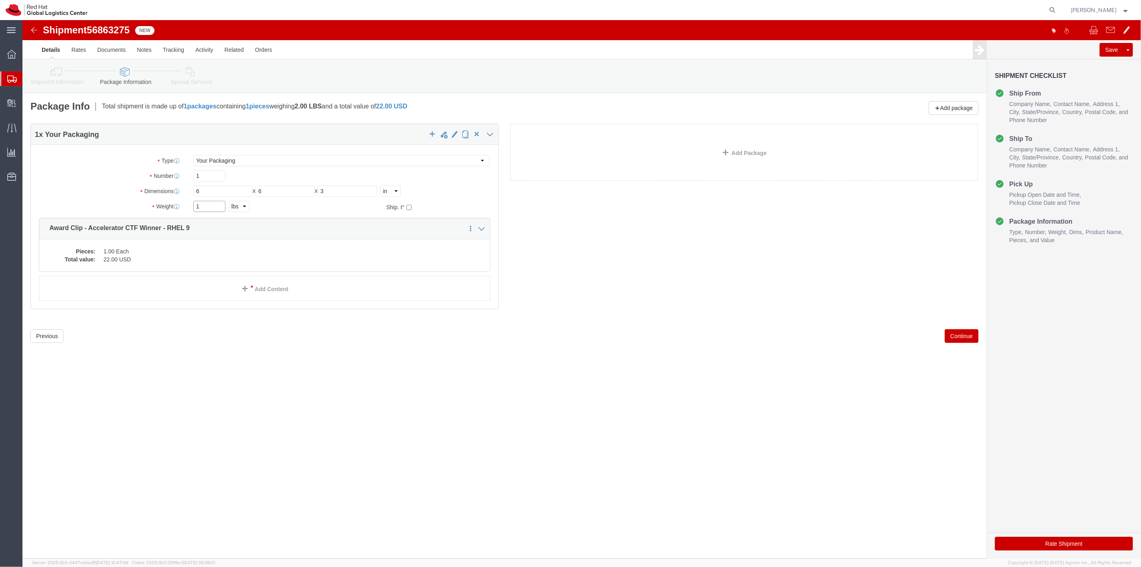
type input "1"
click button "Continue"
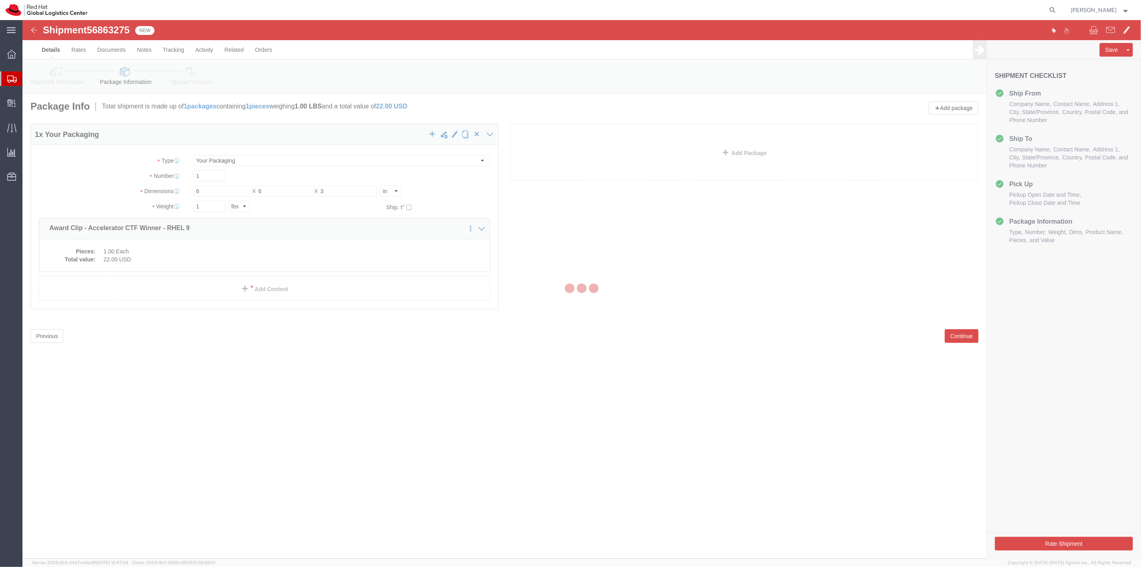
select select
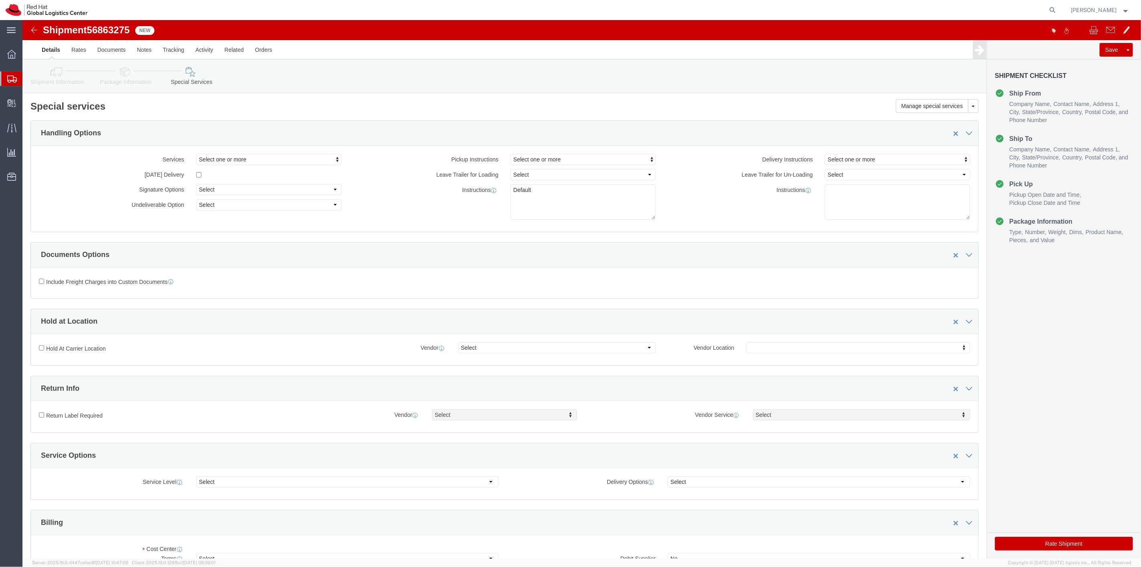
select select "COSTCENTER"
click button "Rate Shipment"
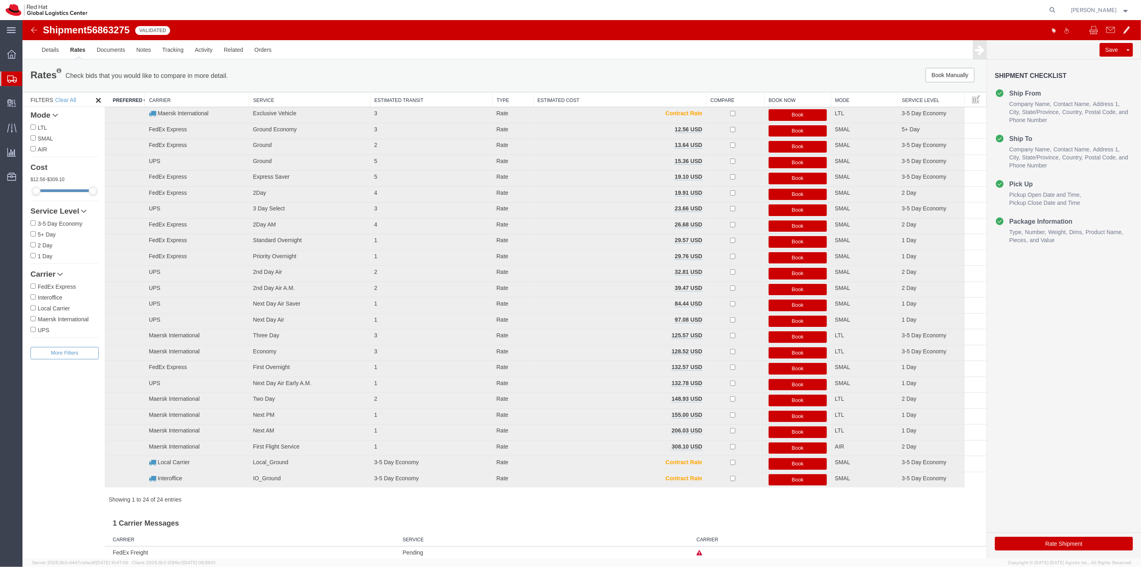
click at [778, 131] on button "Book" at bounding box center [797, 131] width 59 height 12
click at [783, 128] on button "Book" at bounding box center [797, 131] width 59 height 12
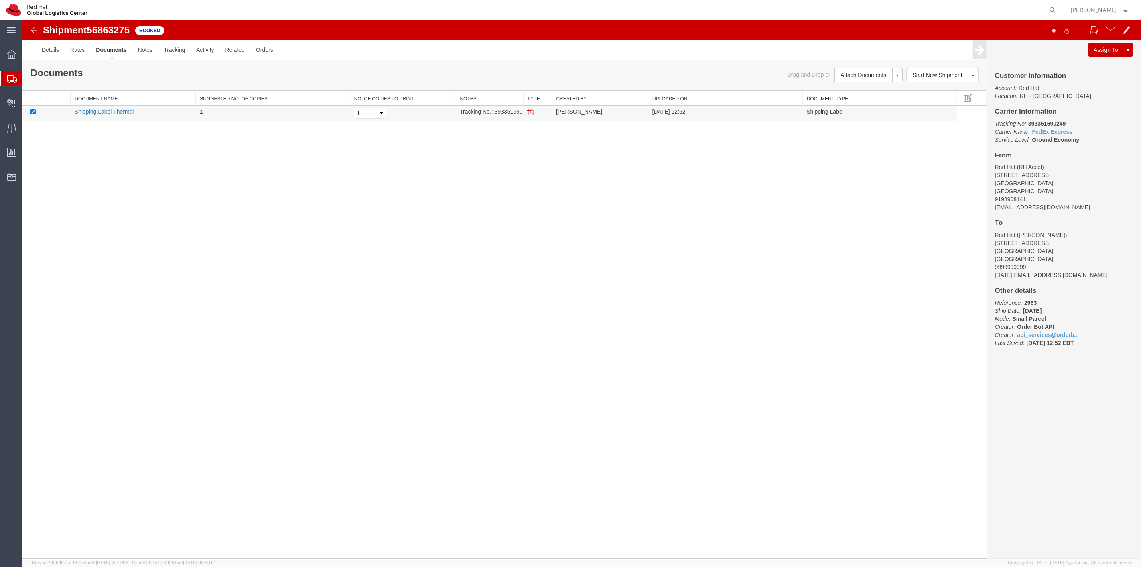
click at [107, 108] on link "Shipping Label Thermal" at bounding box center [103, 111] width 59 height 6
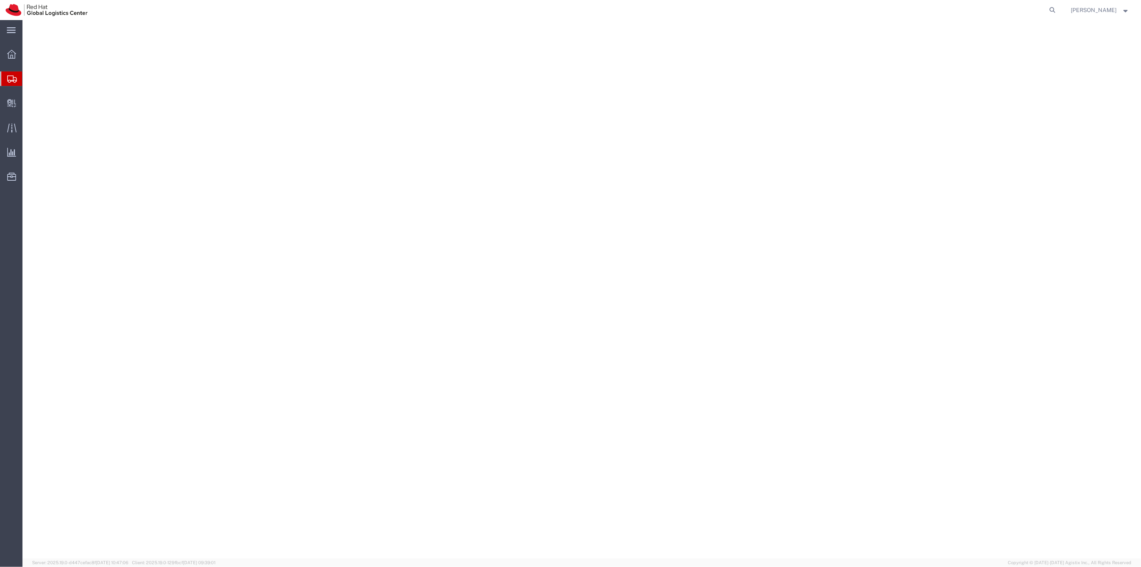
select select
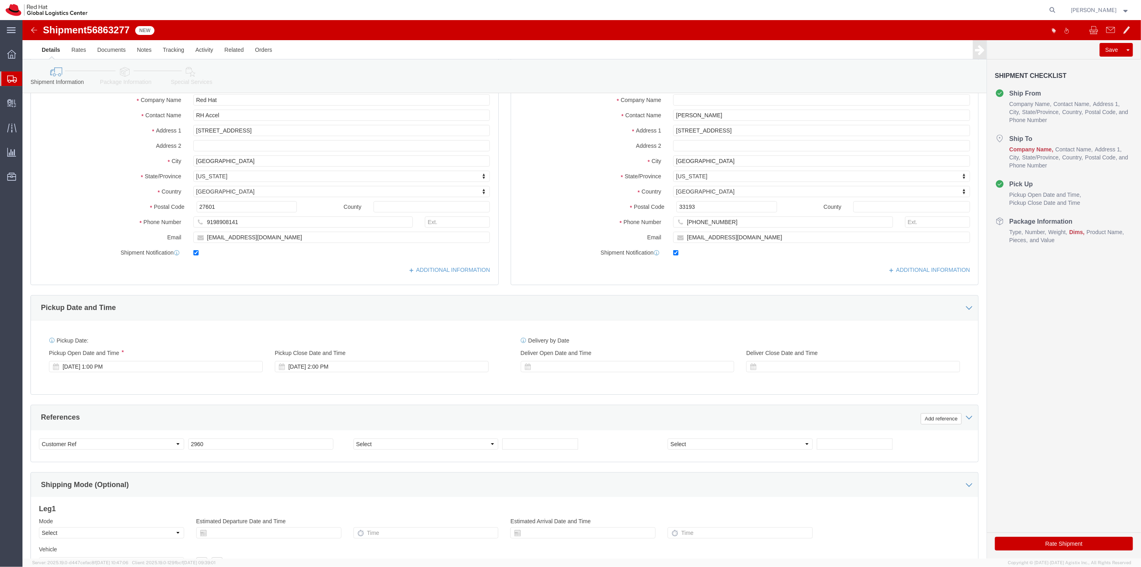
scroll to position [154, 0]
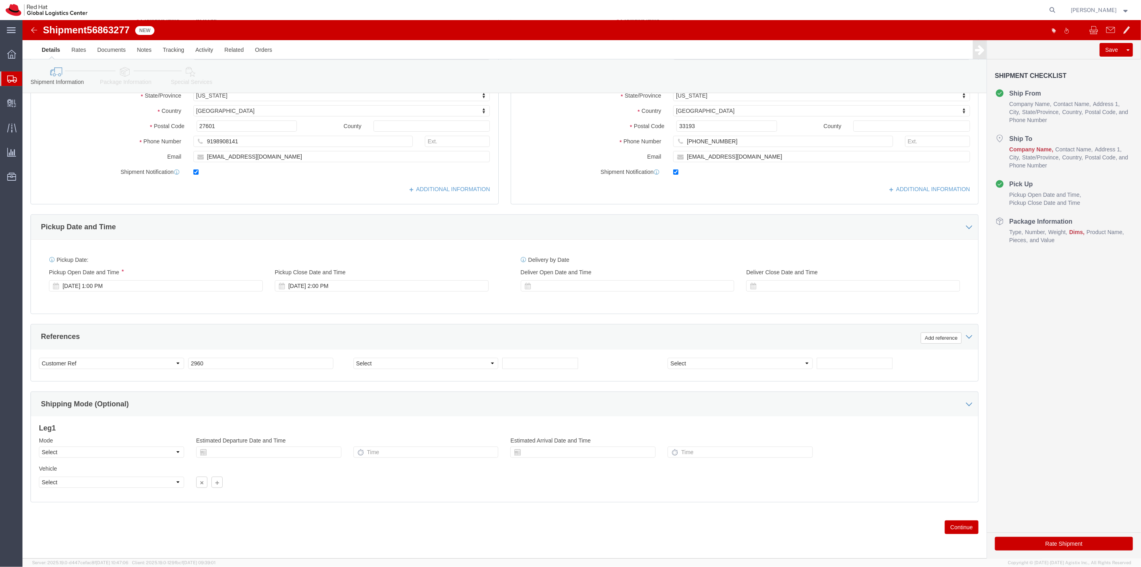
click button "Continue"
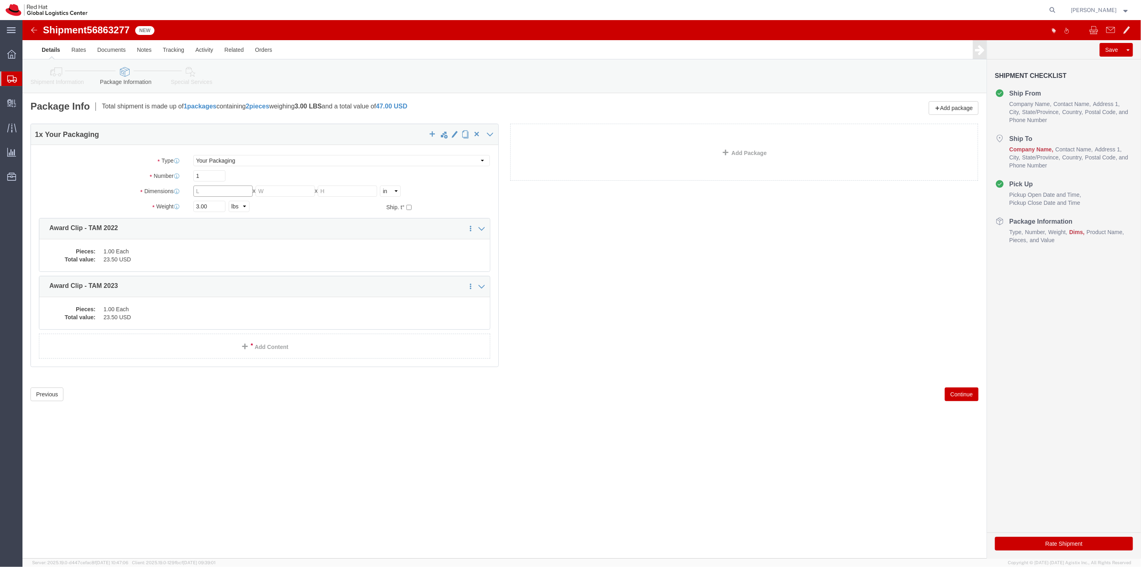
click input "text"
type input "6"
type input "3"
type input "1"
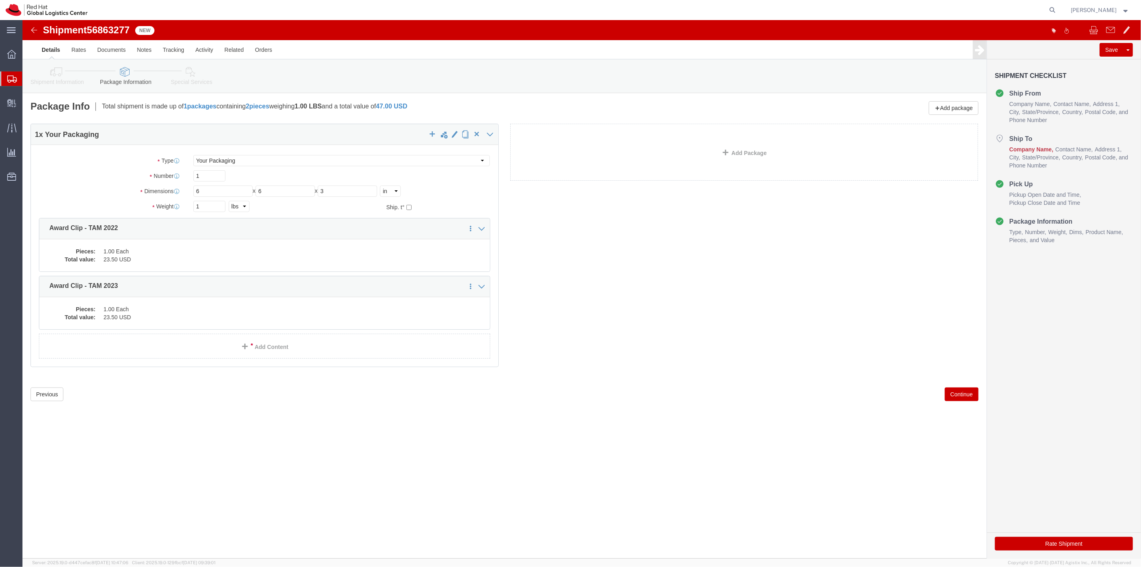
click button "Continue"
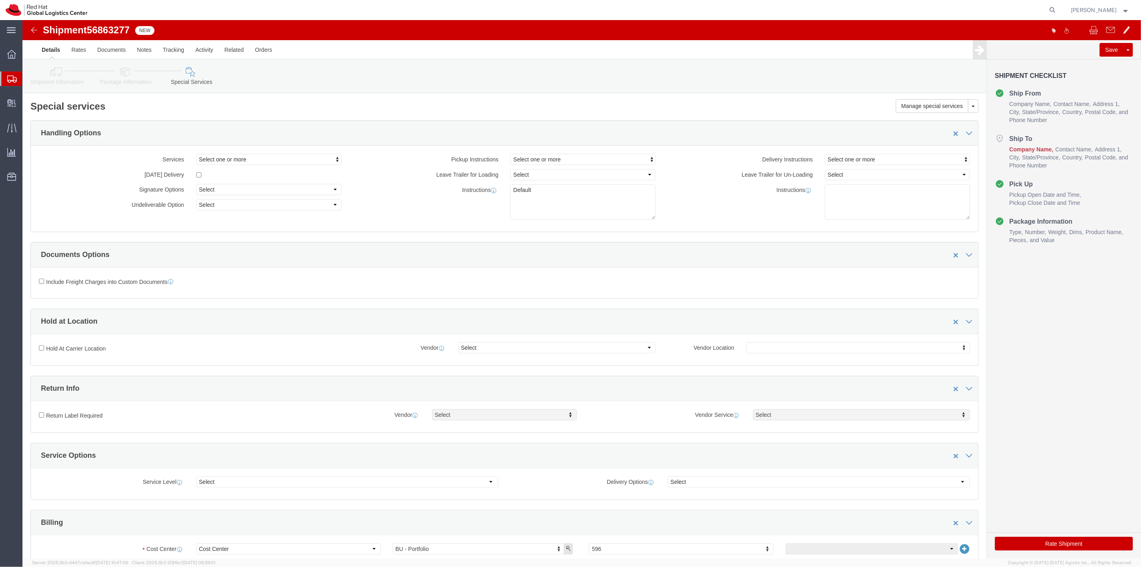
click span "Company Name"
click icon
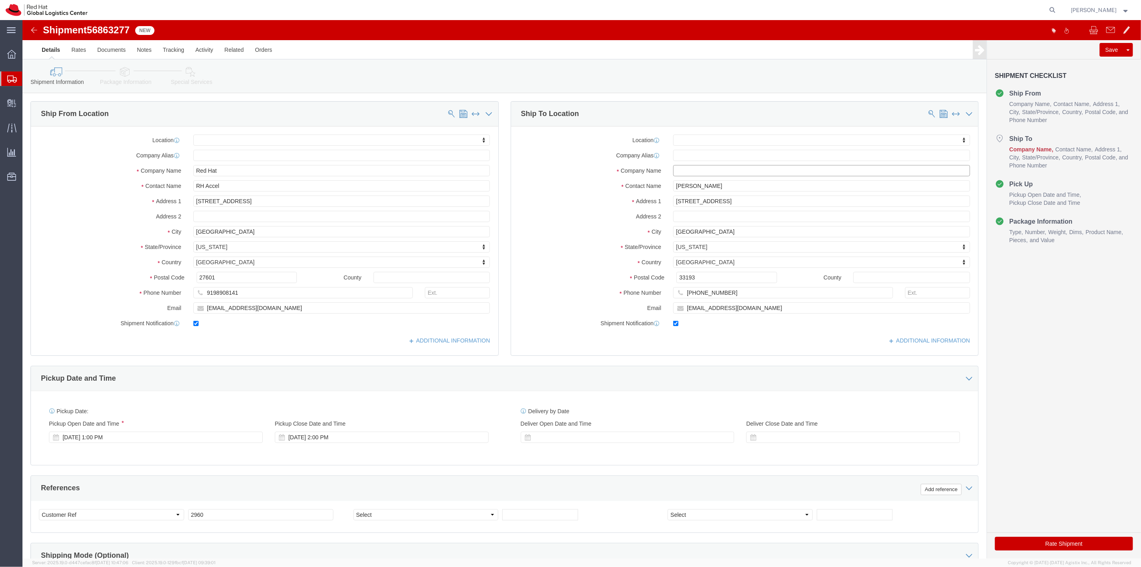
click input "text"
type input "Red Hat"
click button "Rate Shipment"
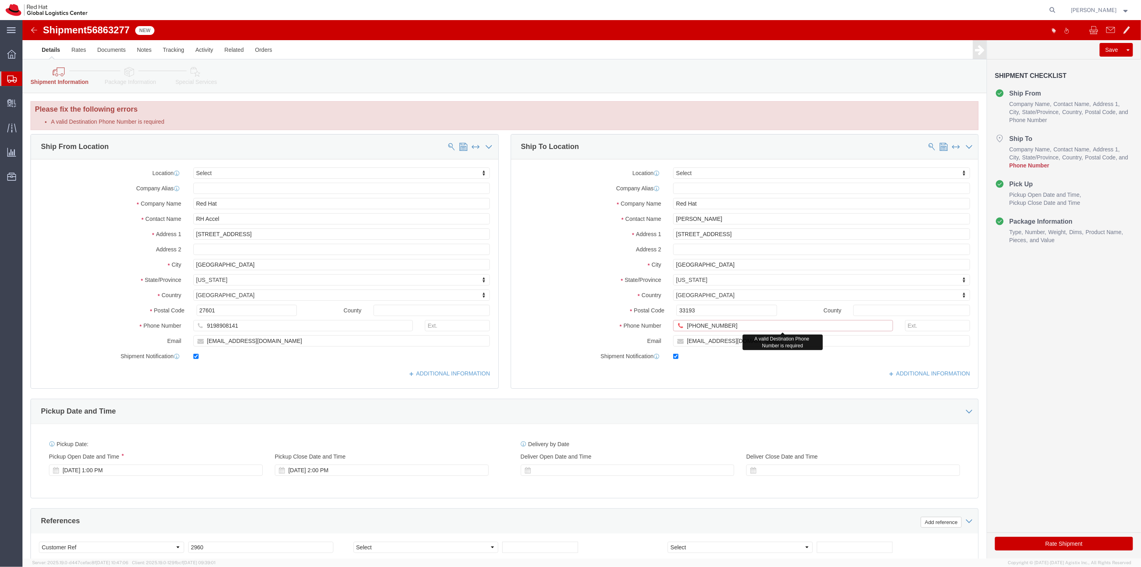
drag, startPoint x: 714, startPoint y: 309, endPoint x: 588, endPoint y: 312, distance: 126.0
click div "Phone Number +305794090 A valid Destination Phone Number is required"
type input "9999999999"
click button "Rate Shipment"
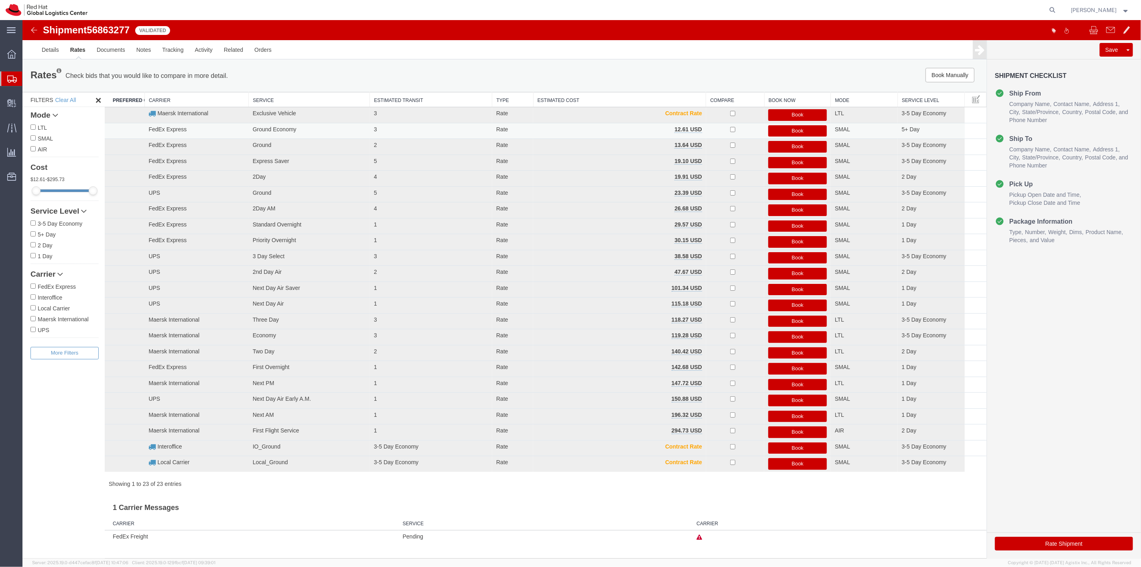
click at [791, 128] on button "Book" at bounding box center [797, 131] width 59 height 12
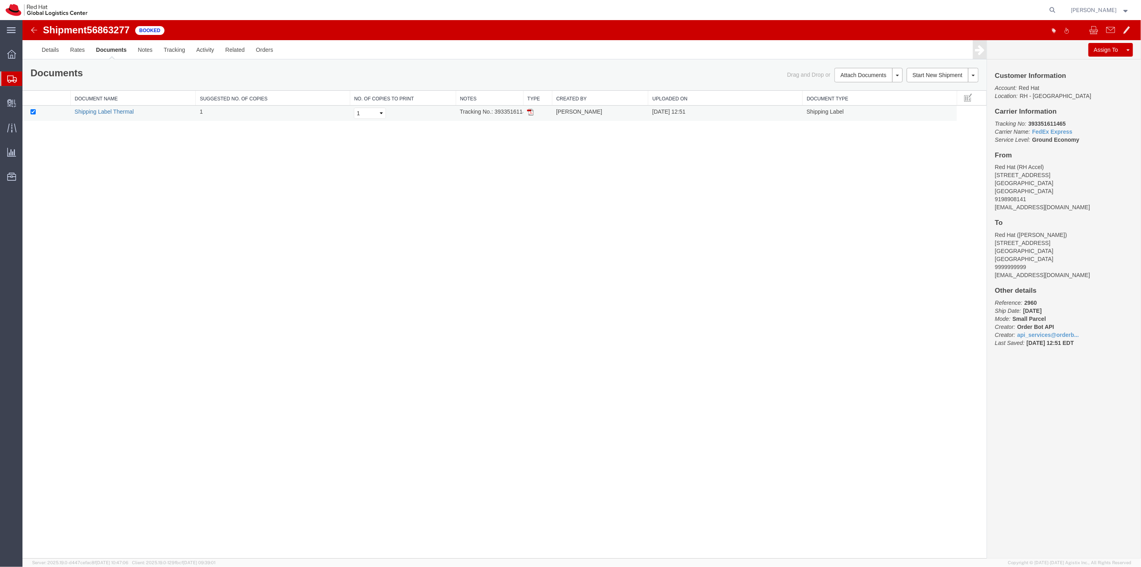
click at [125, 112] on link "Shipping Label Thermal" at bounding box center [103, 111] width 59 height 6
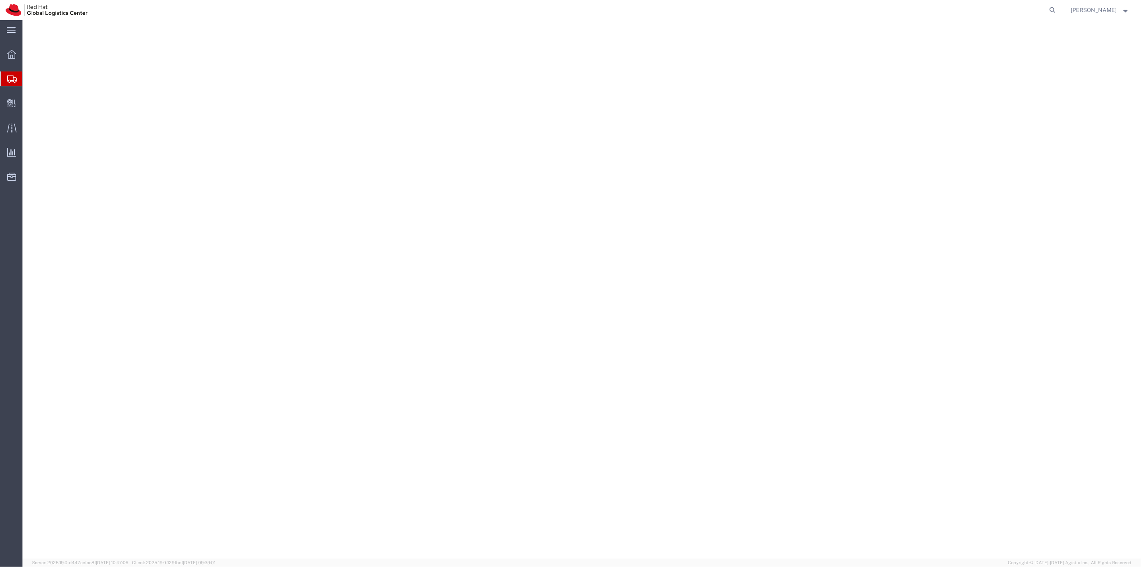
select select
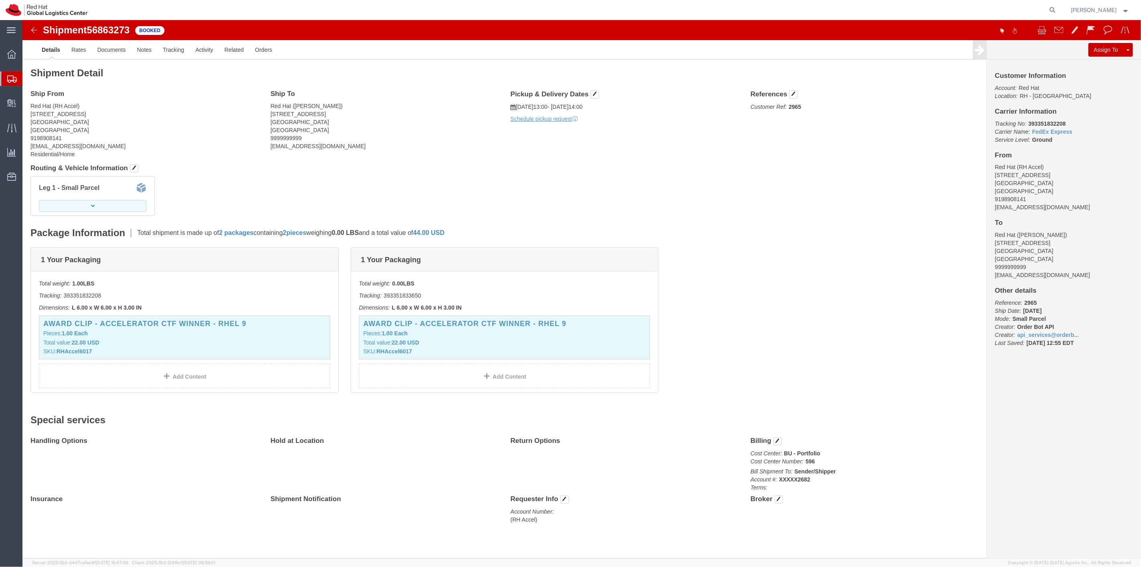
click button "button"
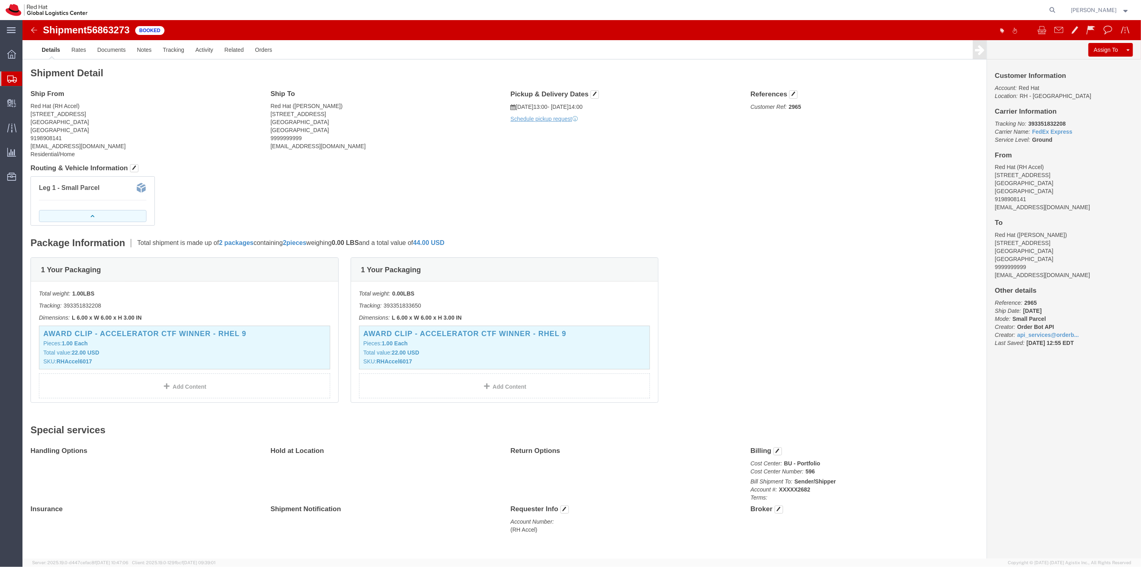
click button "button"
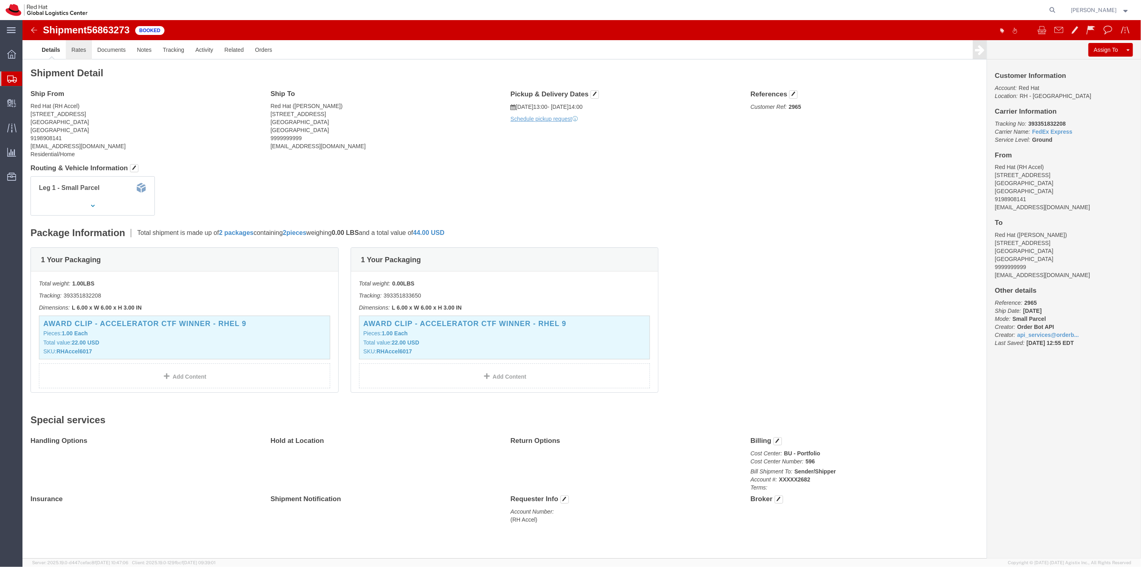
click link "Rates"
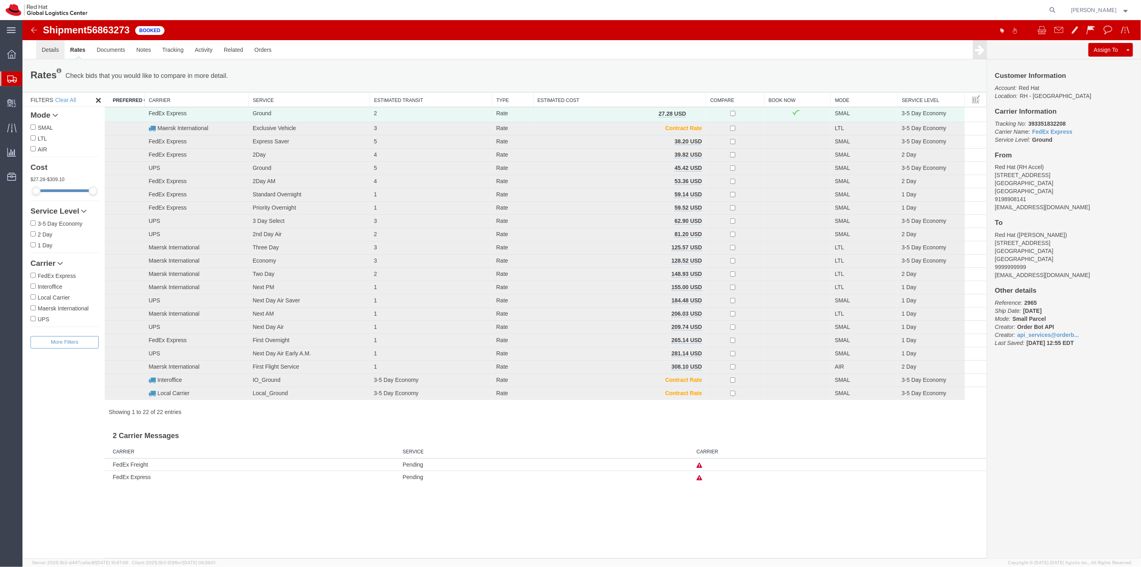
click at [56, 52] on link "Details" at bounding box center [50, 49] width 28 height 19
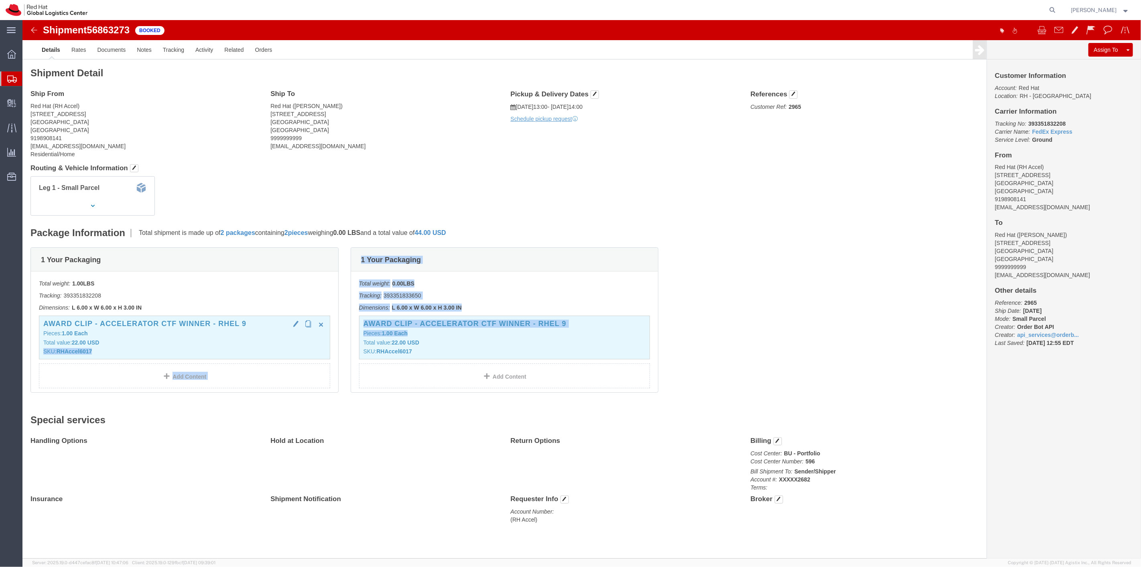
drag, startPoint x: 408, startPoint y: 315, endPoint x: 181, endPoint y: 318, distance: 227.1
click div "1 Your Packaging Total weight: 1.00 LBS Tracking: 393351832208 Dimensions: L 6.…"
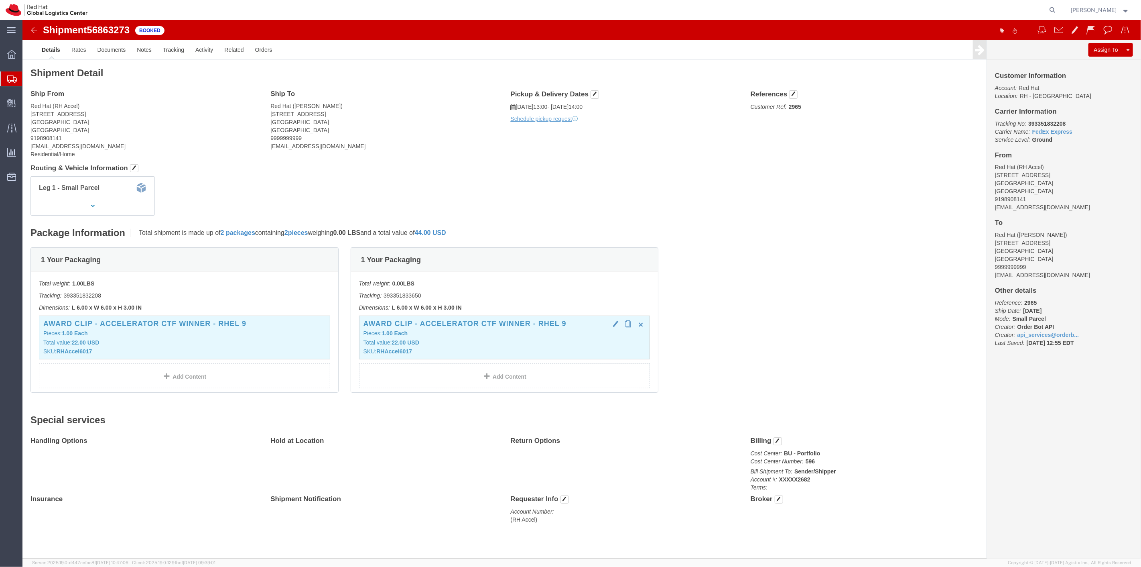
drag, startPoint x: 561, startPoint y: 316, endPoint x: 553, endPoint y: 313, distance: 8.1
click p "Pieces: 1.00 Each"
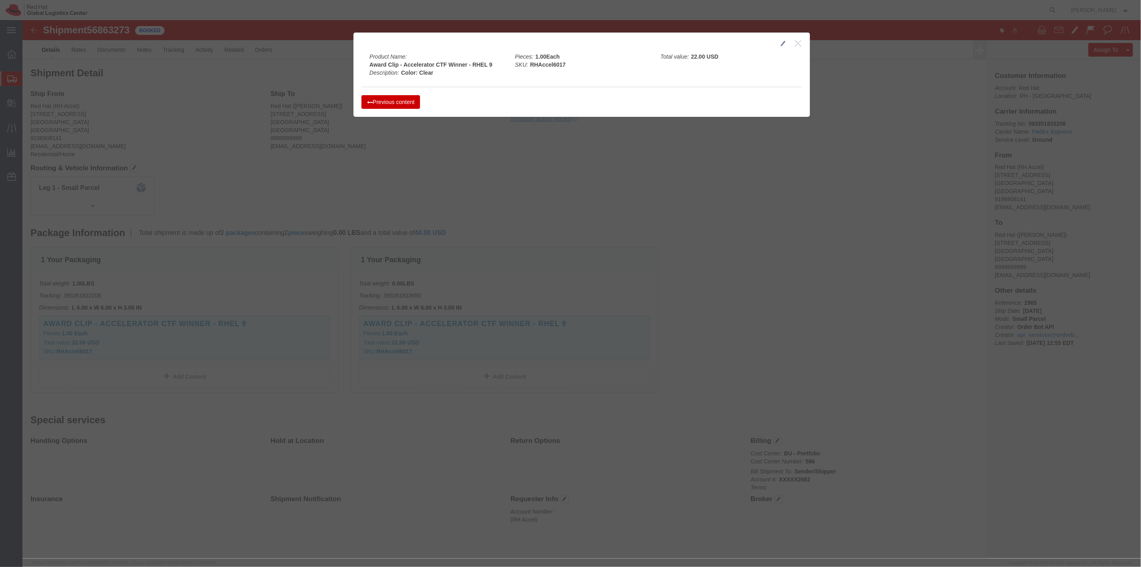
click div
click icon "button"
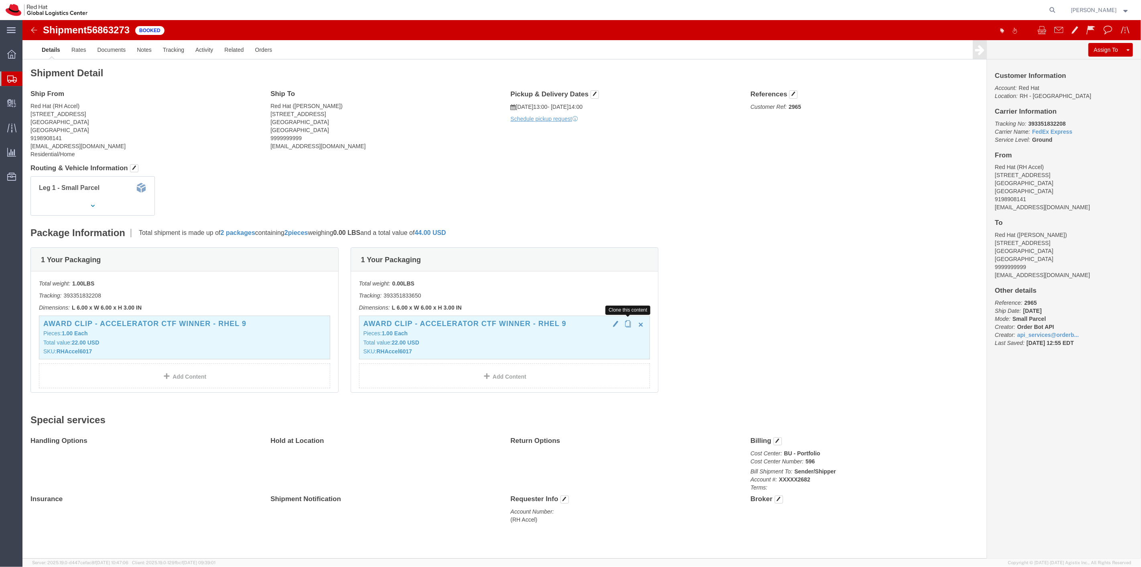
click button "button"
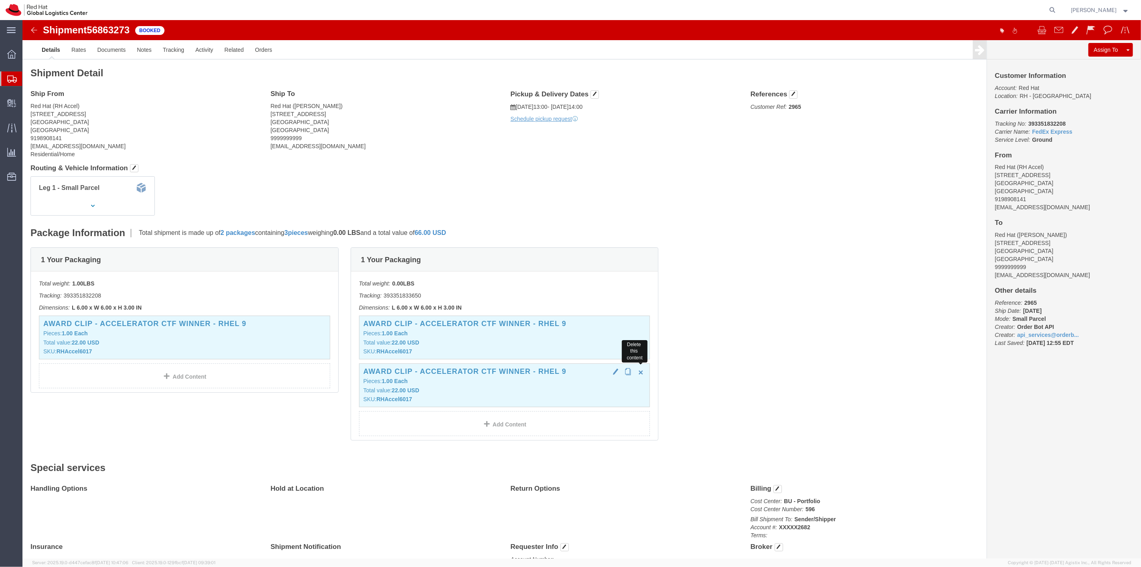
click span "button"
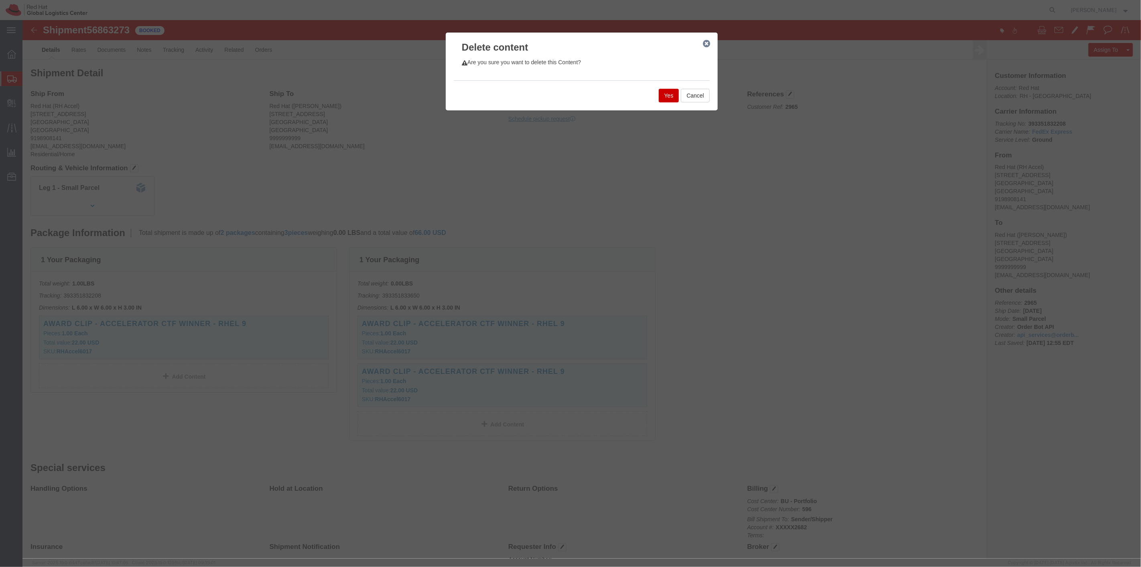
click button "Yes"
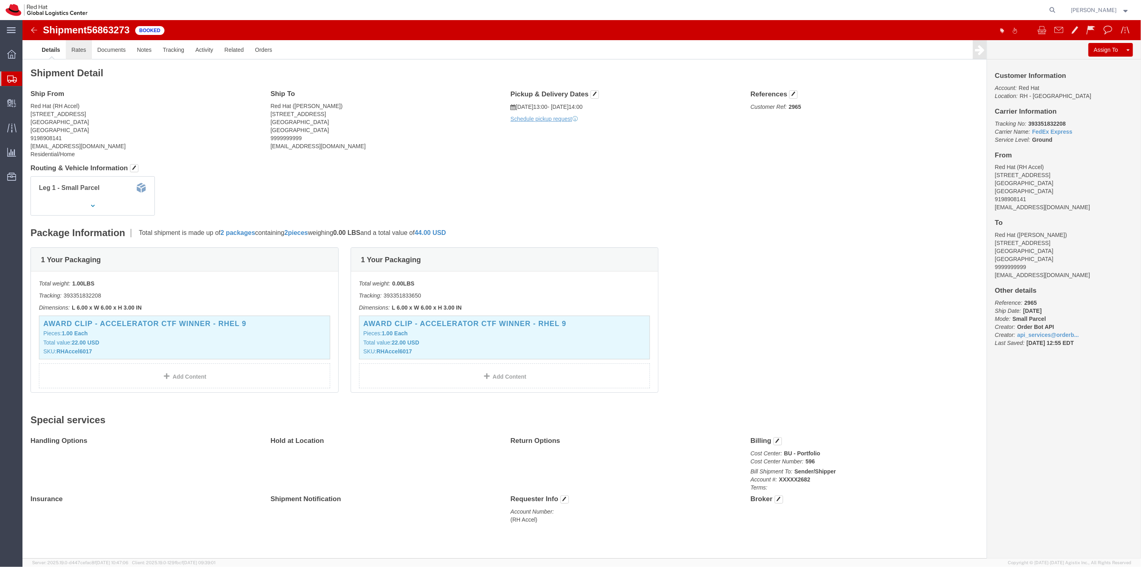
drag, startPoint x: 78, startPoint y: 51, endPoint x: 56, endPoint y: 30, distance: 30.1
click link "Rates"
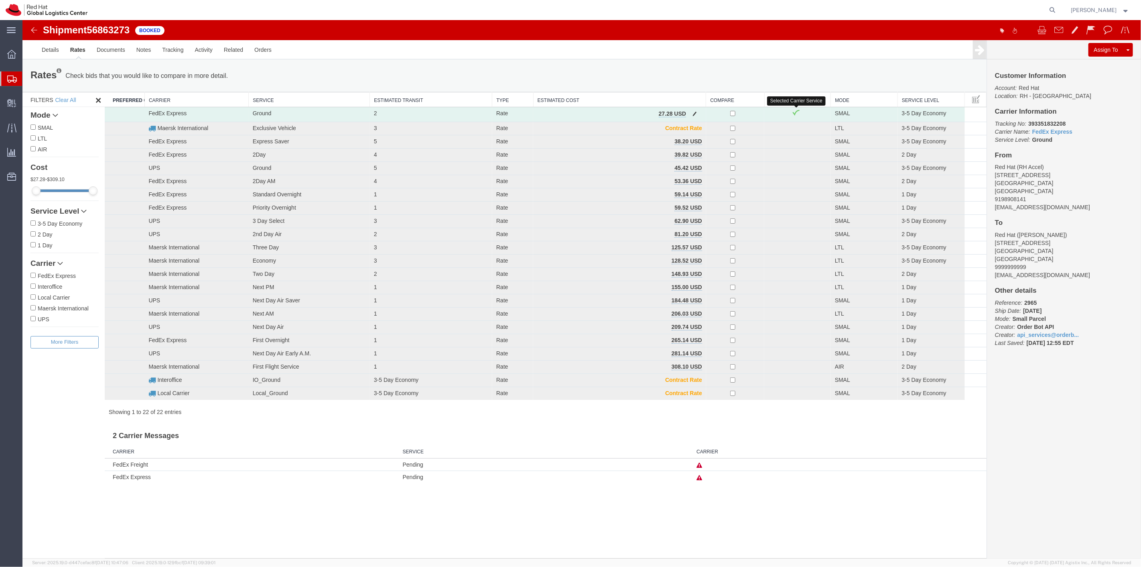
drag, startPoint x: 799, startPoint y: 112, endPoint x: 760, endPoint y: 113, distance: 38.9
click at [760, 113] on td at bounding box center [735, 114] width 58 height 15
click at [205, 111] on td "FedEx Express" at bounding box center [196, 114] width 104 height 15
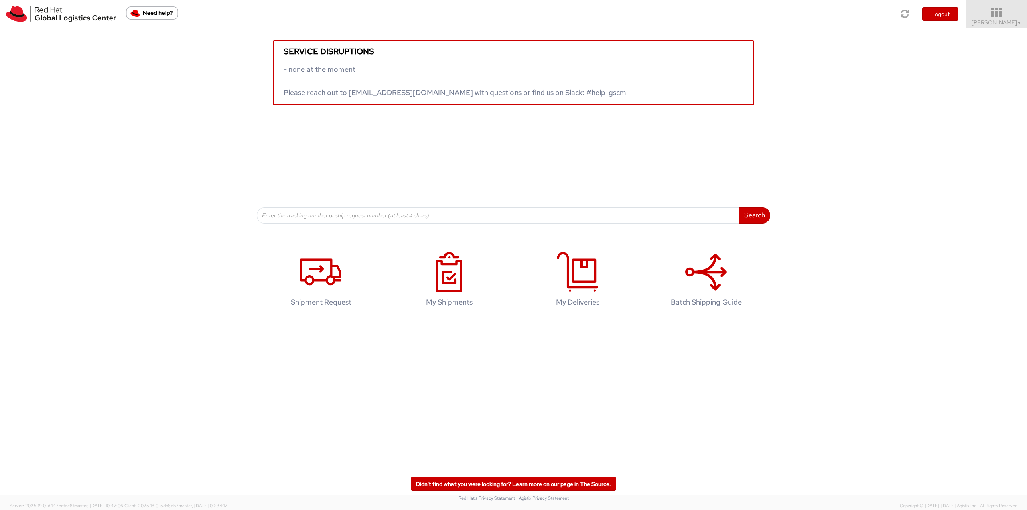
click at [1019, 22] on span "▼" at bounding box center [1019, 23] width 5 height 6
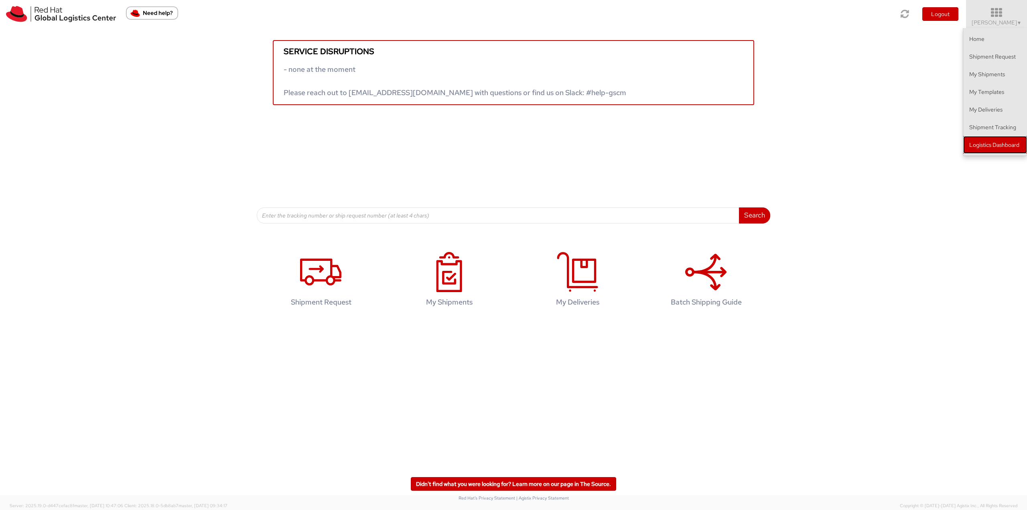
click at [996, 144] on link "Logistics Dashboard" at bounding box center [995, 145] width 64 height 18
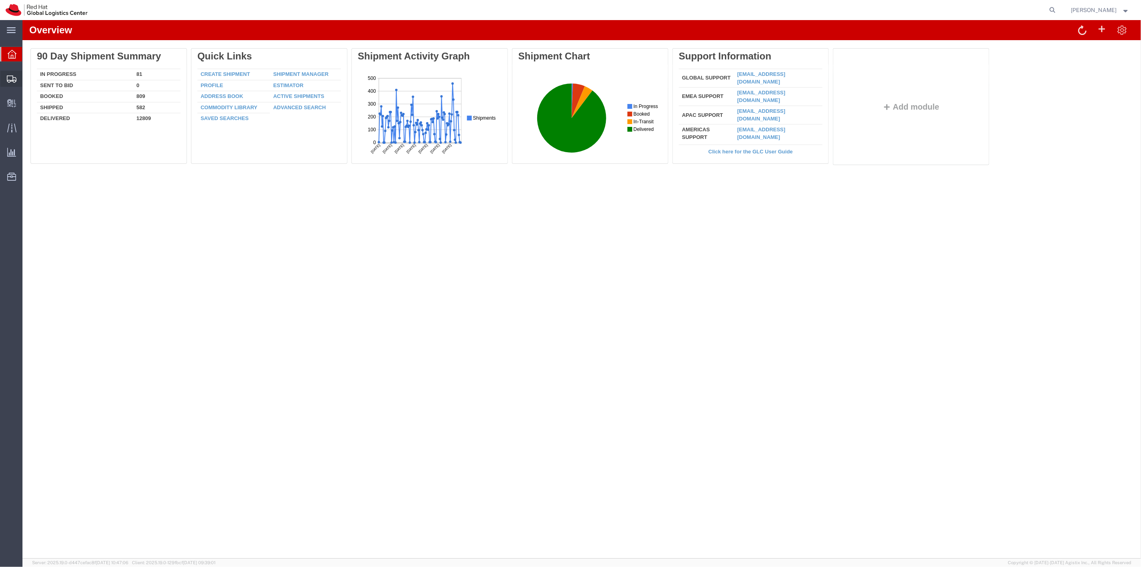
click at [0, 0] on span "Shipment Manager" at bounding box center [0, 0] width 0 height 0
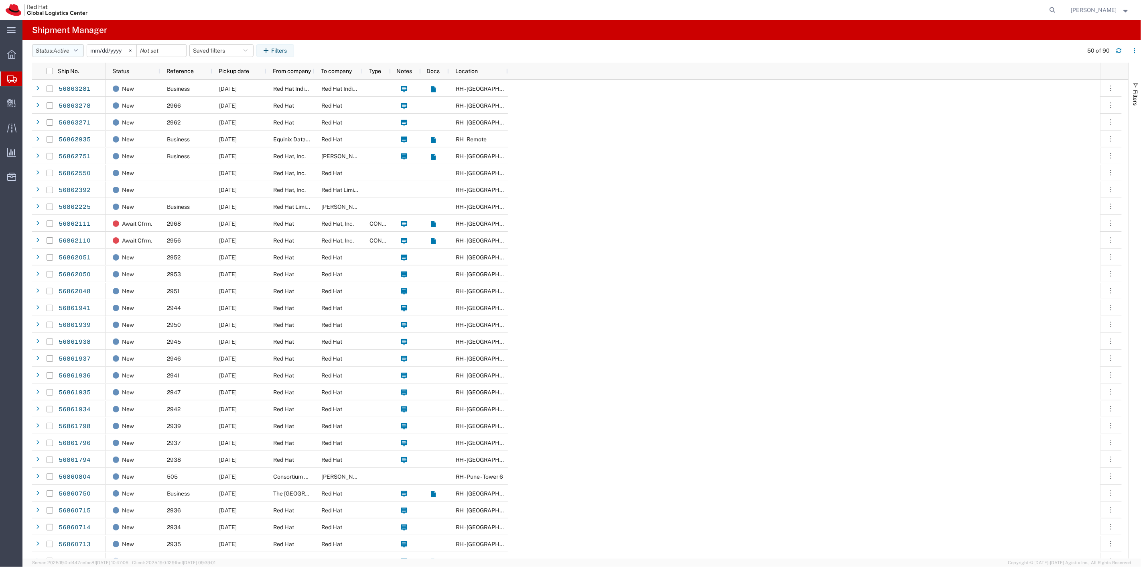
click at [73, 51] on button "Status: Active" at bounding box center [58, 50] width 52 height 13
click at [67, 93] on span "All" at bounding box center [79, 93] width 93 height 12
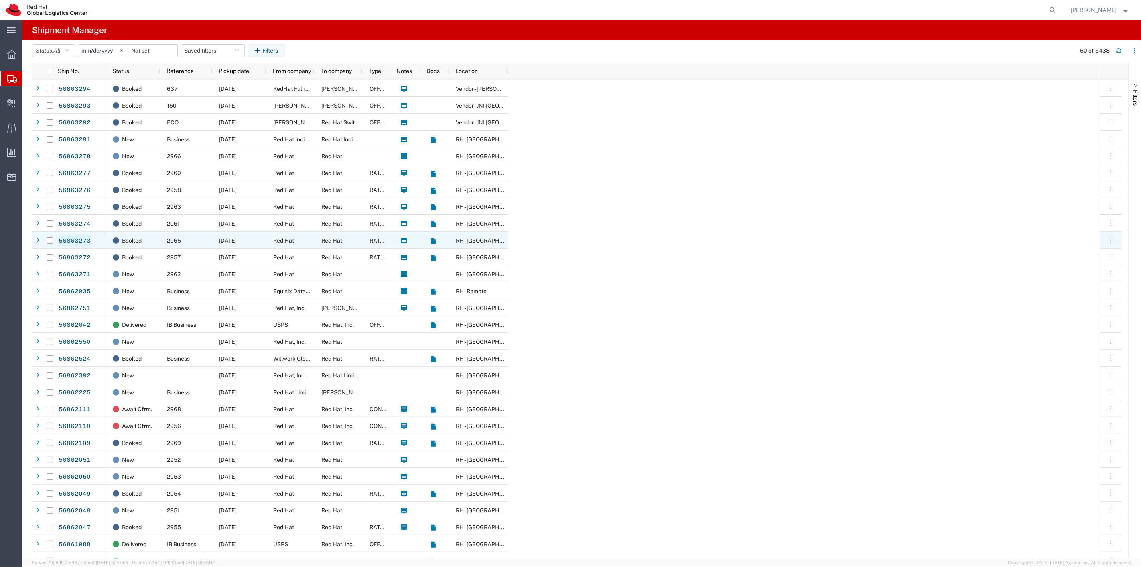
click at [77, 237] on link "56863273" at bounding box center [74, 240] width 33 height 13
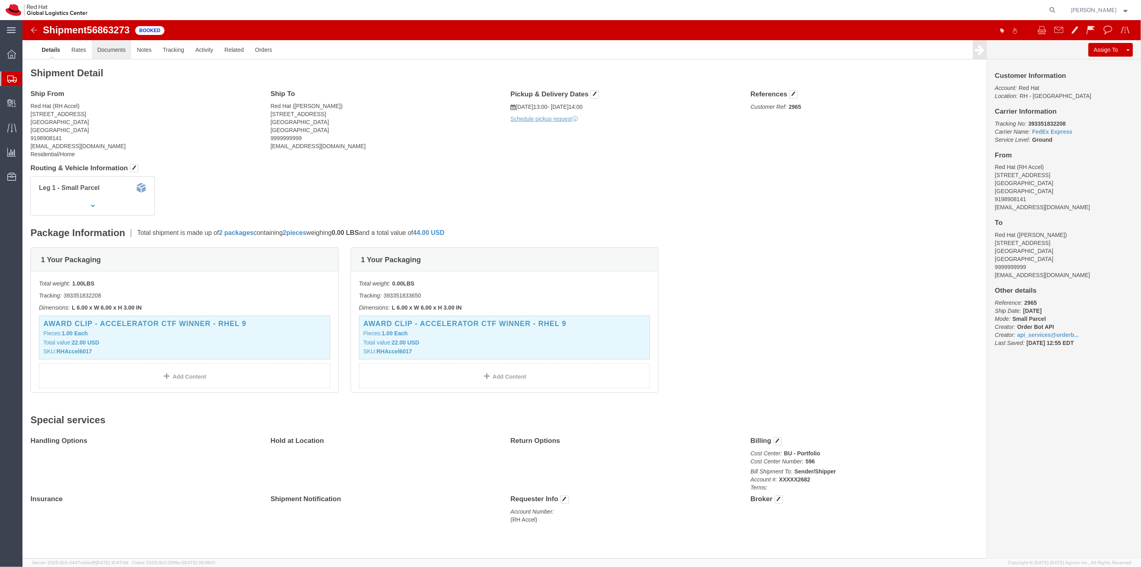
click link "Documents"
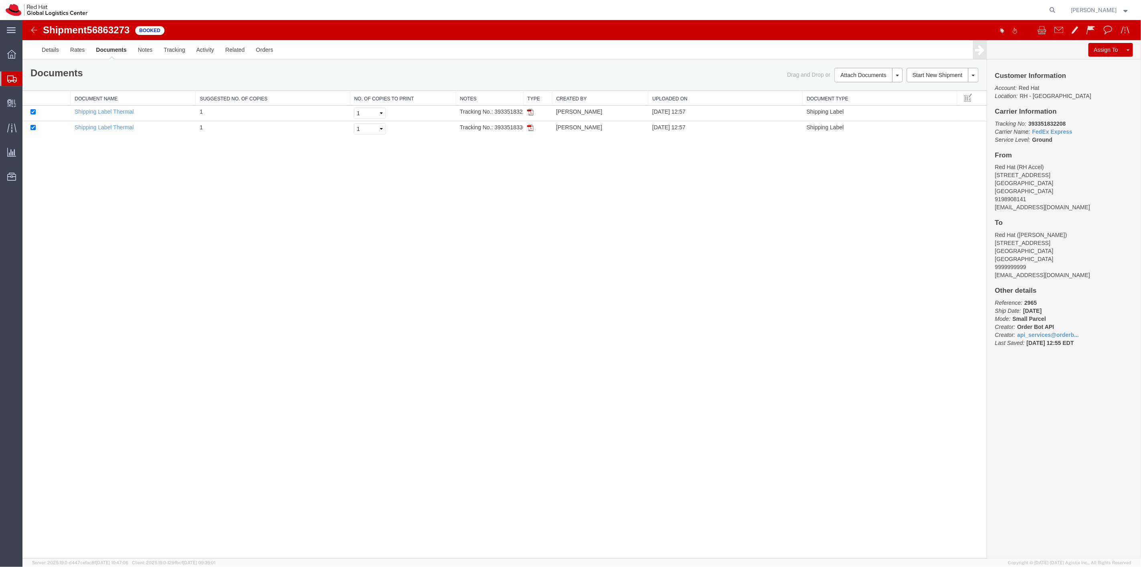
drag, startPoint x: 522, startPoint y: 96, endPoint x: 579, endPoint y: 102, distance: 56.9
click at [579, 102] on div "Document Name Suggested No. of Copies No. of Copies to Print Notes Type Created…" at bounding box center [504, 114] width 964 height 46
drag, startPoint x: 523, startPoint y: 95, endPoint x: 541, endPoint y: 95, distance: 18.1
click at [541, 95] on div "Document Name Suggested No. of Copies No. of Copies to Print Notes Type Created…" at bounding box center [504, 114] width 964 height 46
click at [807, 283] on div "Shipment 56863273 2 of 2 Booked Details Rates Documents Notes Tracking Activity…" at bounding box center [581, 289] width 1119 height 538
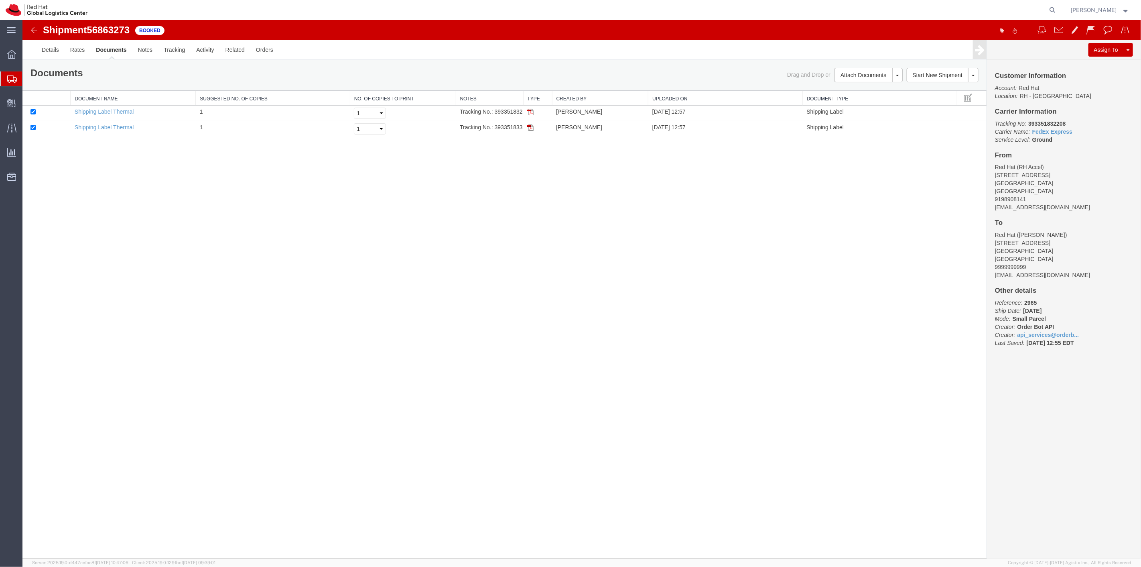
drag, startPoint x: 523, startPoint y: 97, endPoint x: 563, endPoint y: 103, distance: 40.2
click at [563, 103] on div "Document Name Suggested No. of Copies No. of Copies to Print Notes Type Created…" at bounding box center [504, 114] width 964 height 46
click at [62, 50] on link "Details" at bounding box center [50, 49] width 28 height 19
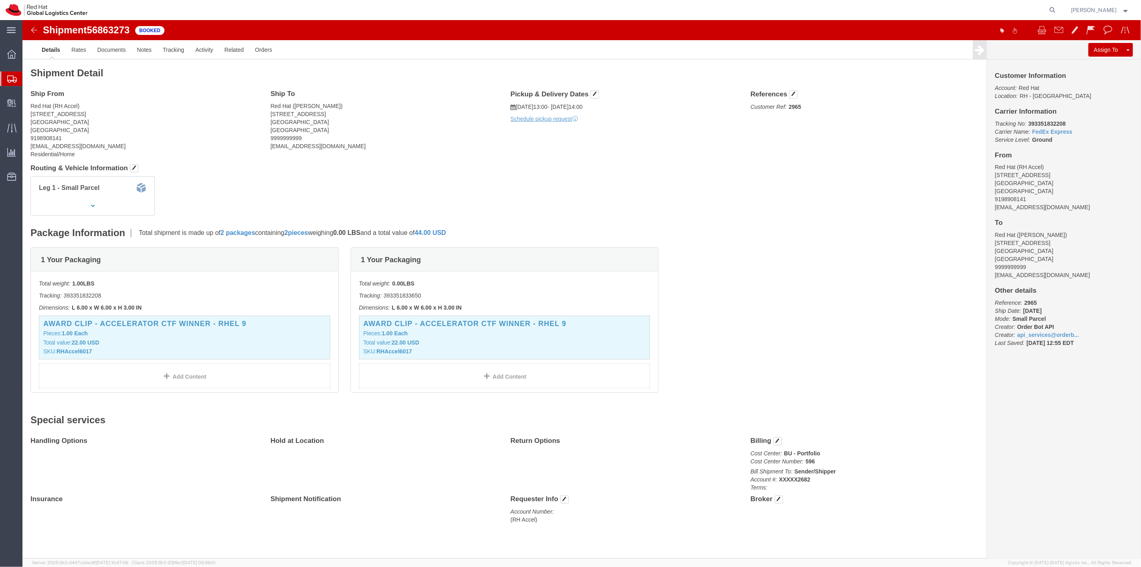
click span "56863273"
copy span "56863273"
click div "Shipment 56863273 2 of 2 Booked"
click img
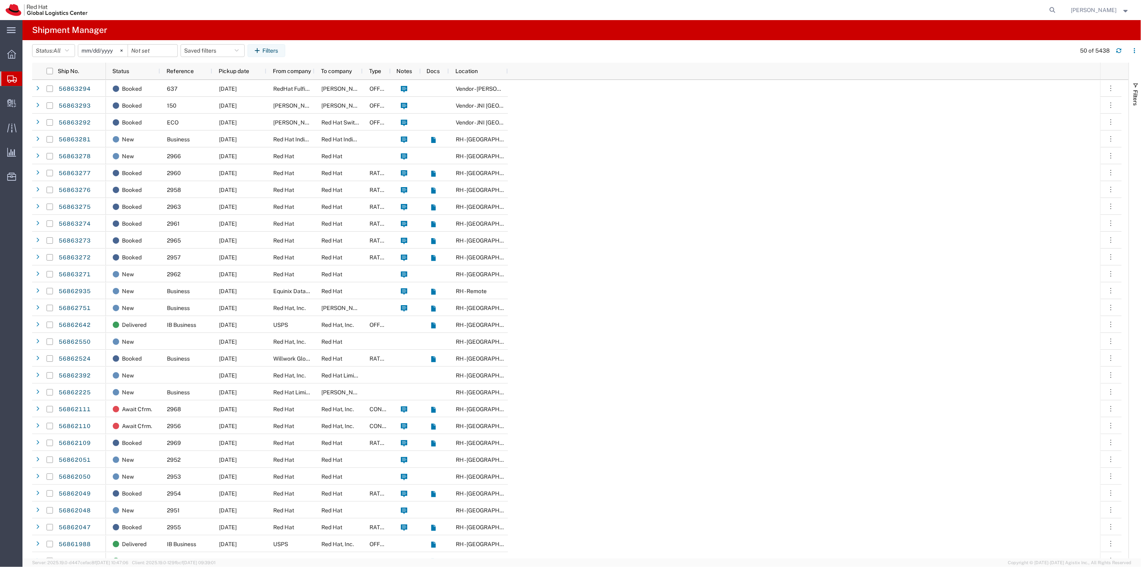
click at [1049, 2] on form at bounding box center [1053, 10] width 13 height 20
click at [1054, 5] on icon at bounding box center [1052, 9] width 11 height 11
paste input "56863273"
type input "56863273"
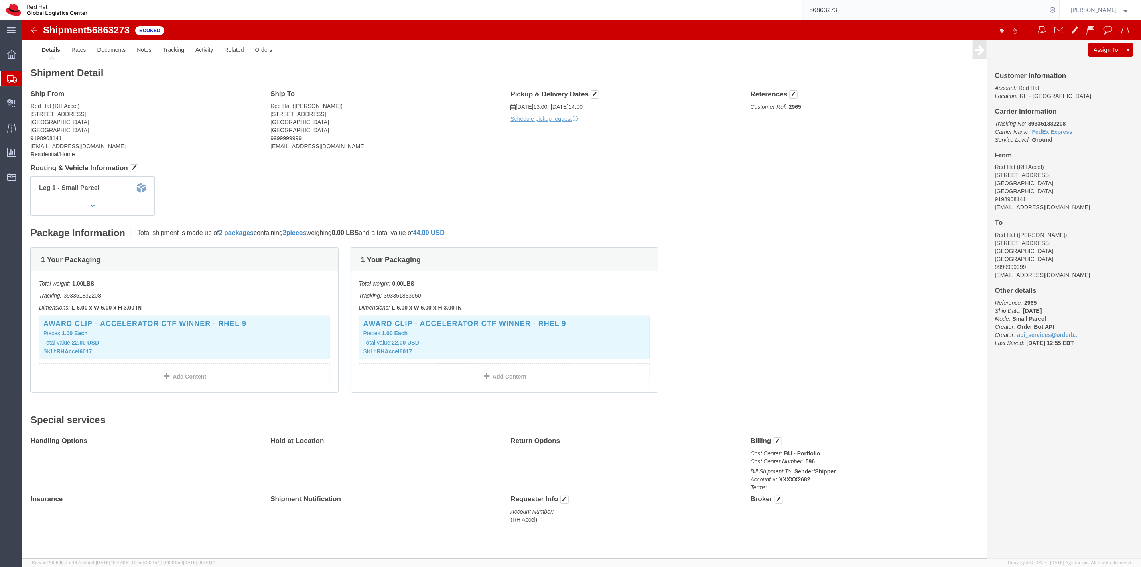
click img
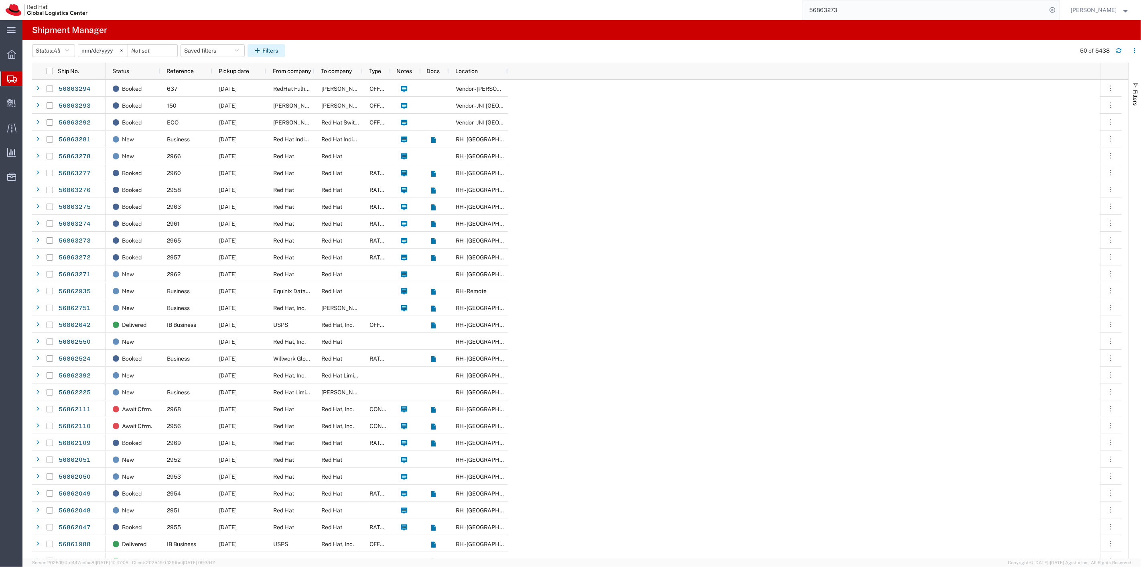
click at [279, 52] on button "Filters" at bounding box center [267, 50] width 38 height 13
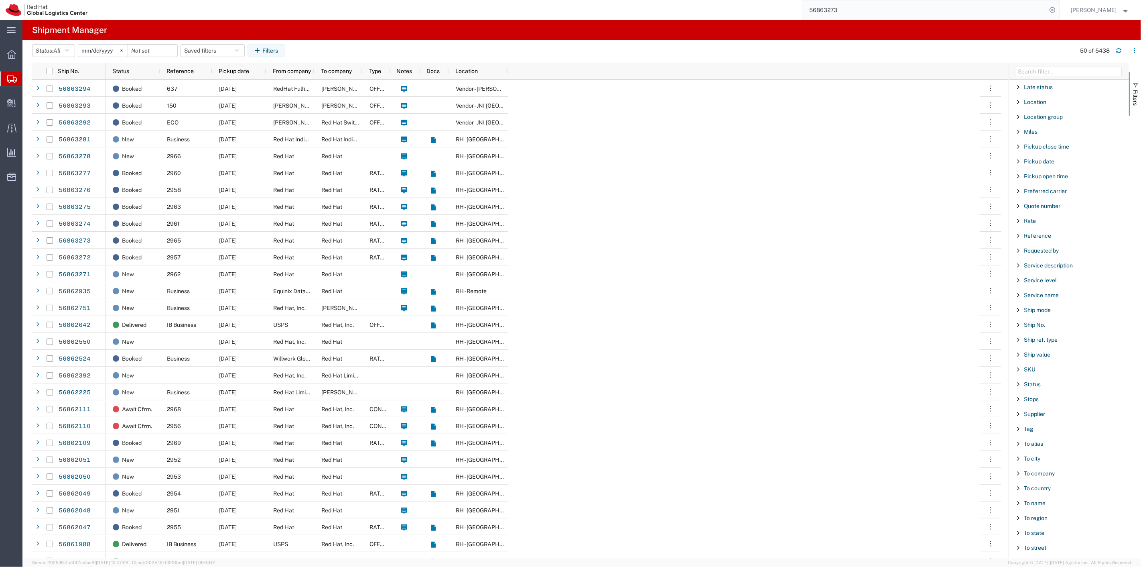
scroll to position [504, 0]
click at [1042, 262] on div "Ship No." at bounding box center [1069, 269] width 120 height 14
click at [1042, 263] on div "Ship No." at bounding box center [1069, 266] width 120 height 14
click at [1042, 266] on span "Ship No." at bounding box center [1034, 269] width 21 height 6
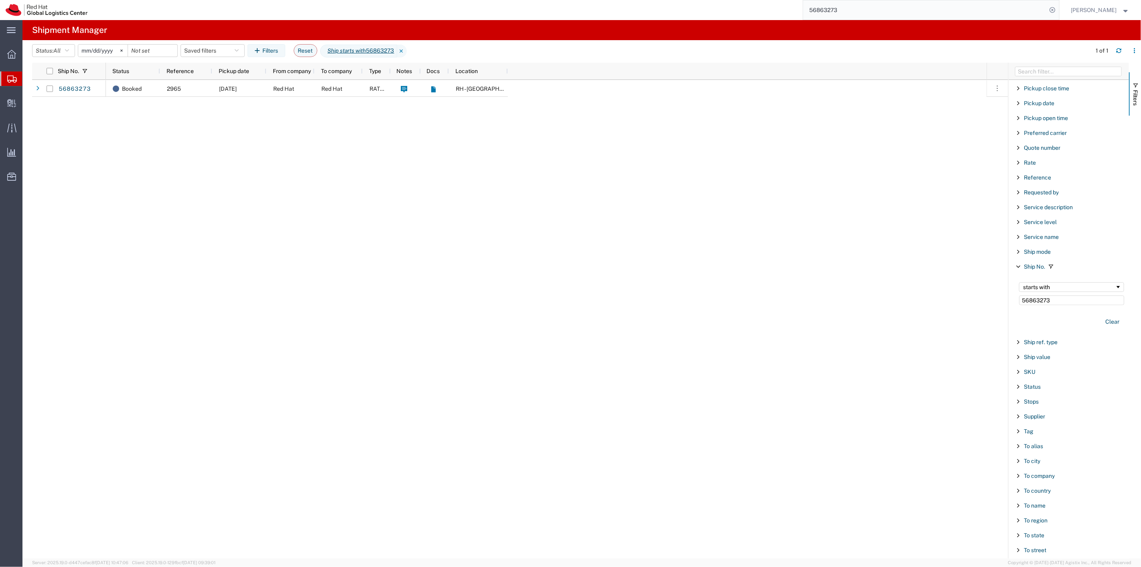
type input "56863273"
click at [43, 93] on div at bounding box center [49, 88] width 15 height 17
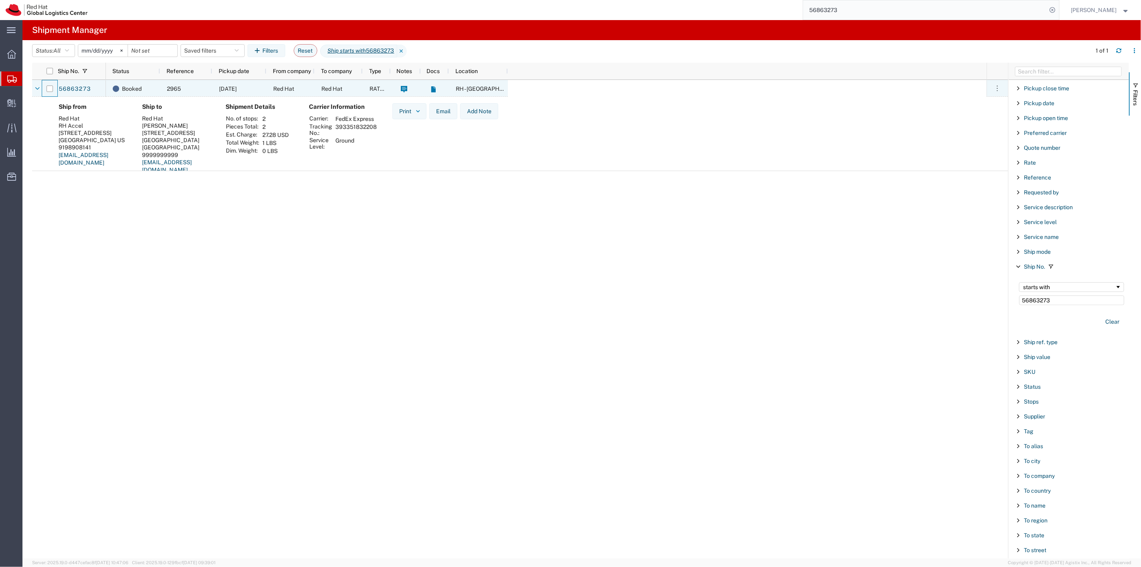
click at [48, 93] on div at bounding box center [50, 88] width 6 height 17
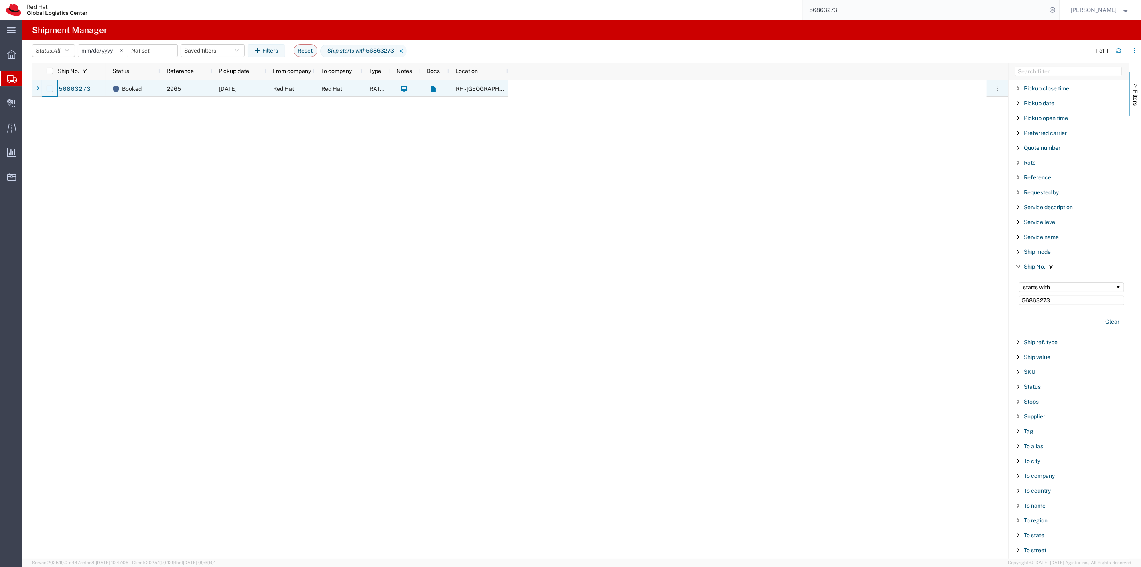
click at [49, 90] on input "Press Space to toggle row selection (unchecked)" at bounding box center [50, 88] width 6 height 6
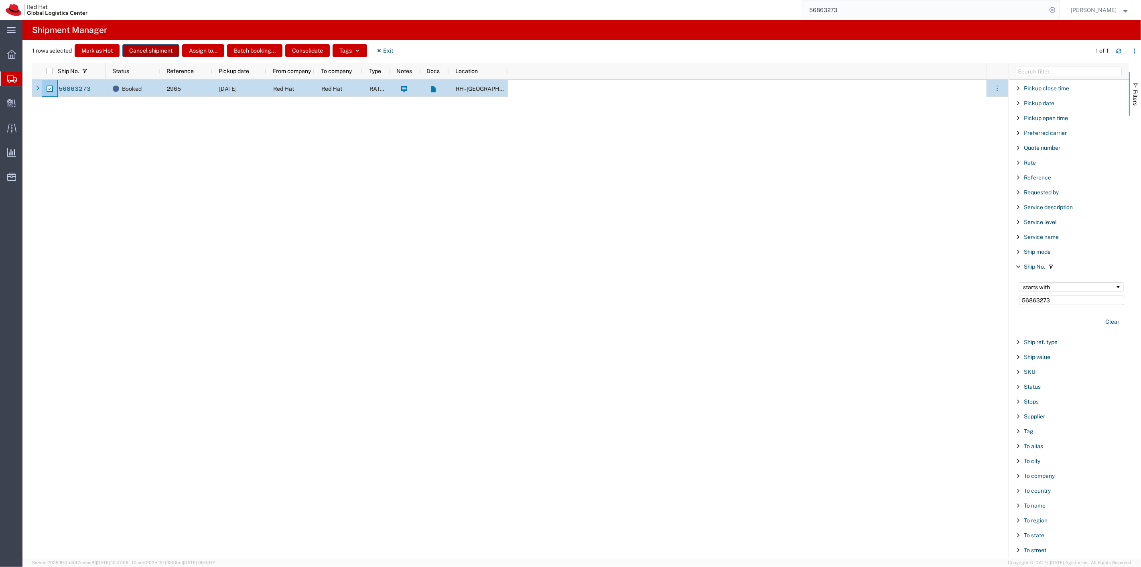
click at [146, 54] on button "Cancel shipment" at bounding box center [150, 50] width 57 height 13
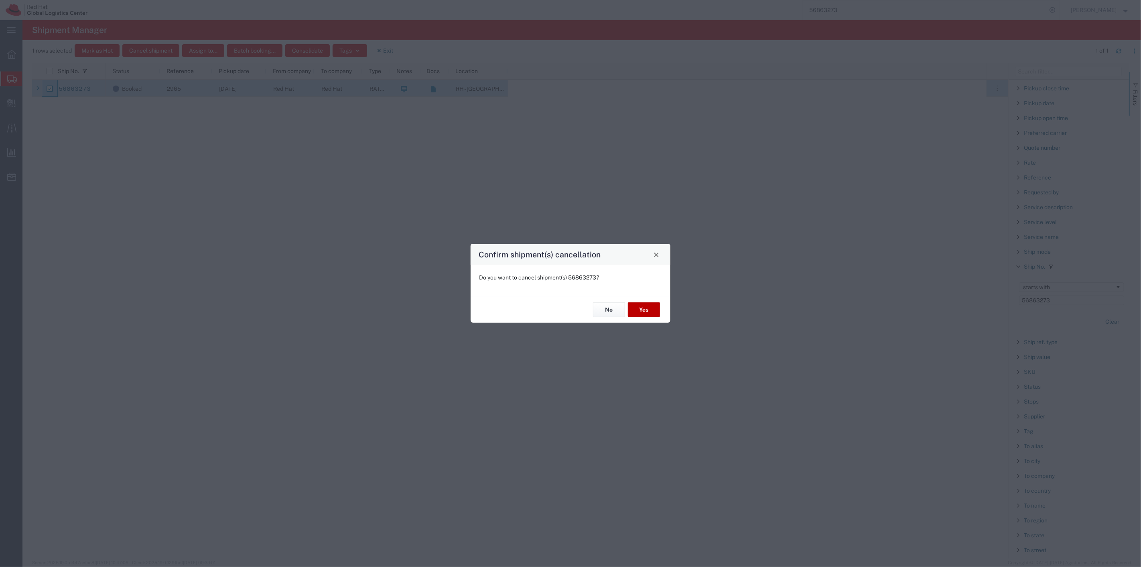
click at [659, 310] on div "No Yes" at bounding box center [571, 309] width 200 height 27
click at [656, 309] on button "Yes" at bounding box center [644, 309] width 32 height 15
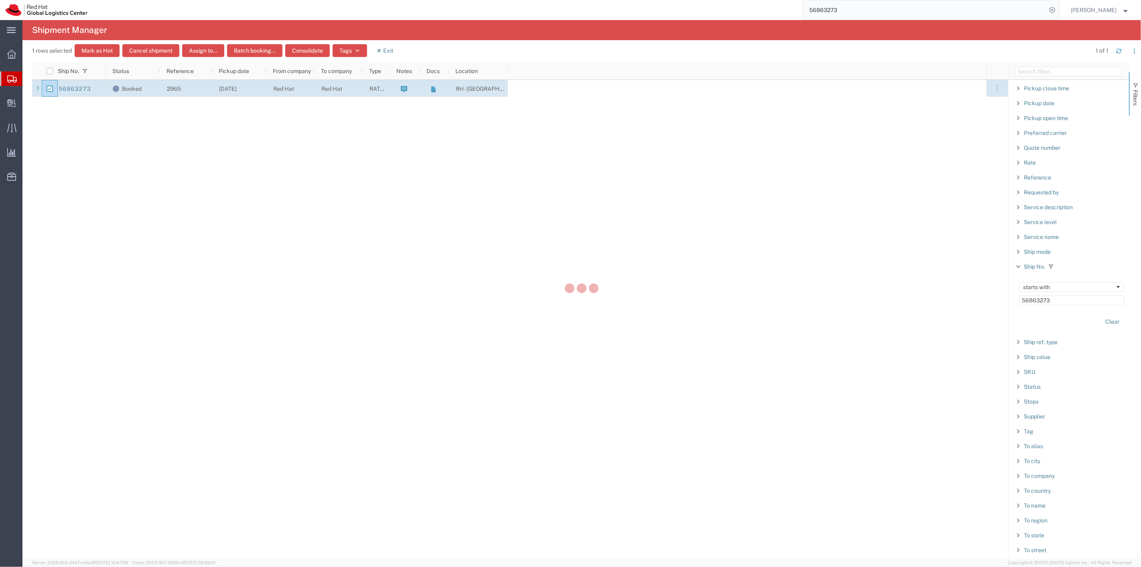
checkbox input "false"
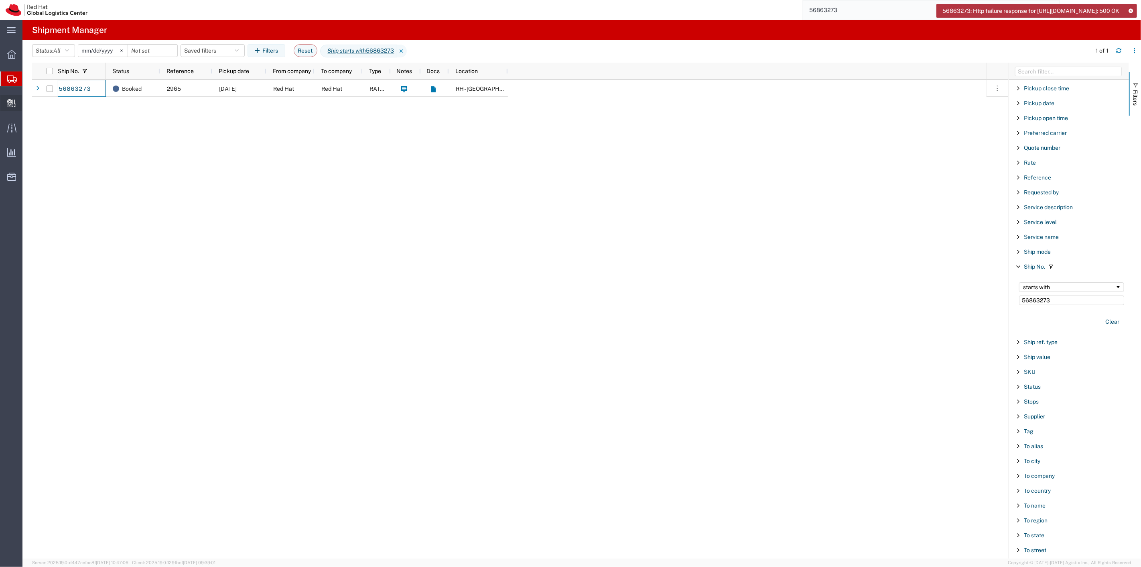
click at [0, 0] on span "Create Delivery" at bounding box center [0, 0] width 0 height 0
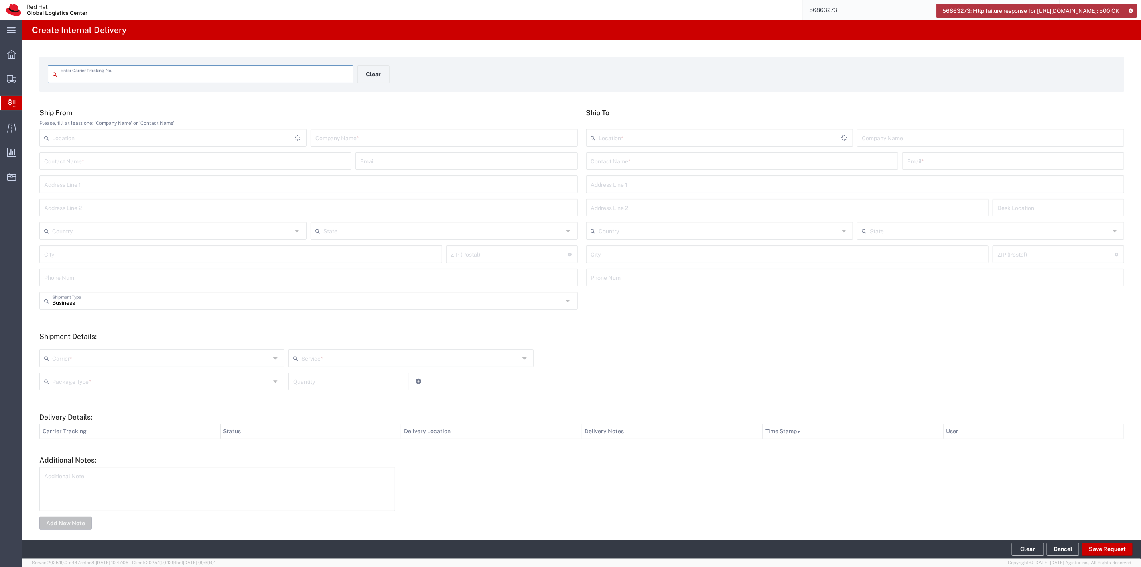
drag, startPoint x: 249, startPoint y: 83, endPoint x: 248, endPoint y: 75, distance: 7.8
click at [249, 79] on div "Enter Carrier Tracking No." at bounding box center [201, 74] width 306 height 18
paste input "393351832208"
type input "393351832208"
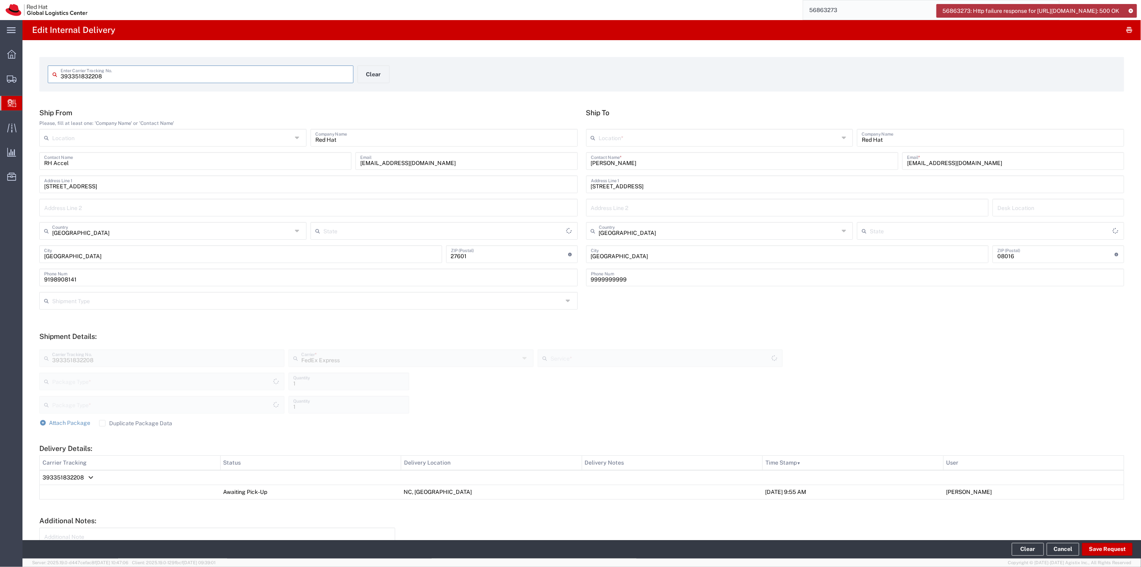
type input "[US_STATE]"
type input "Your Packaging"
type input "[US_STATE]"
type input "Ground"
type input "Your Packaging"
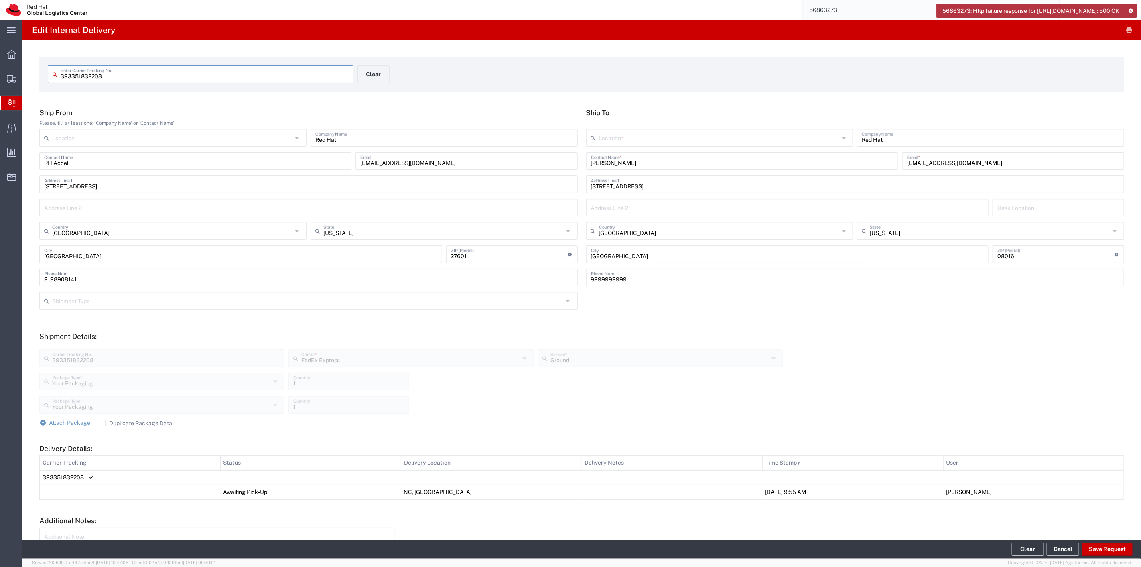
click at [640, 143] on input "text" at bounding box center [719, 137] width 240 height 14
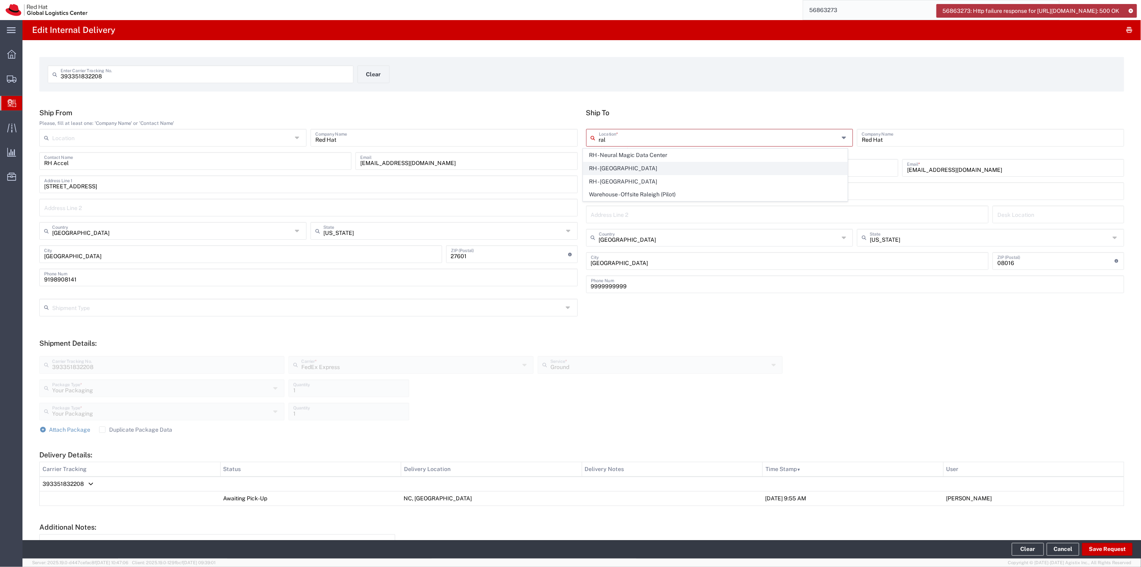
click at [622, 163] on span "RH - [GEOGRAPHIC_DATA]" at bounding box center [715, 168] width 264 height 12
type input "RH - [GEOGRAPHIC_DATA]"
type input "Red Hat, Inc."
type input "[STREET_ADDRESS]"
type input "[US_STATE]"
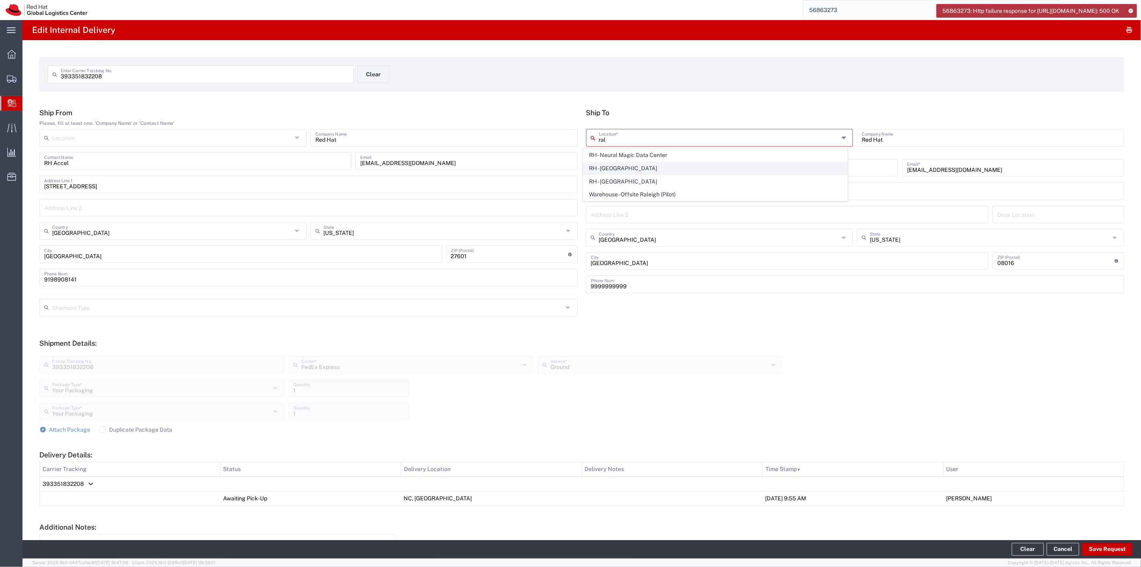
type input "RALEIGH"
type input "27601"
type input "[PHONE_NUMBER]"
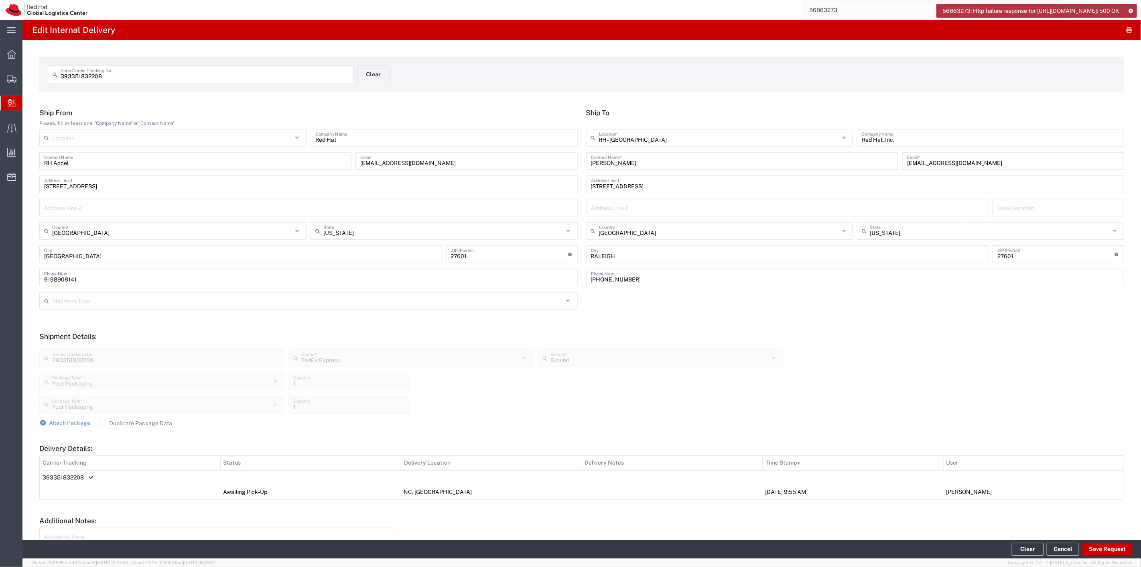
scroll to position [68, 0]
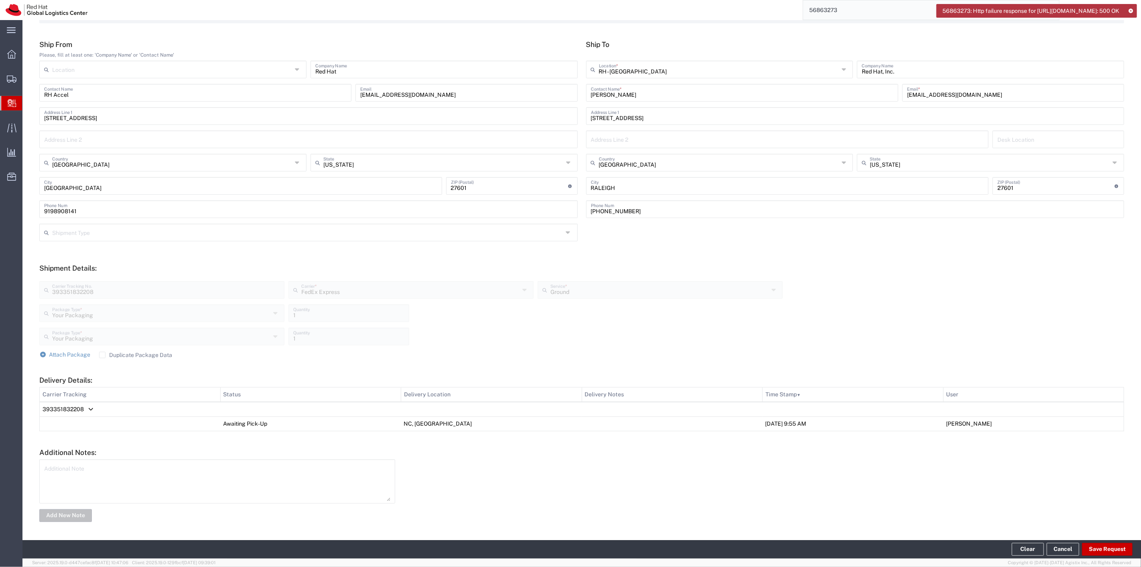
click at [1132, 11] on icon at bounding box center [1131, 10] width 6 height 4
click at [1098, 543] on button "Save Request" at bounding box center [1107, 548] width 51 height 13
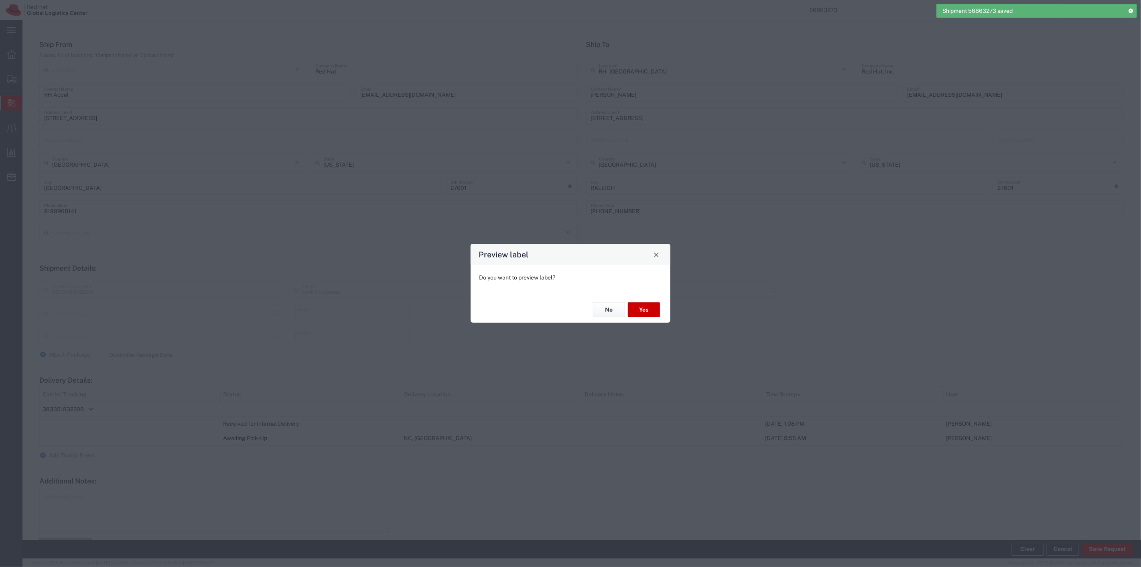
type input "Your Packaging"
type input "Ground"
type input "Your Packaging"
click at [607, 313] on button "No" at bounding box center [609, 309] width 32 height 15
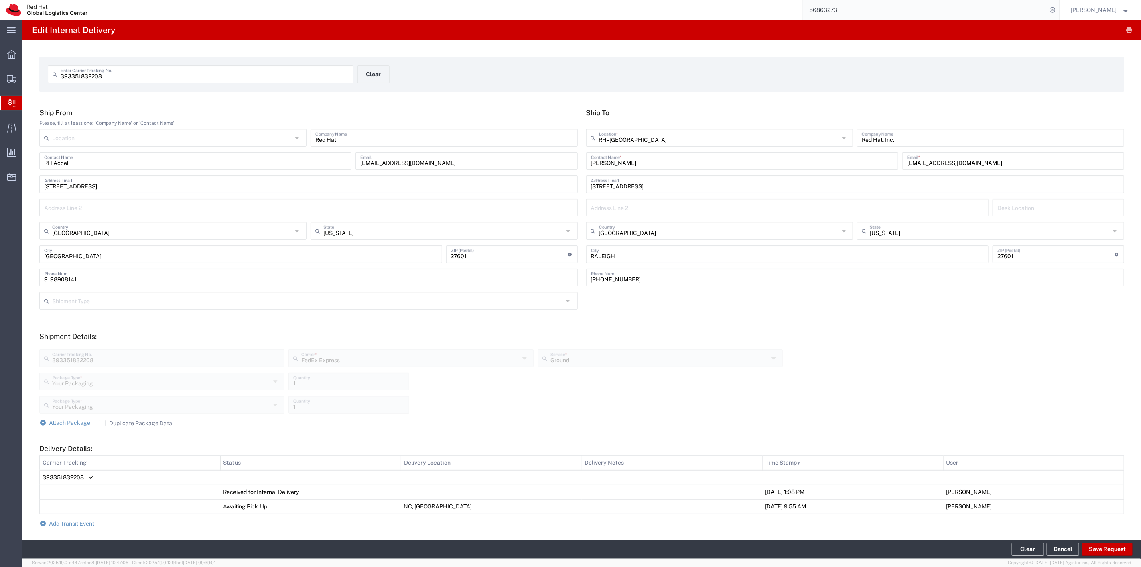
scroll to position [97, 0]
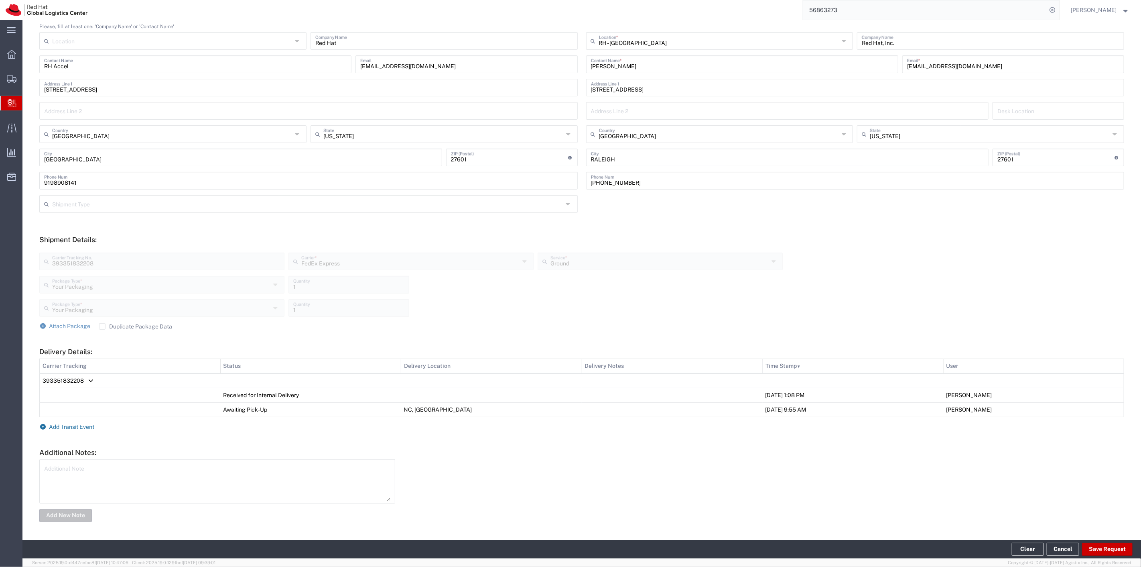
click at [73, 427] on span "Add Transit Event" at bounding box center [71, 426] width 45 height 6
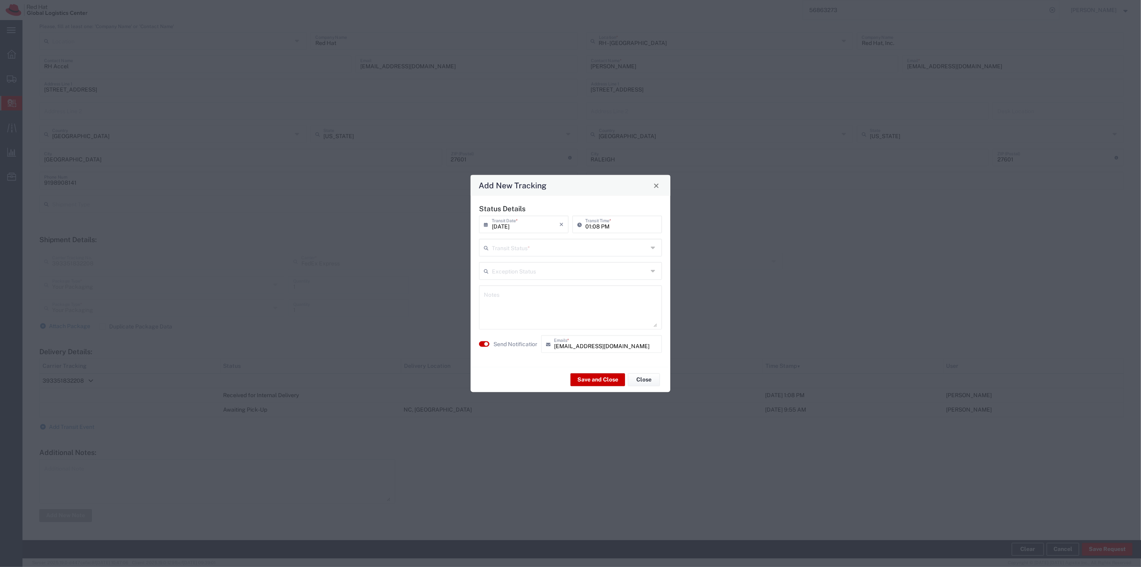
click at [518, 257] on div "Status Details 09/18/2025 × Transit Date * Cancel Apply 01:08 PM Transit Time *…" at bounding box center [570, 281] width 191 height 154
click at [518, 256] on div "Transit Status *" at bounding box center [570, 248] width 183 height 18
click at [518, 254] on div "Transit Status *" at bounding box center [570, 248] width 183 height 18
click at [518, 260] on span "Delivery Confirmation" at bounding box center [570, 265] width 181 height 12
type input "Delivery Confirmation"
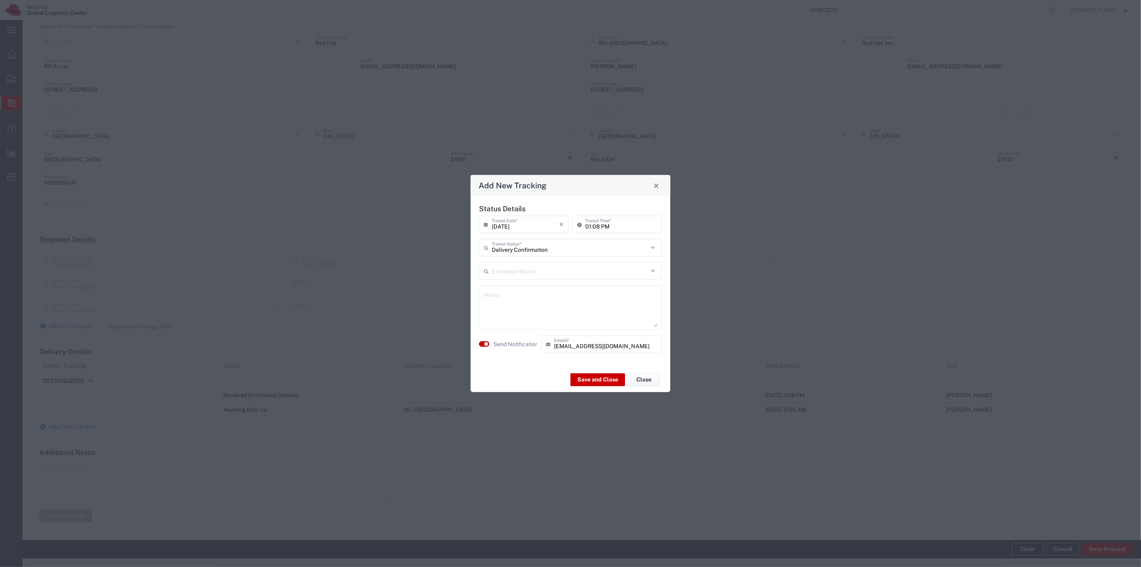
click at [482, 340] on agx-switch-control "Send Notification" at bounding box center [508, 344] width 62 height 18
click at [486, 342] on small "button" at bounding box center [486, 344] width 4 height 4
click at [612, 382] on button "Save and Close" at bounding box center [598, 379] width 55 height 13
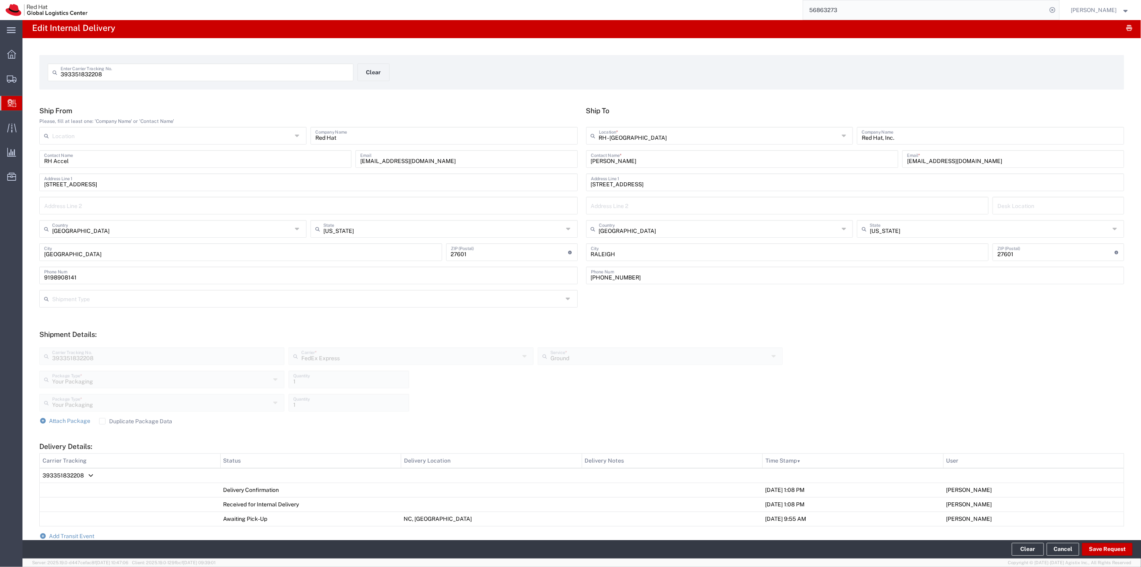
scroll to position [0, 0]
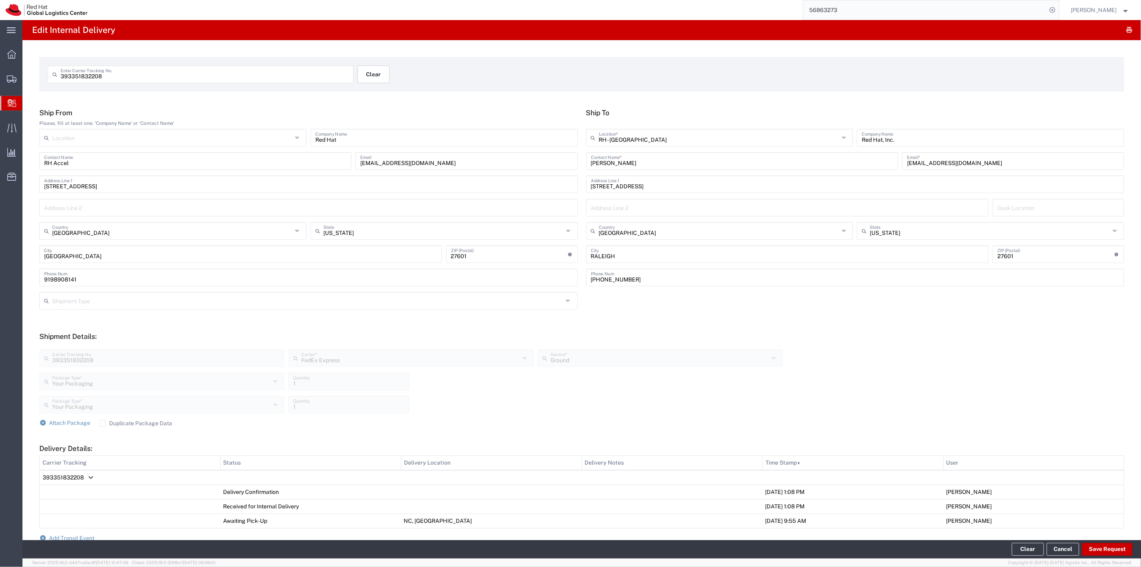
drag, startPoint x: 391, startPoint y: 79, endPoint x: 375, endPoint y: 75, distance: 16.4
click at [379, 77] on div "393351832208 Enter Carrier Tracking No. Clear" at bounding box center [358, 76] width 628 height 23
click at [374, 75] on button "Clear" at bounding box center [374, 74] width 32 height 18
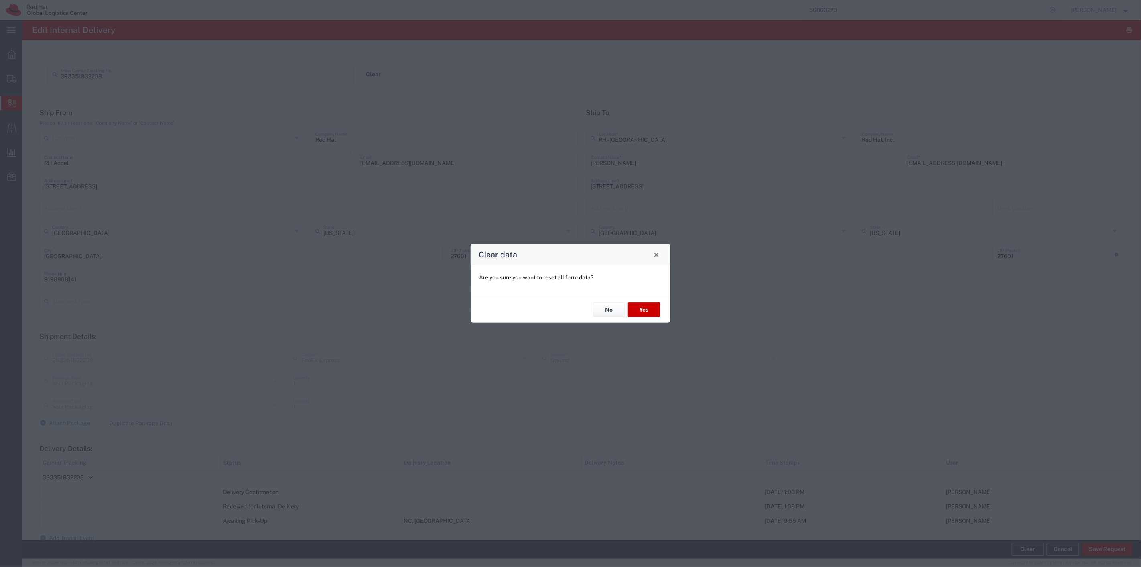
click at [657, 317] on div "No Yes" at bounding box center [571, 309] width 200 height 27
click at [648, 314] on button "Yes" at bounding box center [644, 309] width 32 height 15
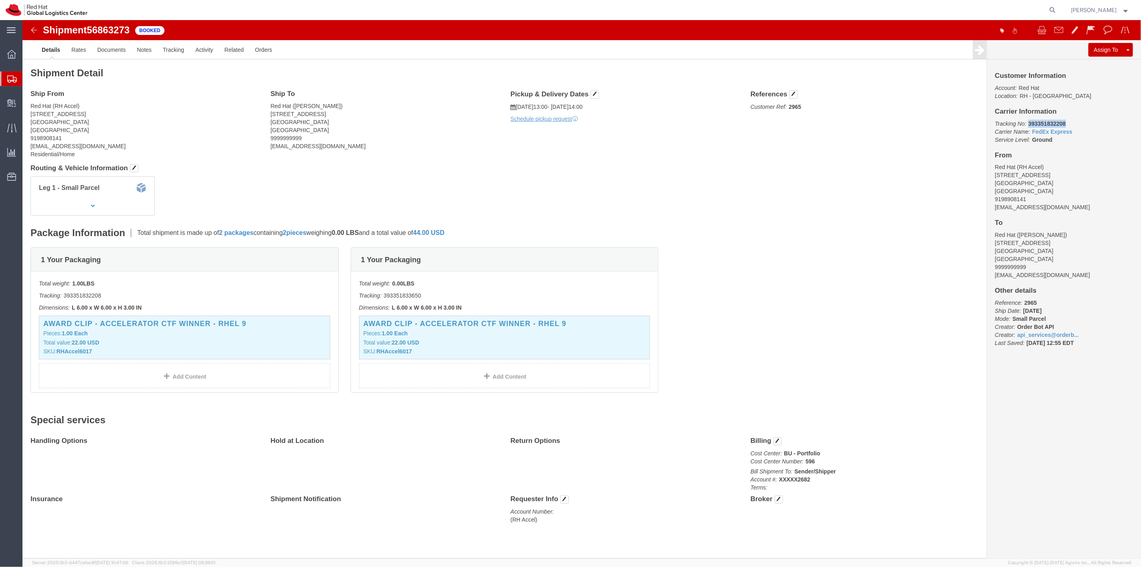
drag, startPoint x: 1049, startPoint y: 105, endPoint x: 1006, endPoint y: 106, distance: 42.9
click p "Tracking No: 393351832208 Carrier Name: FedEx Express FedEx Express Service Lev…"
copy b "393351832208"
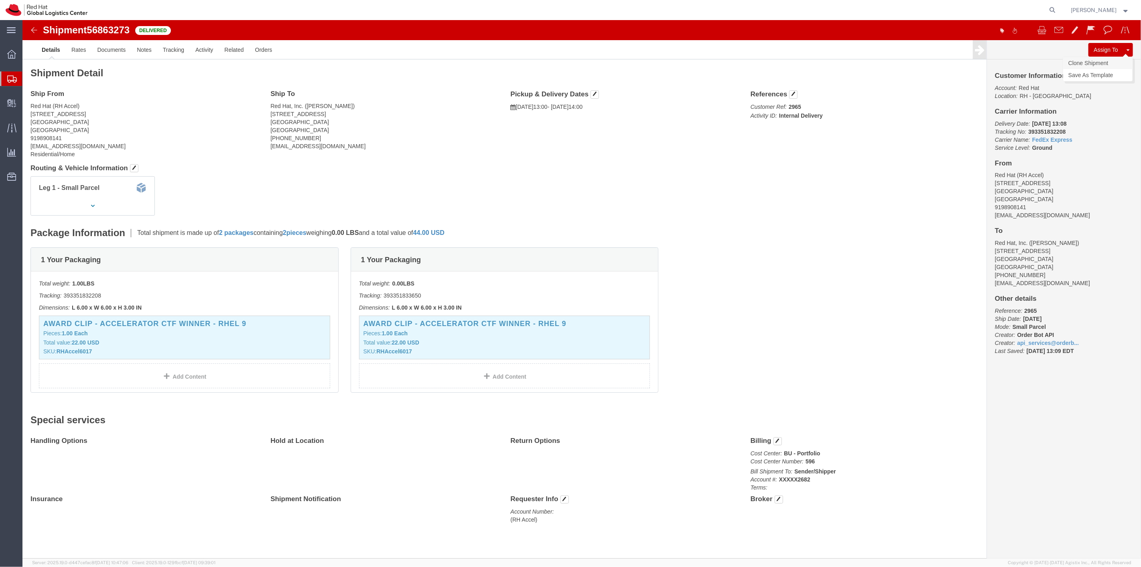
click link "Clone Shipment"
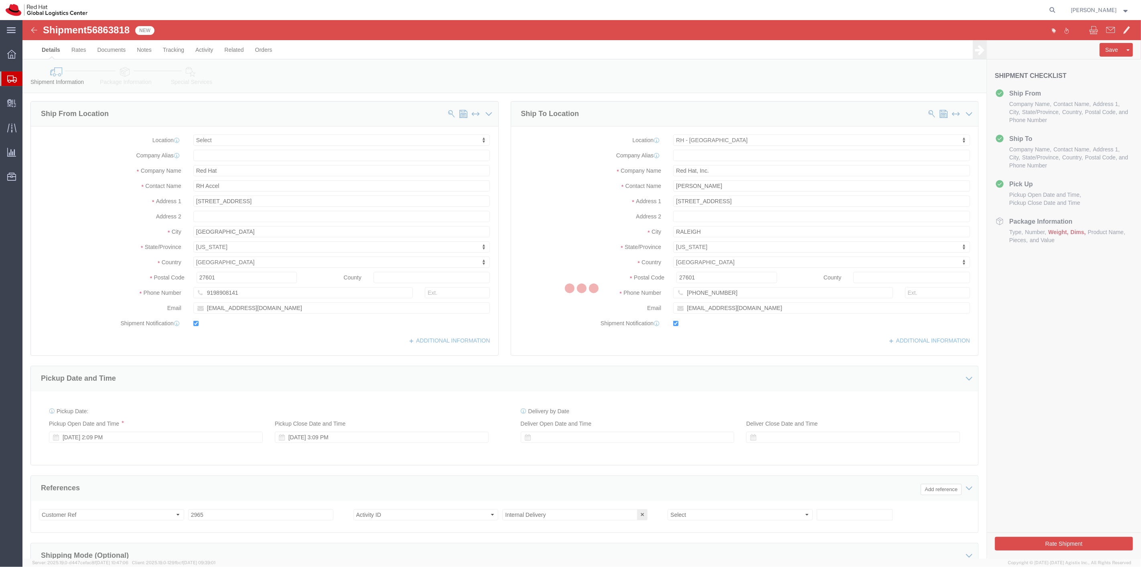
select select
select select "38014"
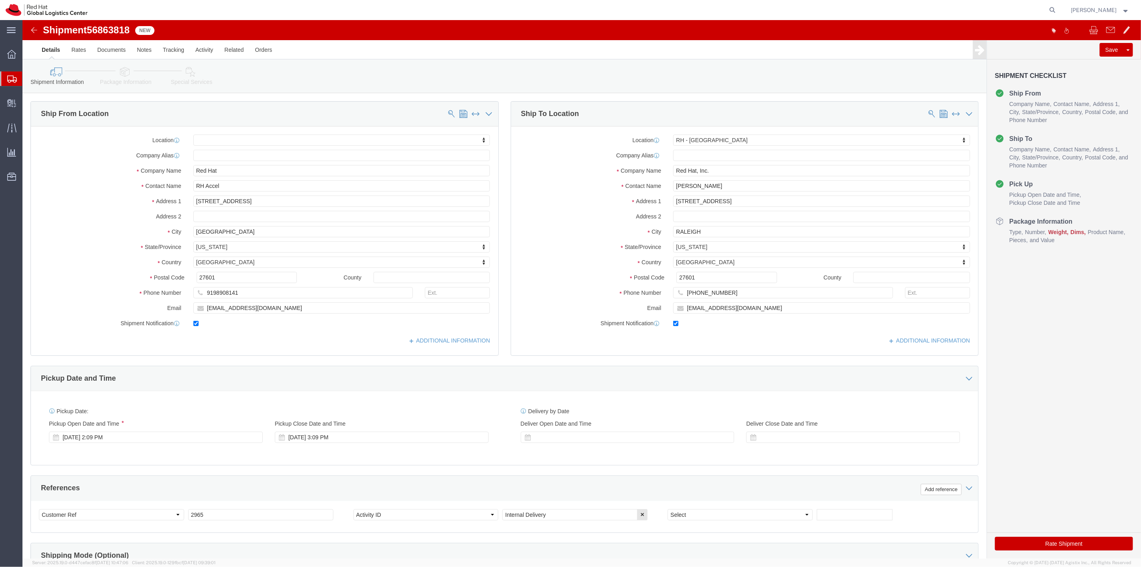
click icon
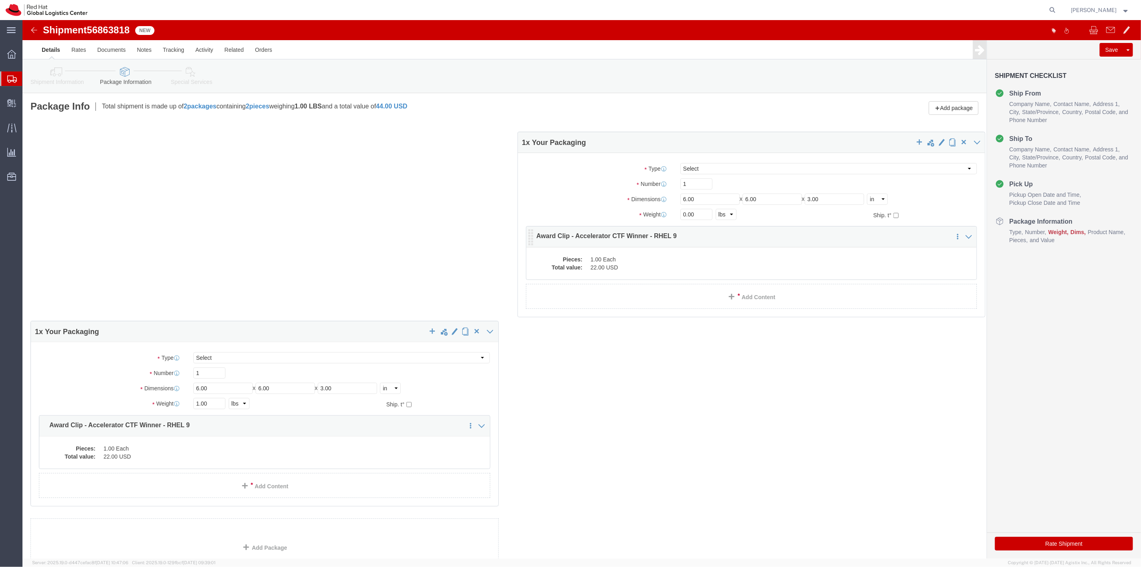
drag, startPoint x: 613, startPoint y: 222, endPoint x: 621, endPoint y: 230, distance: 10.5
click div "Pieces: 1.00 Each Total value: 22.00 USD"
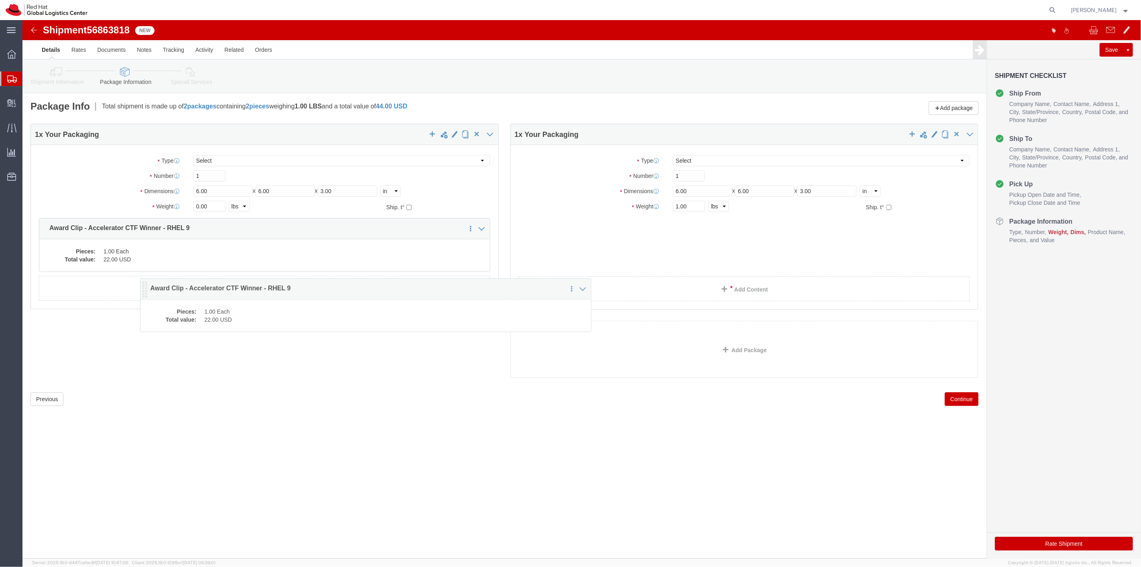
drag, startPoint x: 501, startPoint y: 214, endPoint x: 112, endPoint y: 271, distance: 393.0
click icon
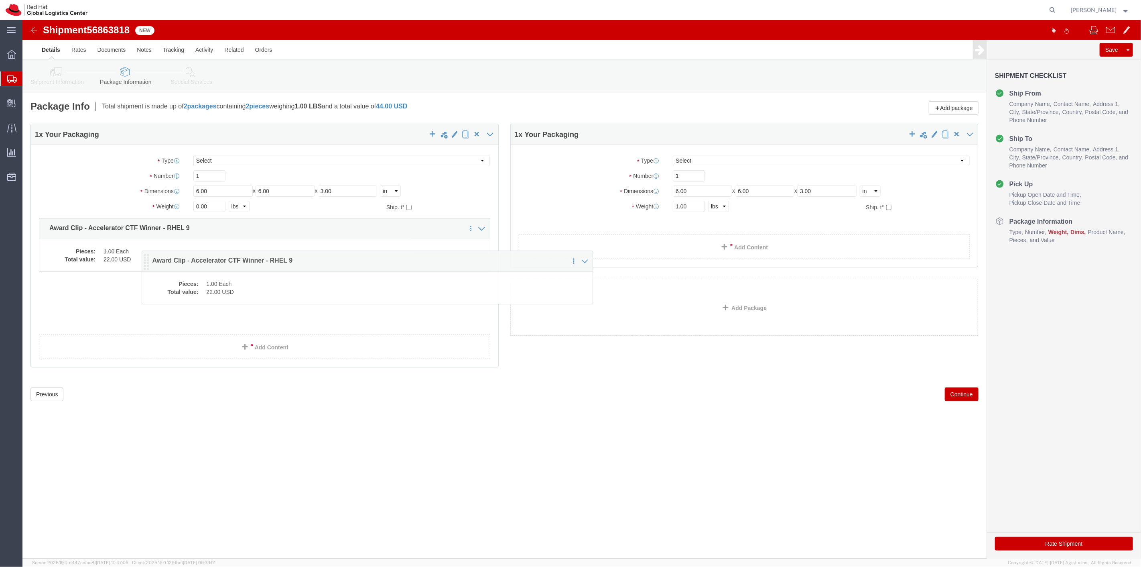
drag, startPoint x: 502, startPoint y: 209, endPoint x: 86, endPoint y: 269, distance: 419.5
click icon
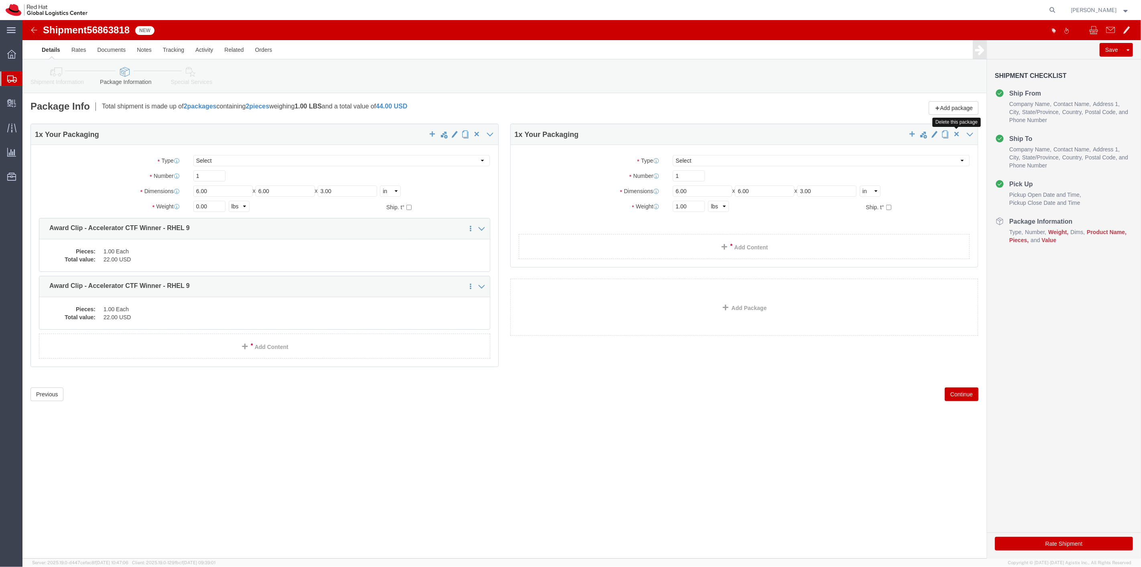
click span "button"
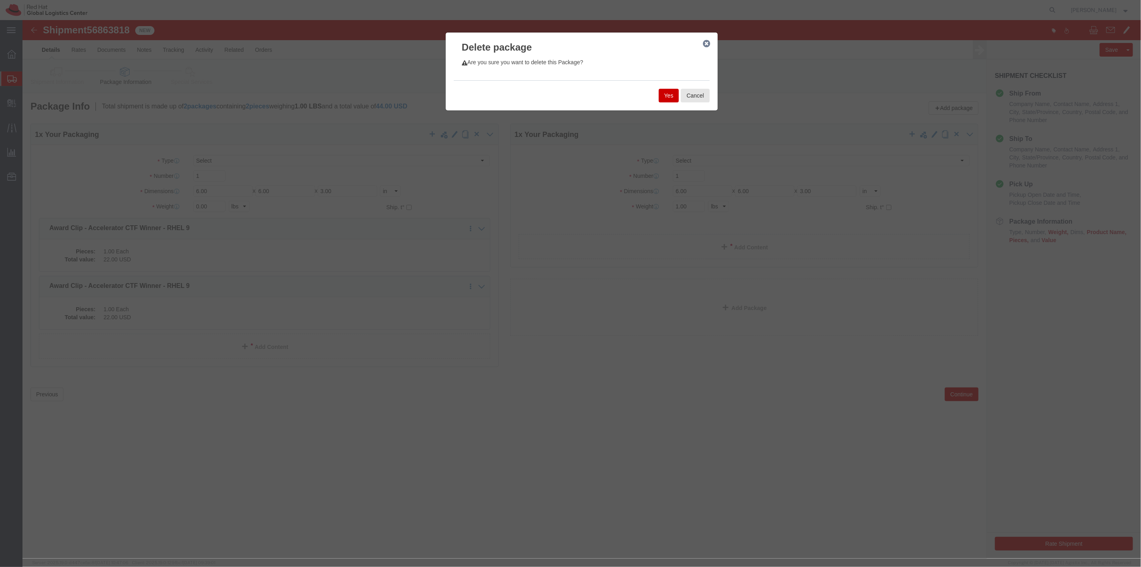
click button "Yes"
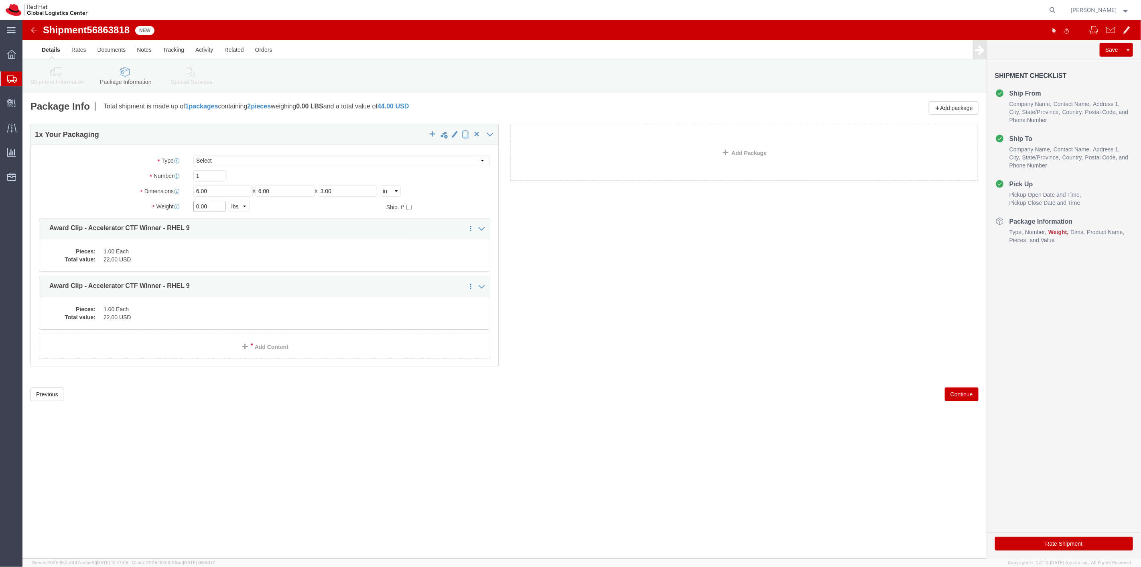
drag, startPoint x: 189, startPoint y: 189, endPoint x: 152, endPoint y: 187, distance: 37.0
click div "Weight 0.00 Select kgs lbs Ship. t°"
type input "8"
type input "1"
click div "Package Type Select Case(s) Crate(s) Envelope Large Box Medium Box PAK Skid(s) …"
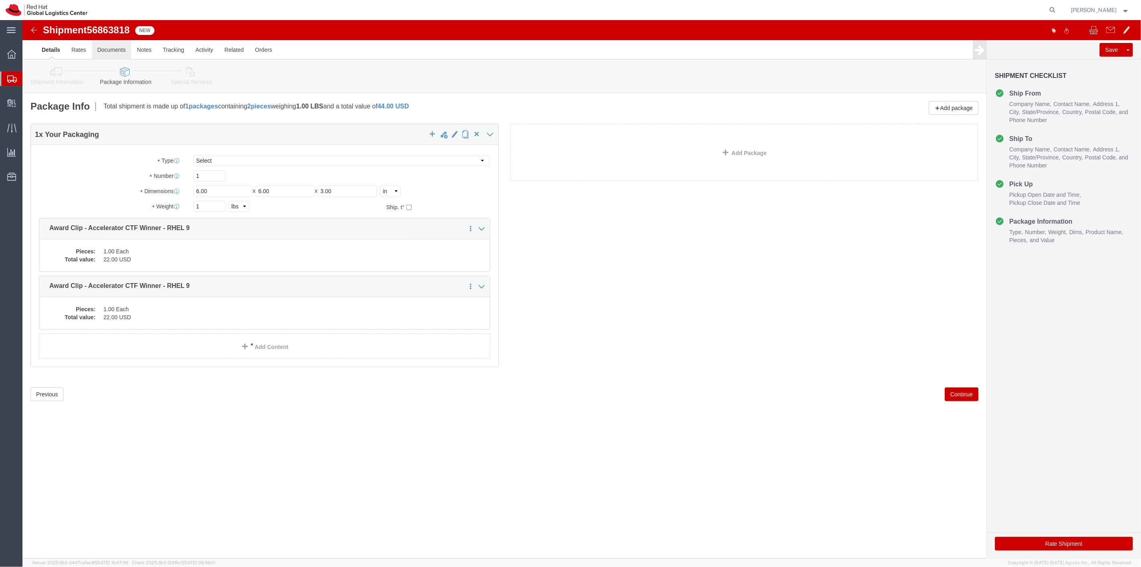
click link "Documents"
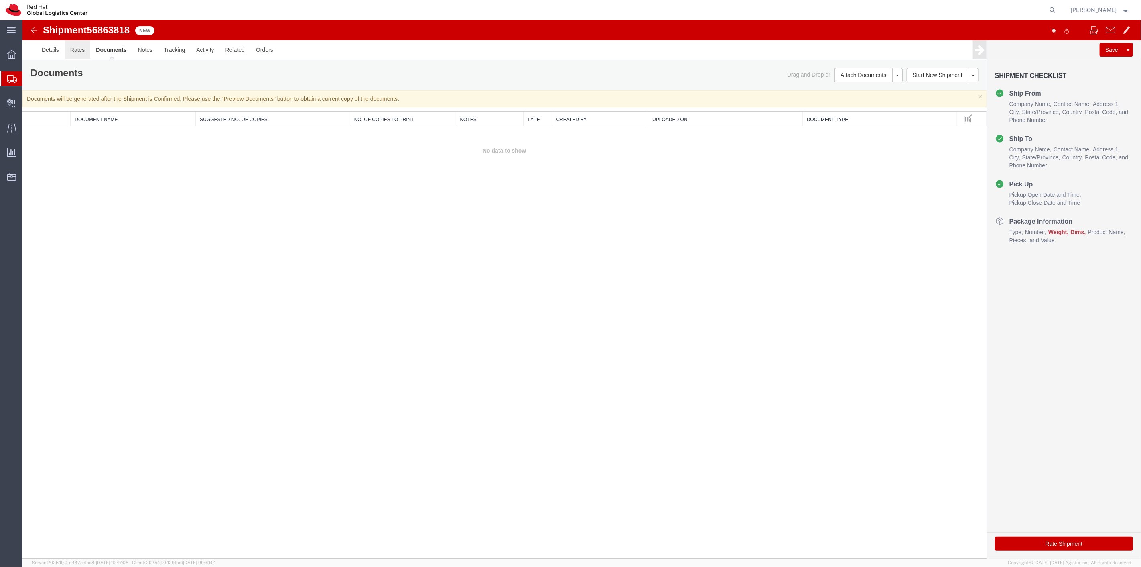
click at [78, 53] on link "Rates" at bounding box center [77, 49] width 26 height 19
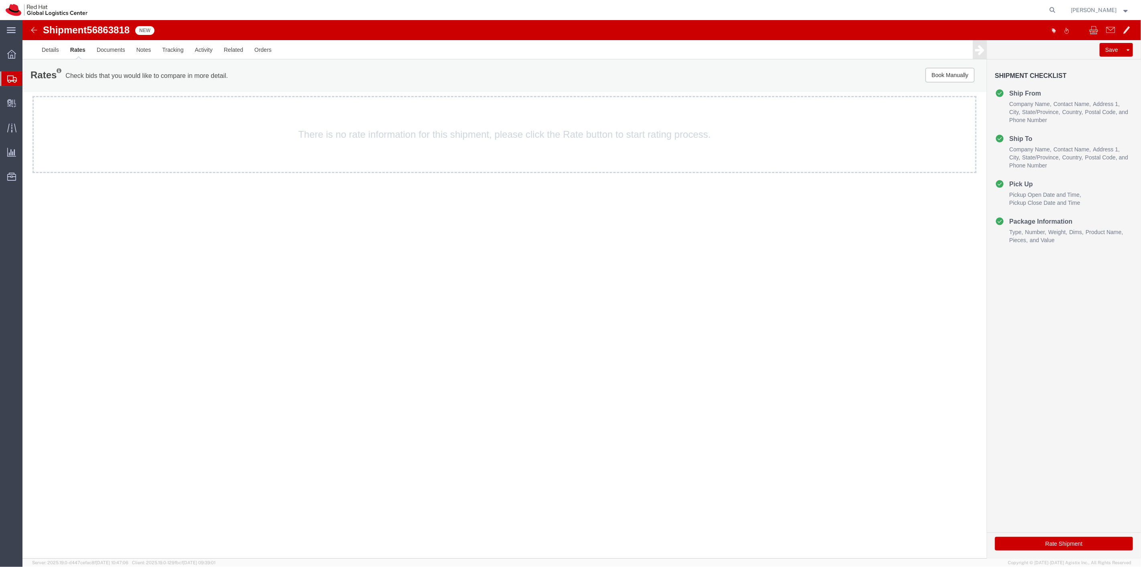
click at [1041, 544] on button "Rate Shipment" at bounding box center [1064, 543] width 138 height 14
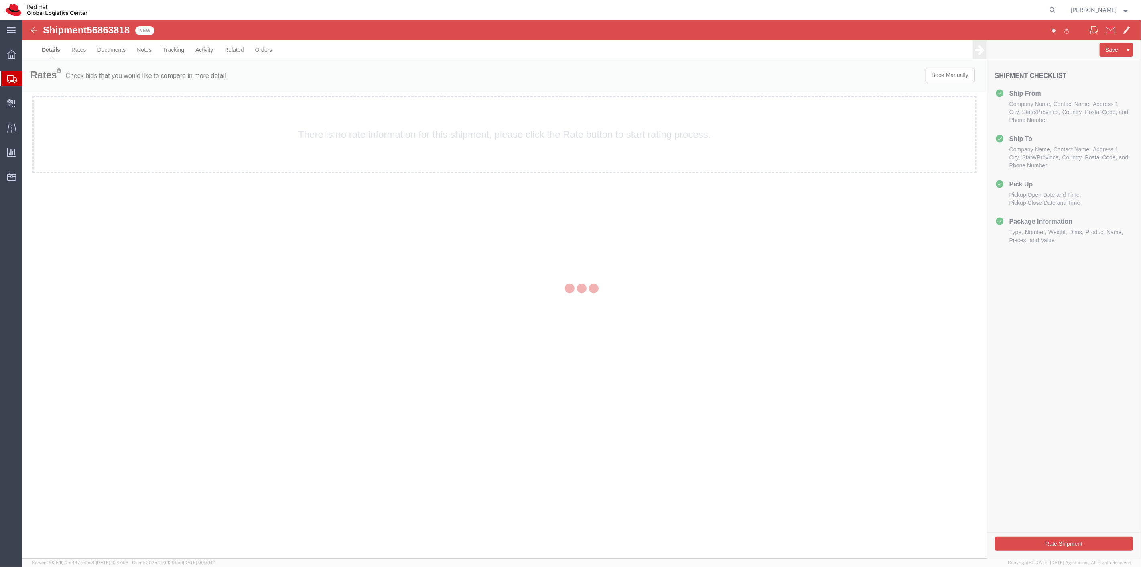
select select "38014"
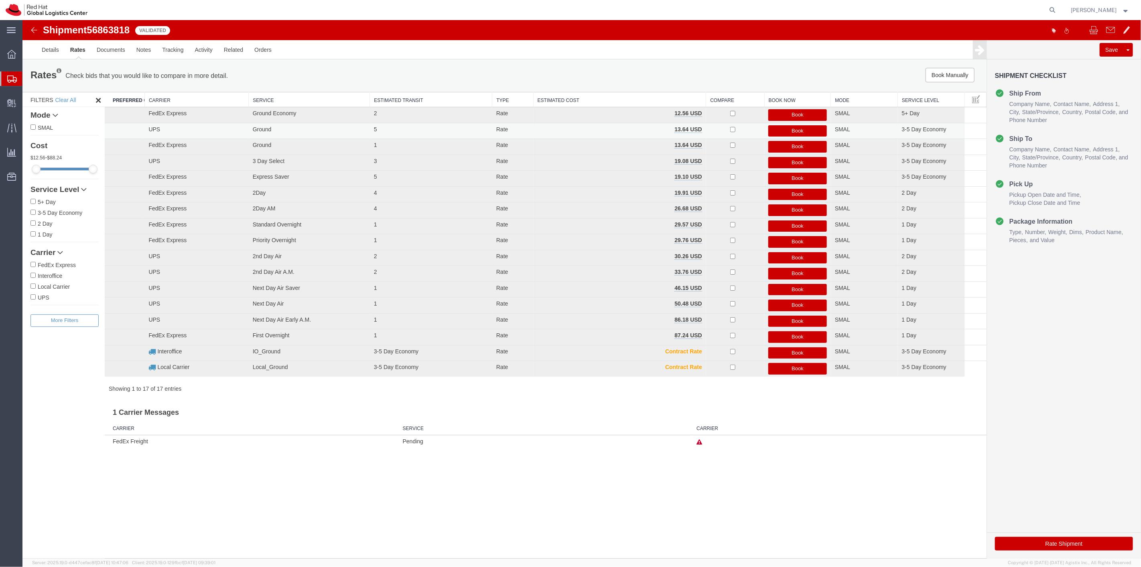
click at [782, 129] on button "Book" at bounding box center [797, 131] width 59 height 12
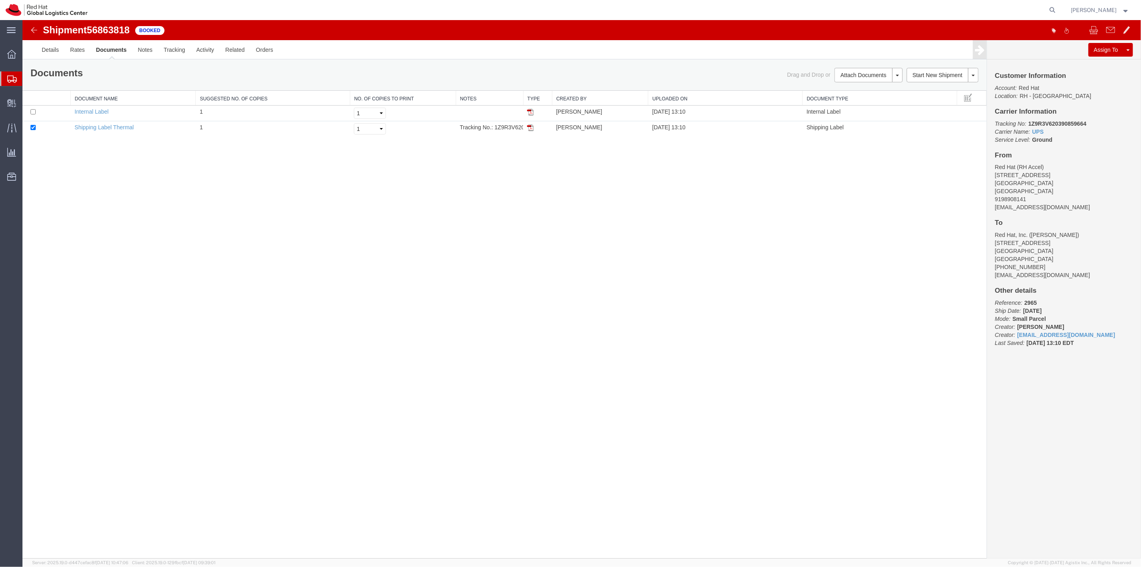
click at [30, 29] on img at bounding box center [34, 30] width 10 height 10
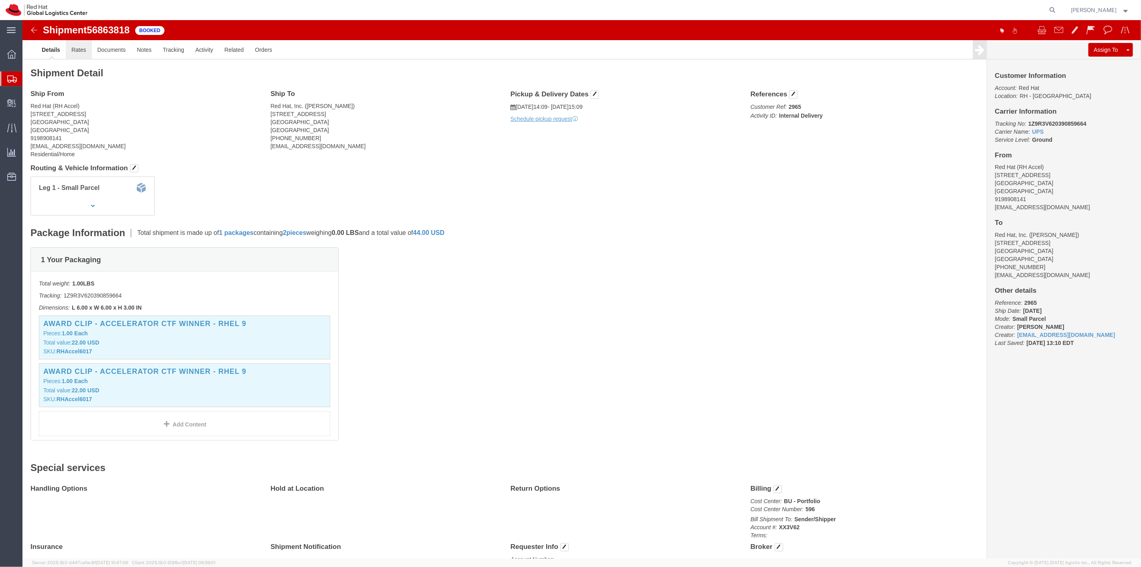
click link "Rates"
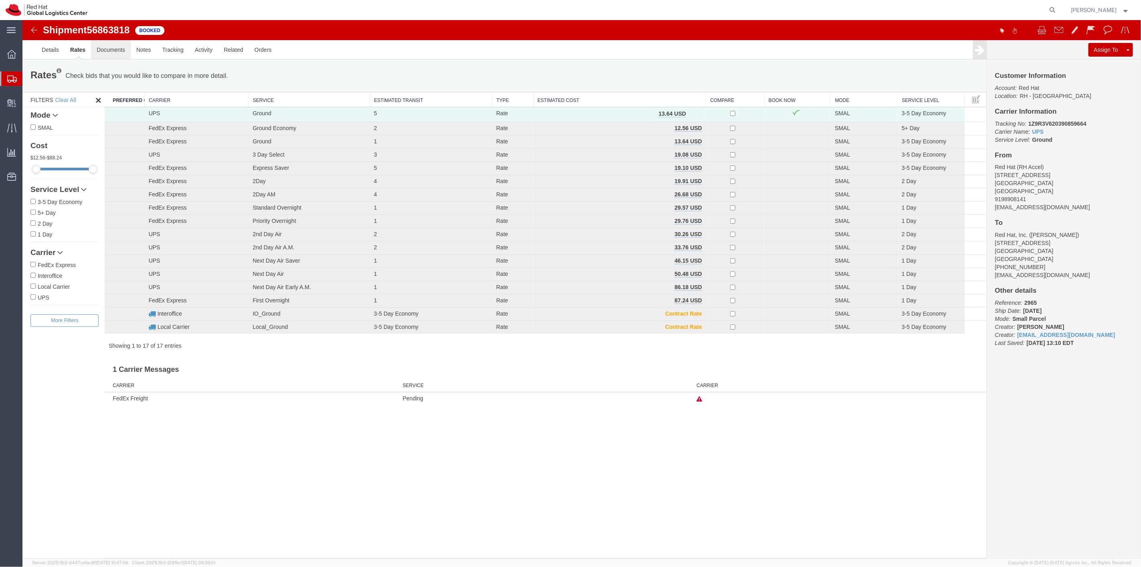
click at [104, 50] on link "Documents" at bounding box center [111, 49] width 40 height 19
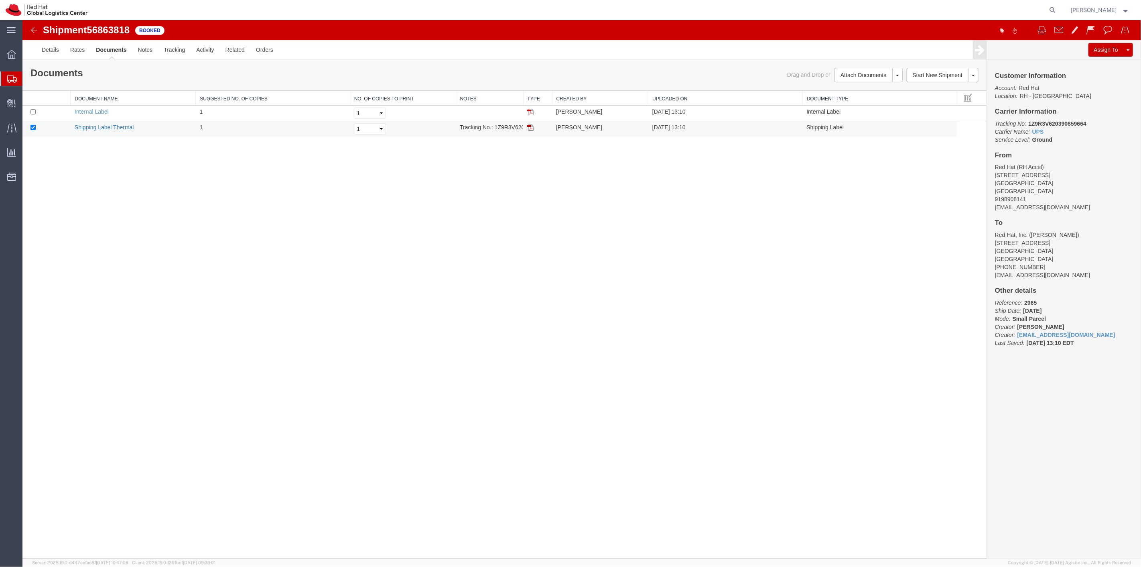
click at [98, 129] on link "Shipping Label Thermal" at bounding box center [103, 127] width 59 height 6
